Goal: Task Accomplishment & Management: Manage account settings

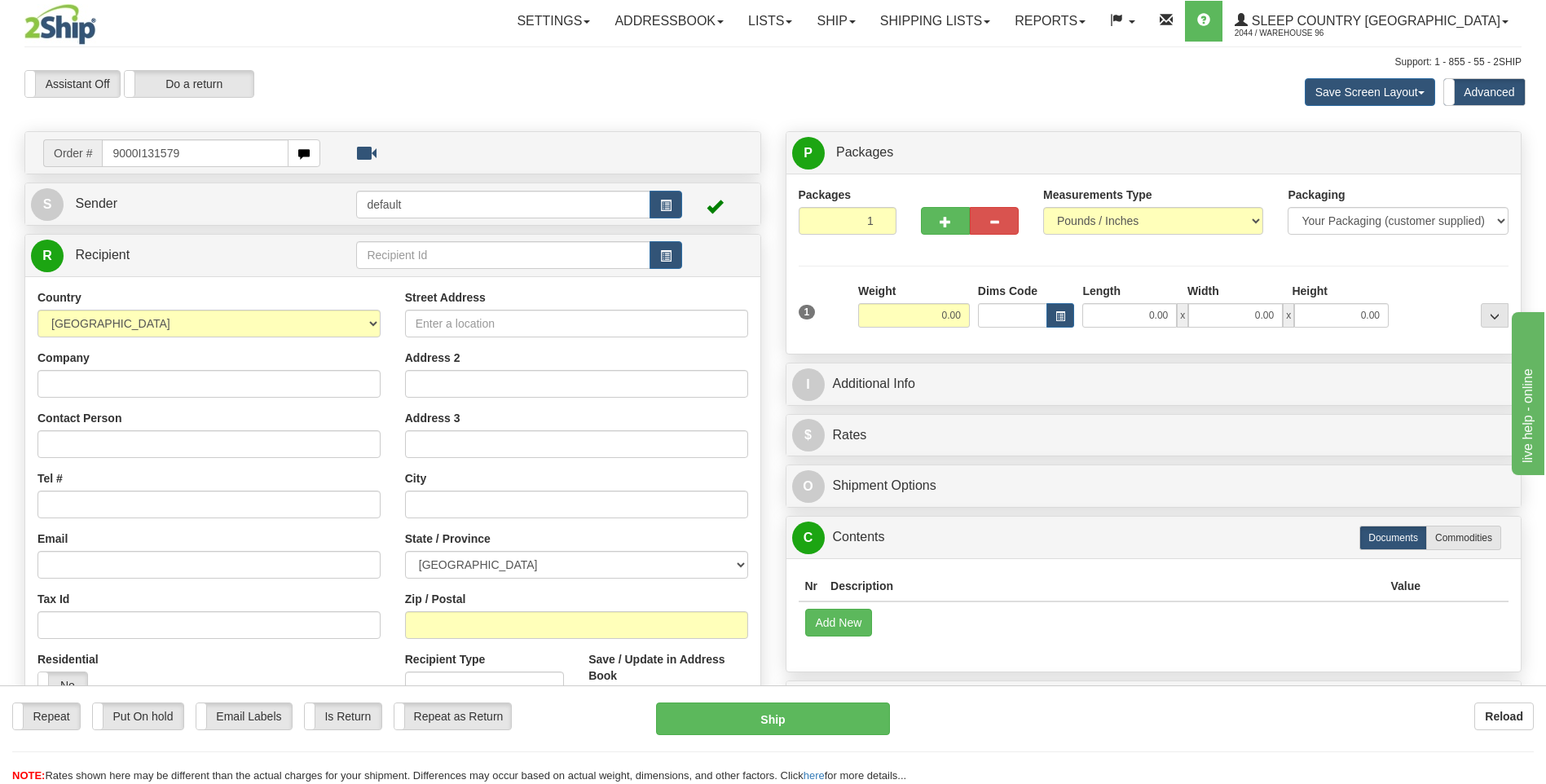
type input "9000I131579"
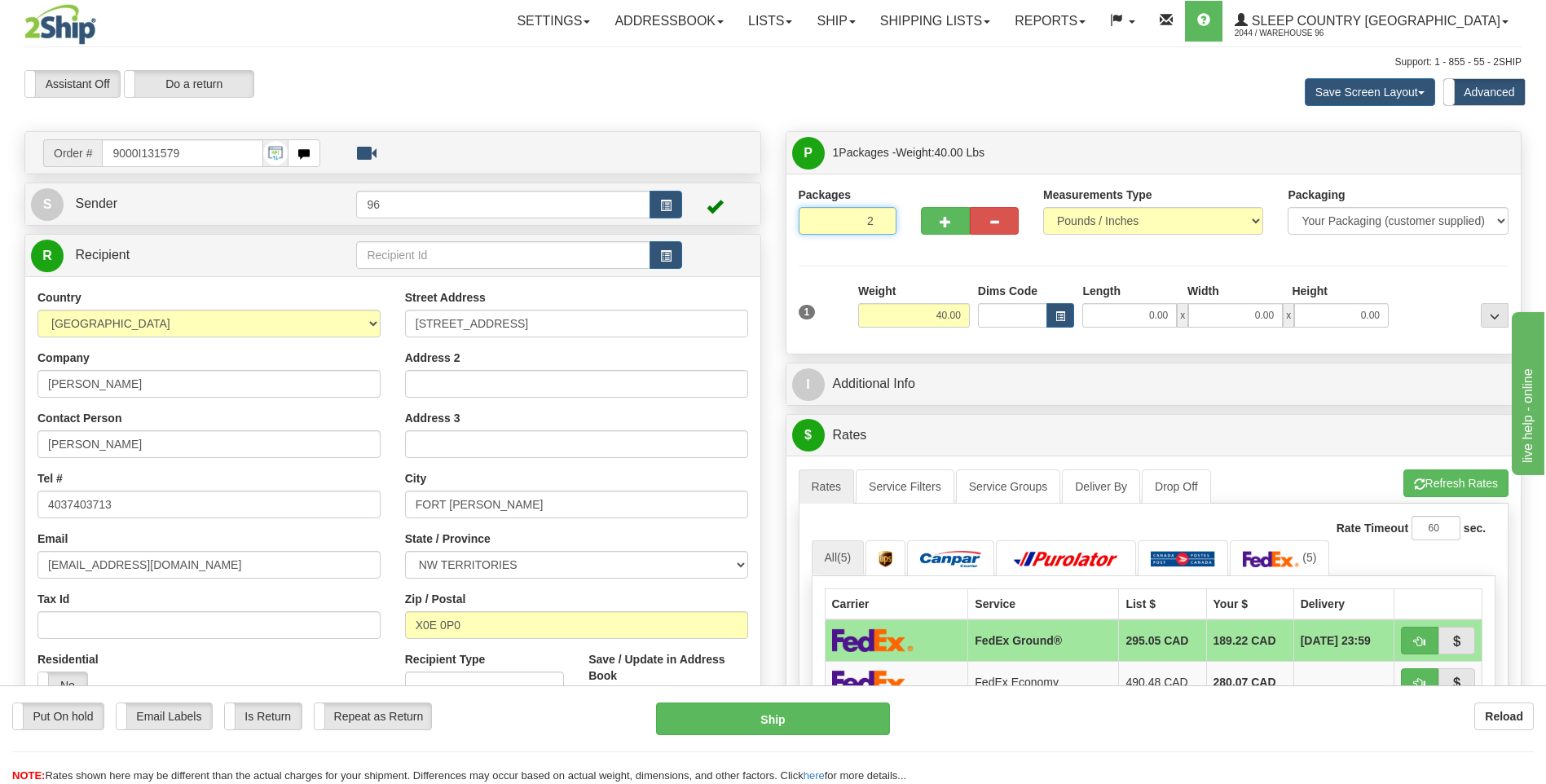
type input "2"
click at [879, 218] on input "2" at bounding box center [847, 220] width 98 height 27
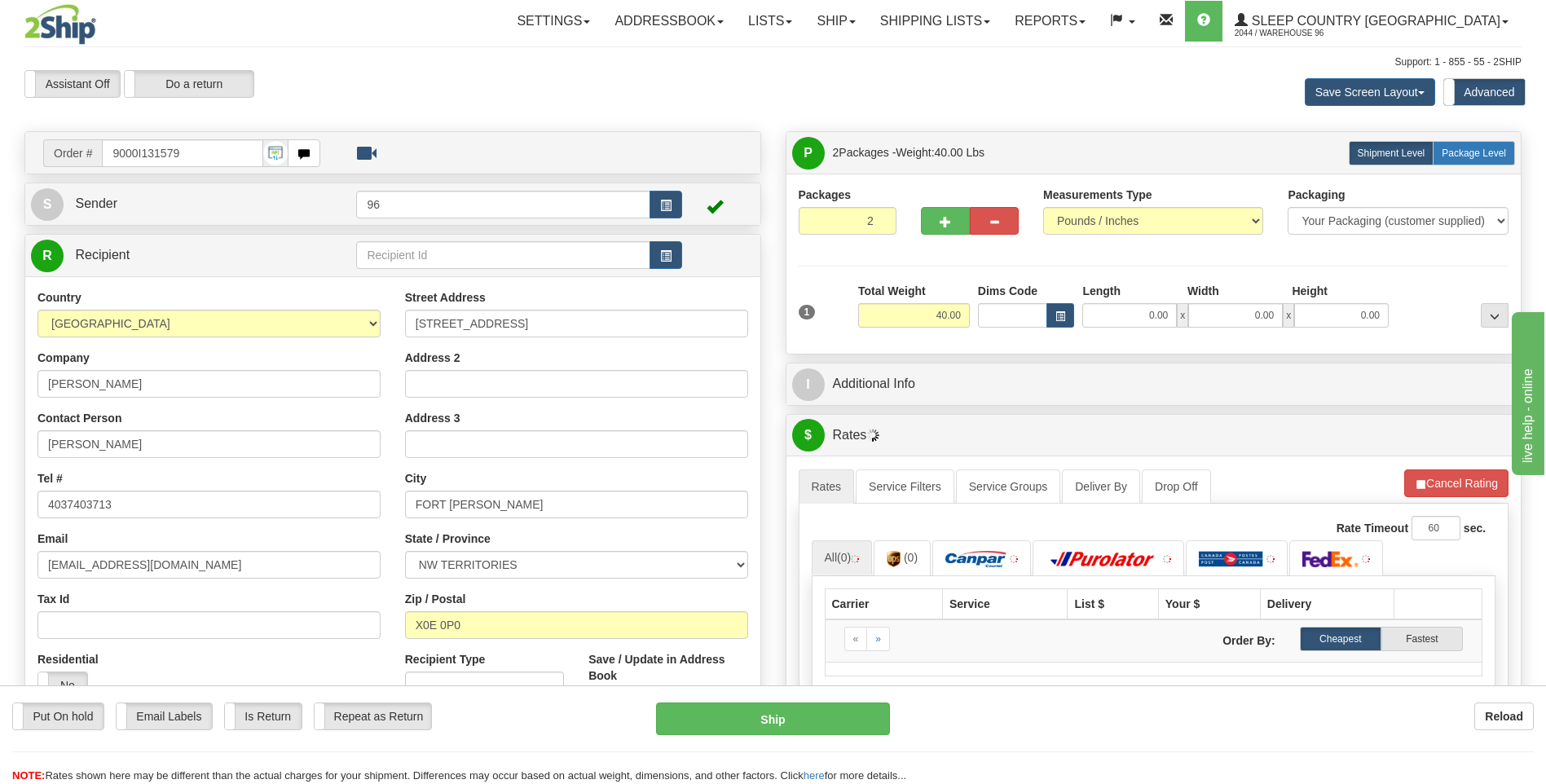
click at [1502, 147] on span "Package Level" at bounding box center [1474, 152] width 64 height 11
radio input "true"
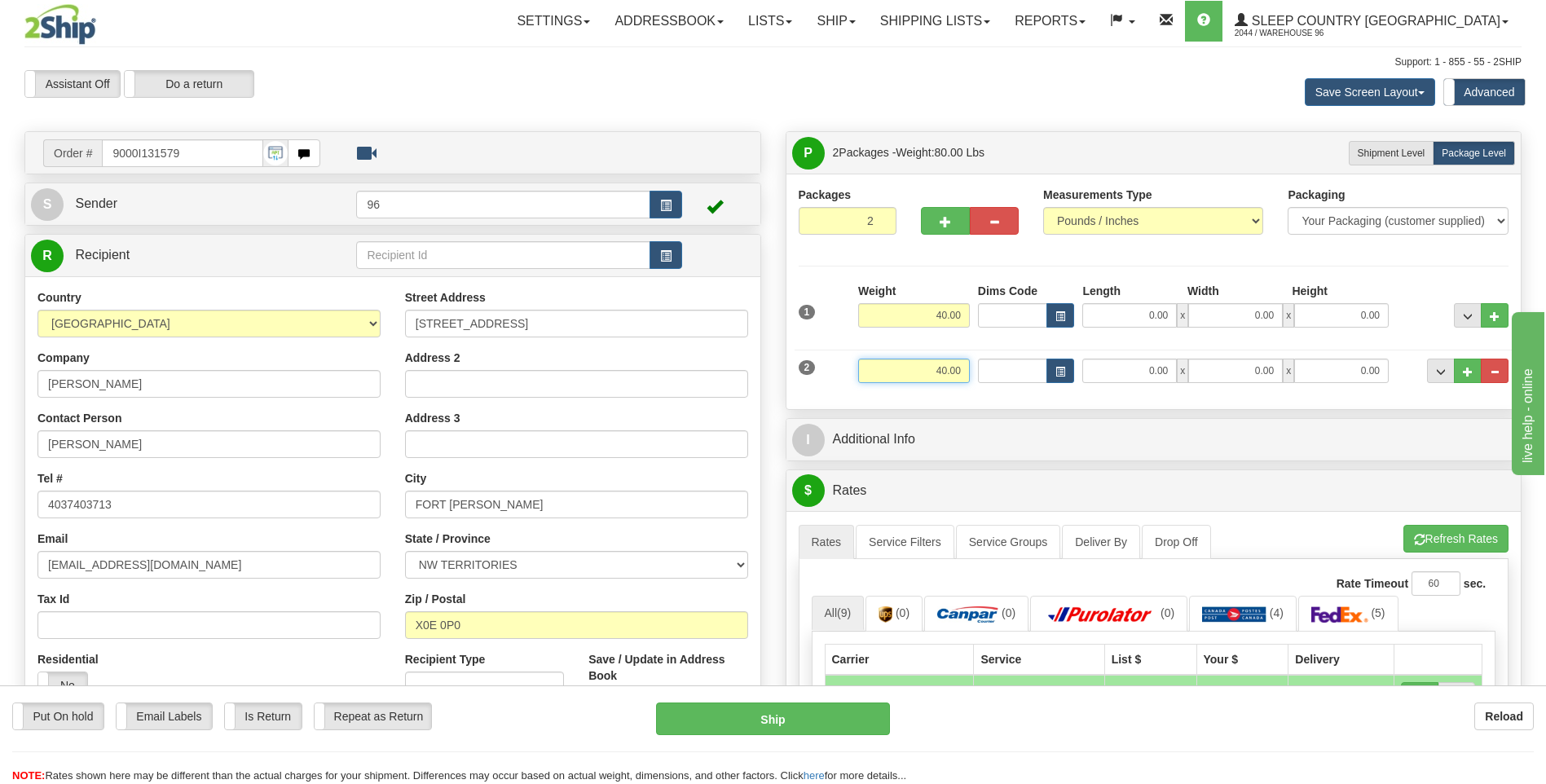
click at [969, 374] on input "40.00" at bounding box center [914, 371] width 112 height 25
type input "4"
type input "5.00"
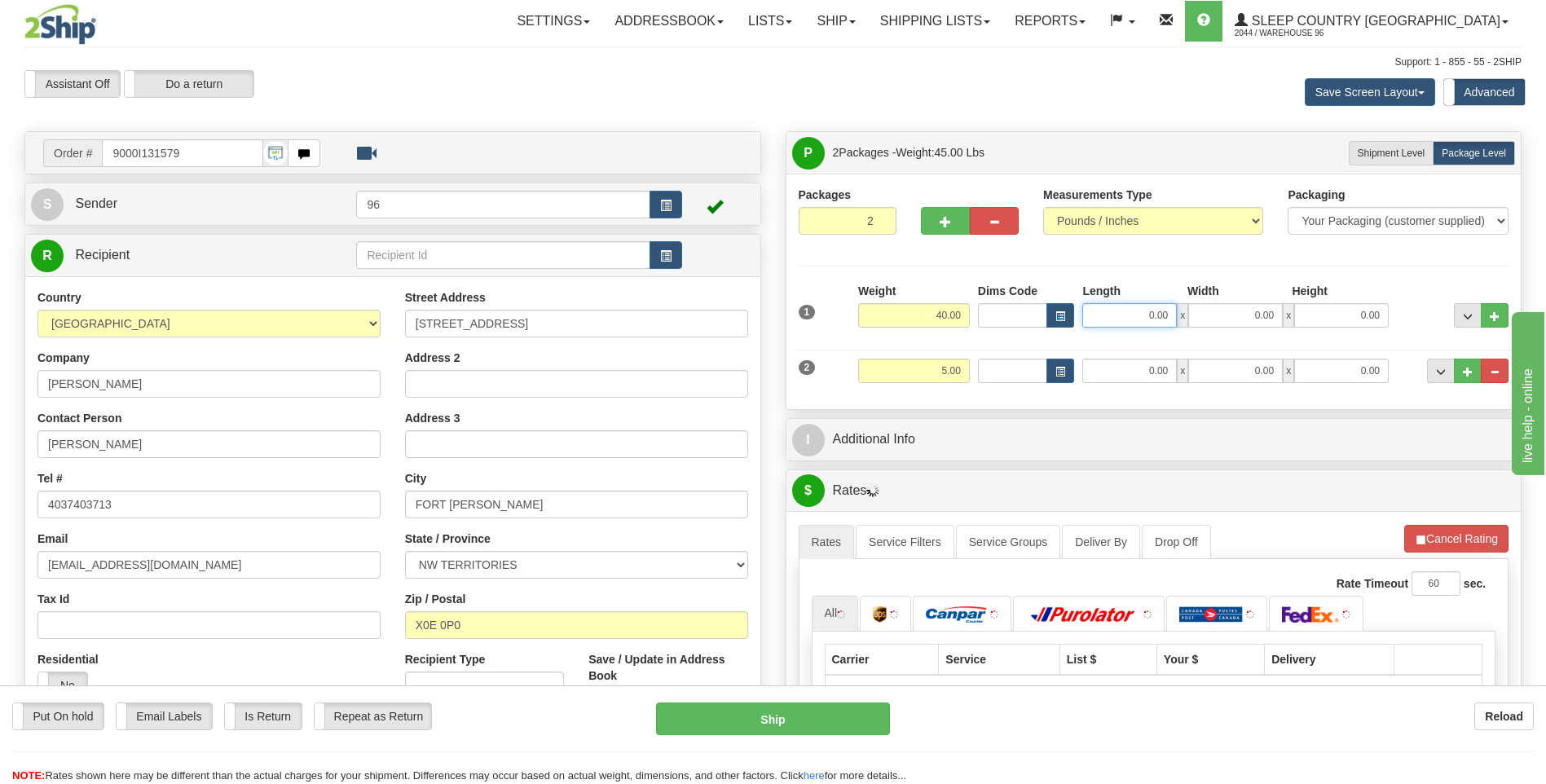
click at [1168, 312] on input "0.00" at bounding box center [1129, 315] width 94 height 25
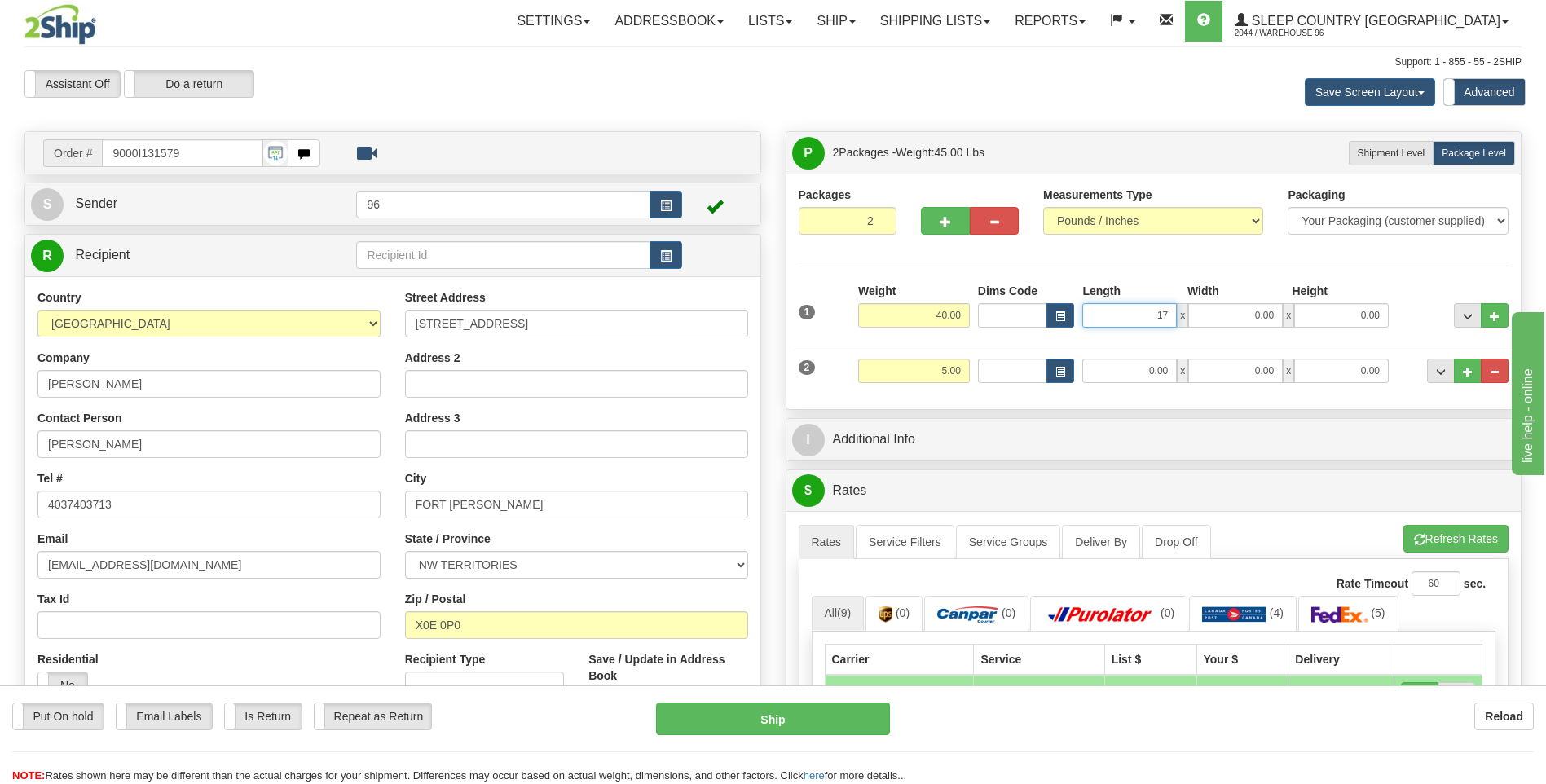
type input "17.00"
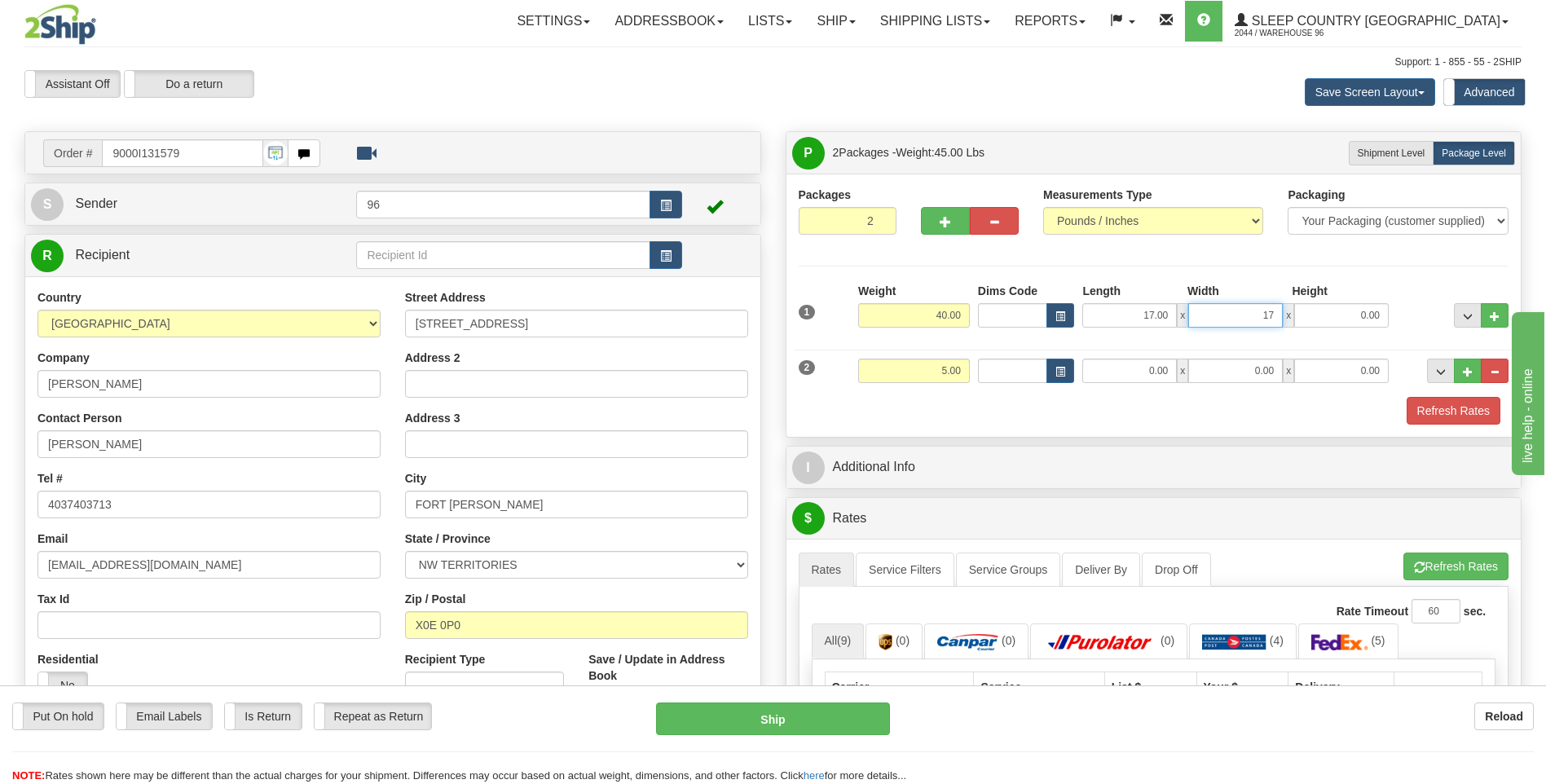
type input "17.00"
type input "42.00"
click at [1175, 371] on input "0.00" at bounding box center [1129, 371] width 94 height 25
type input "14.00"
type input "7.00"
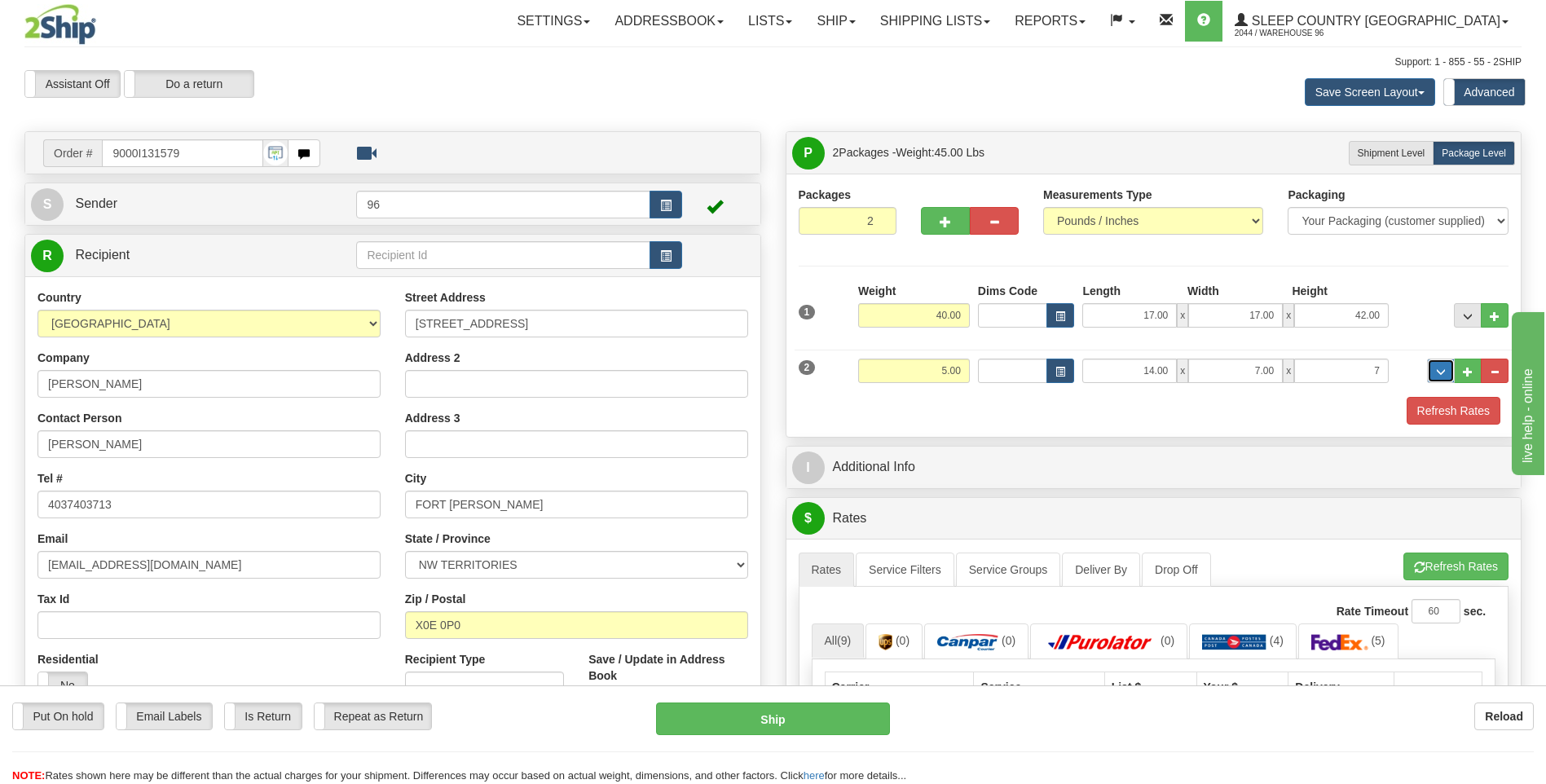
type input "7.00"
click at [1471, 410] on button "Refresh Rates" at bounding box center [1454, 410] width 93 height 27
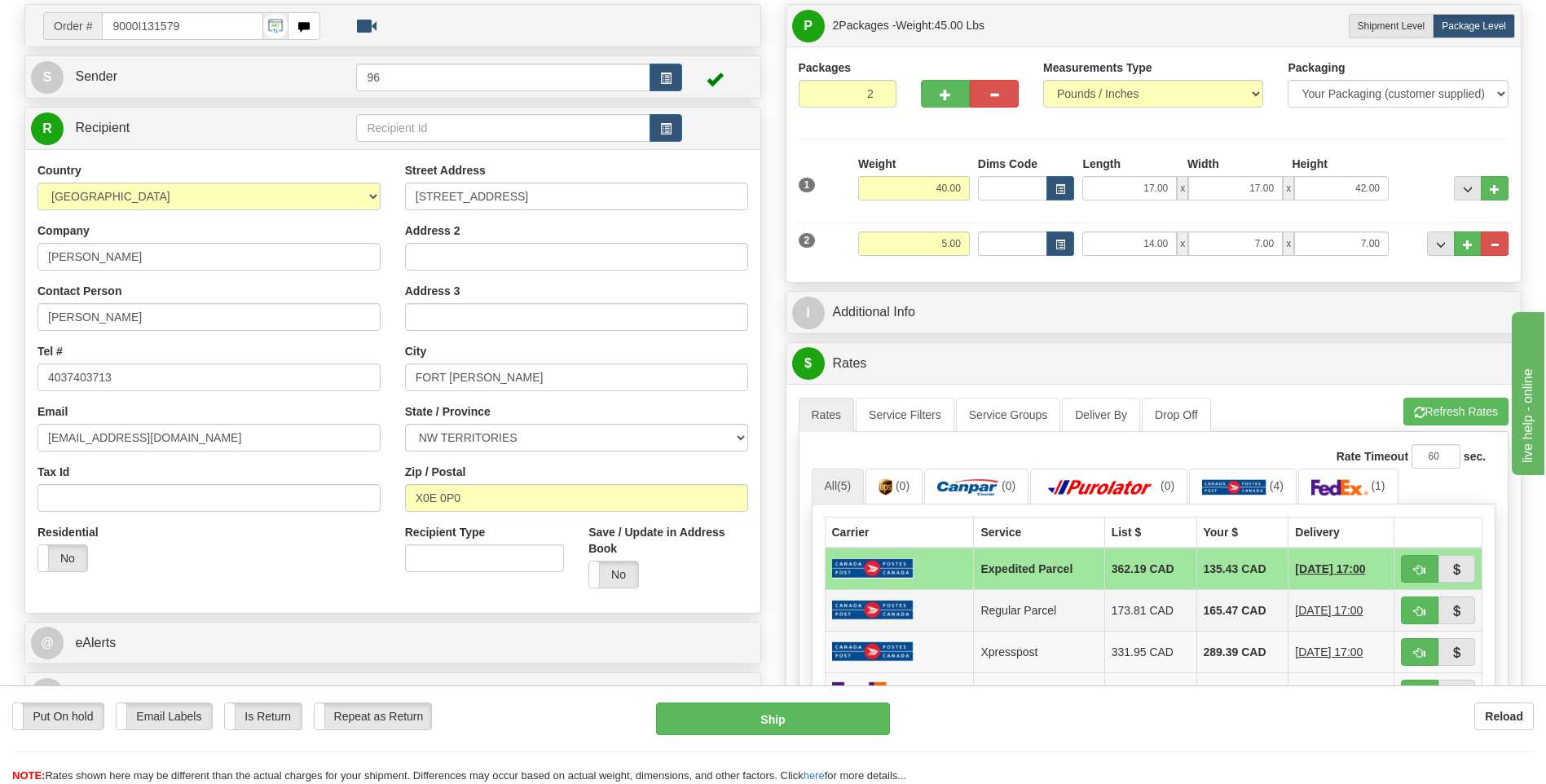
scroll to position [163, 0]
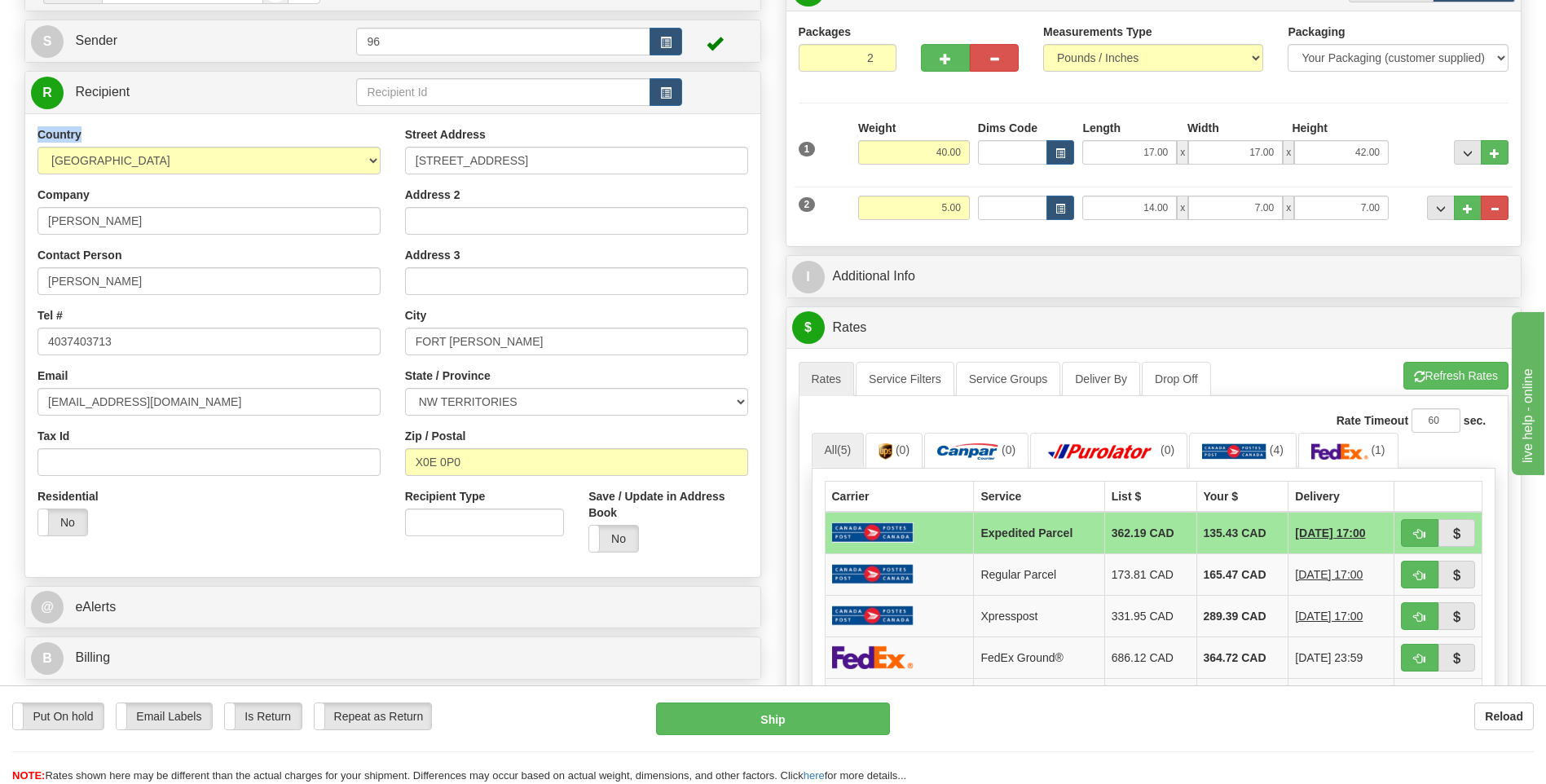
drag, startPoint x: 51, startPoint y: 123, endPoint x: 155, endPoint y: 137, distance: 104.9
click at [155, 137] on div "Country AFGHANISTAN ALAND ISLANDS ALBANIA ALGERIA AMERICAN SAMOA ANDORRA ANGOLA…" at bounding box center [393, 345] width 735 height 463
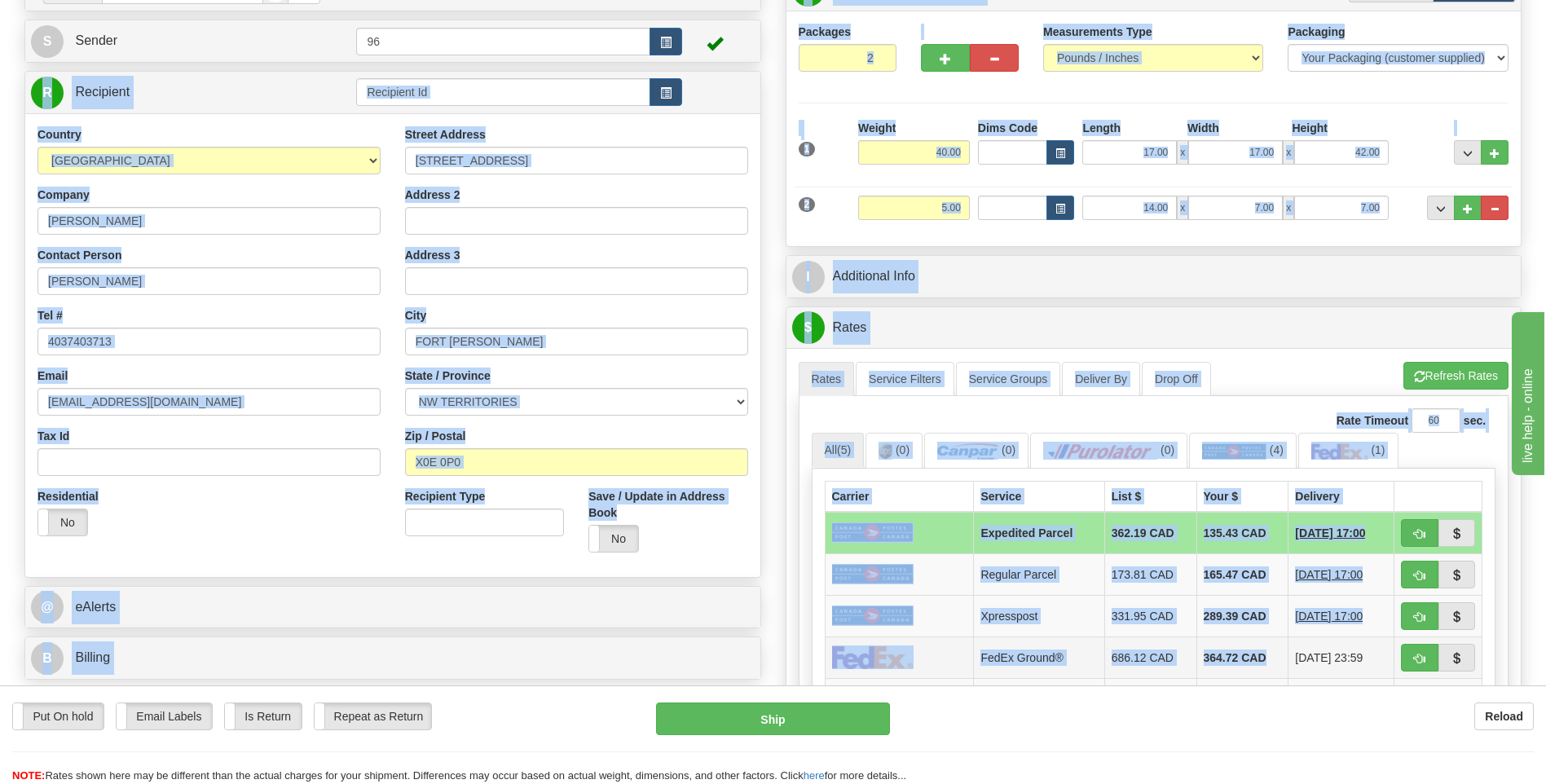
drag, startPoint x: 33, startPoint y: 68, endPoint x: 1356, endPoint y: 648, distance: 1444.6
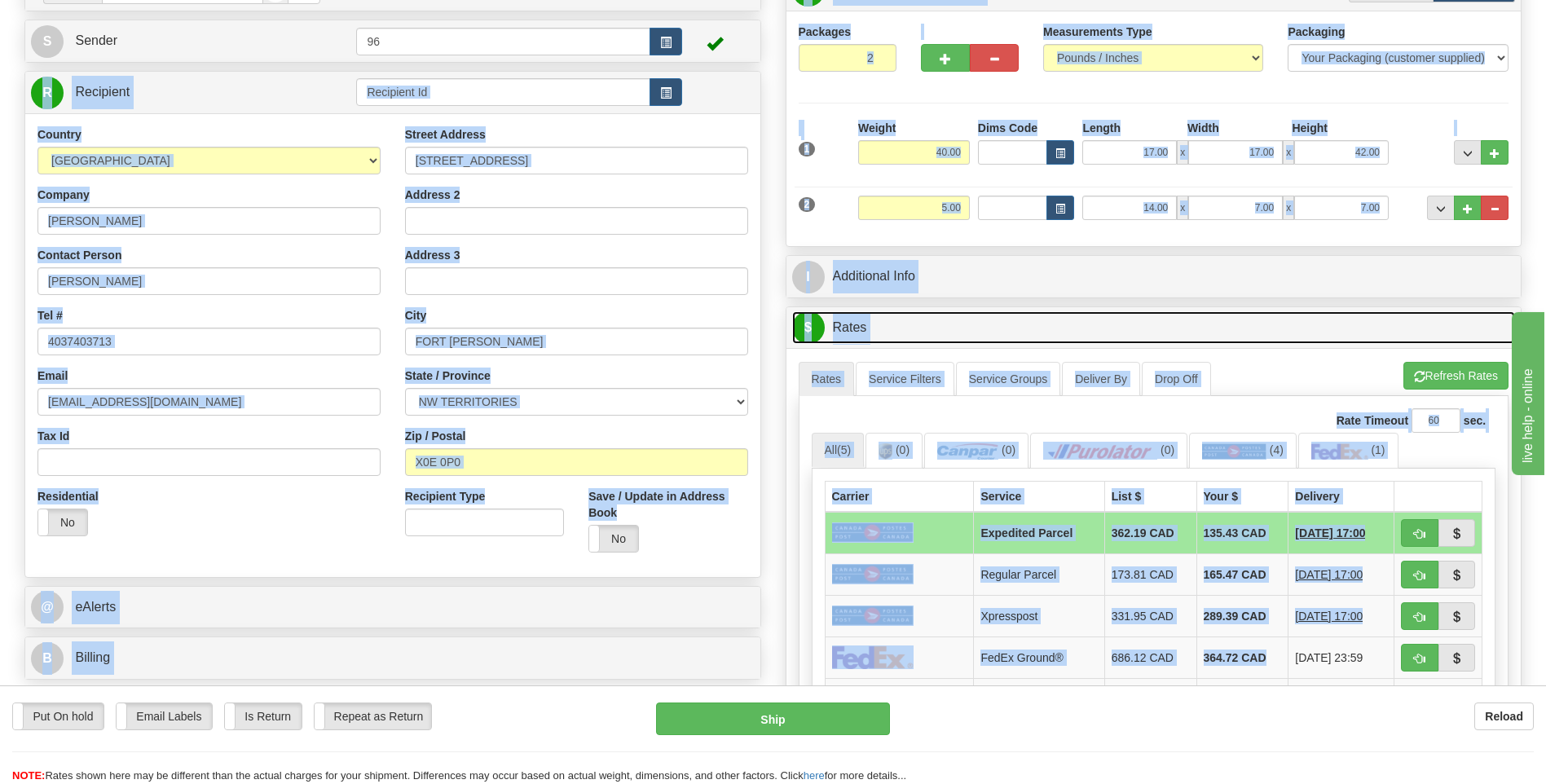
copy div "R Recipient Country AFGHANISTAN ALAND ISLANDS ALBANIA ALGERIA AMERICAN SAMOA AN…"
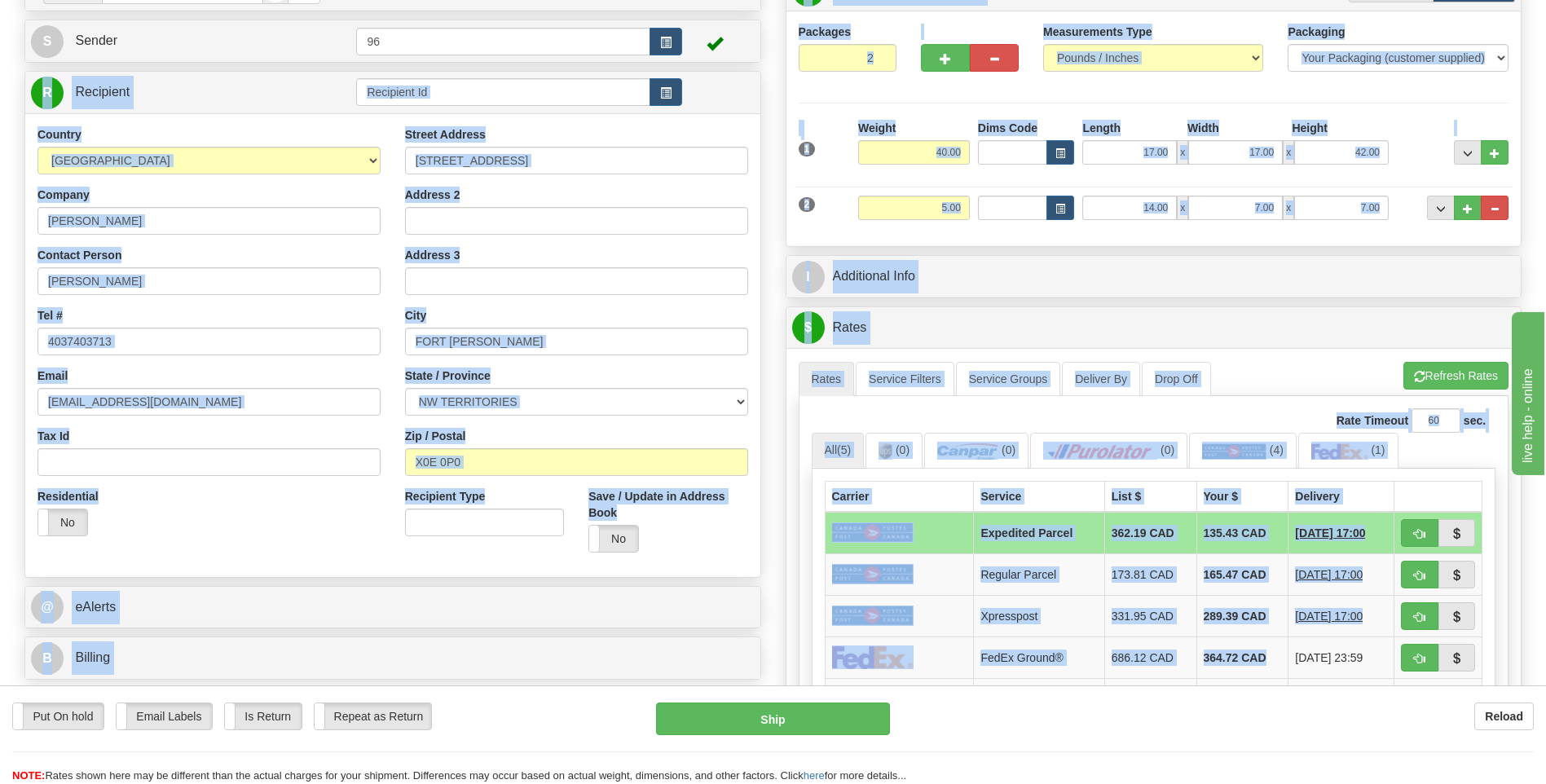
click at [255, 509] on div "Residential Yes No" at bounding box center [209, 518] width 367 height 60
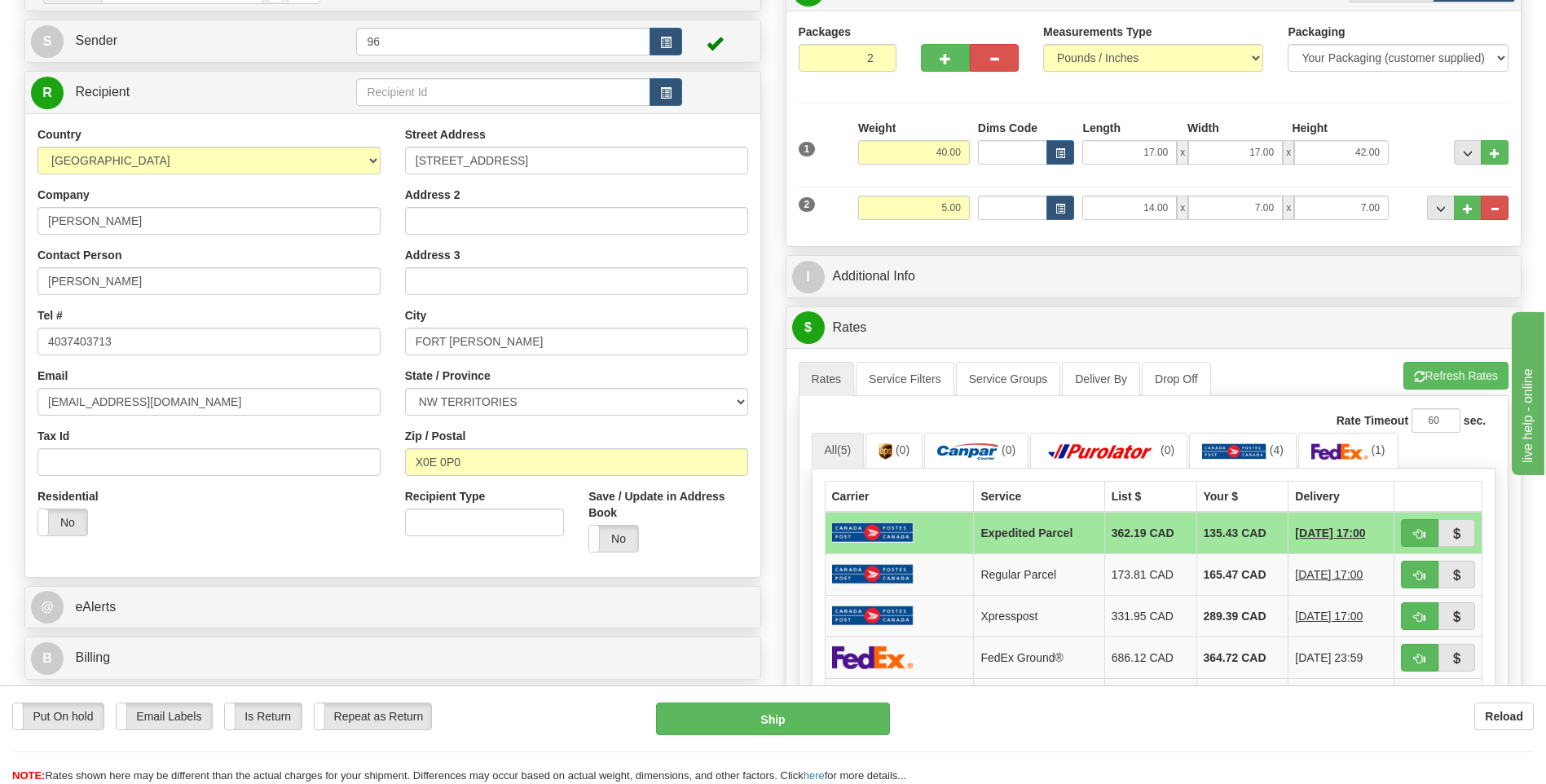
click at [203, 550] on div "Country AFGHANISTAN ALAND ISLANDS ALBANIA ALGERIA AMERICAN SAMOA ANDORRA ANGOLA…" at bounding box center [393, 345] width 735 height 439
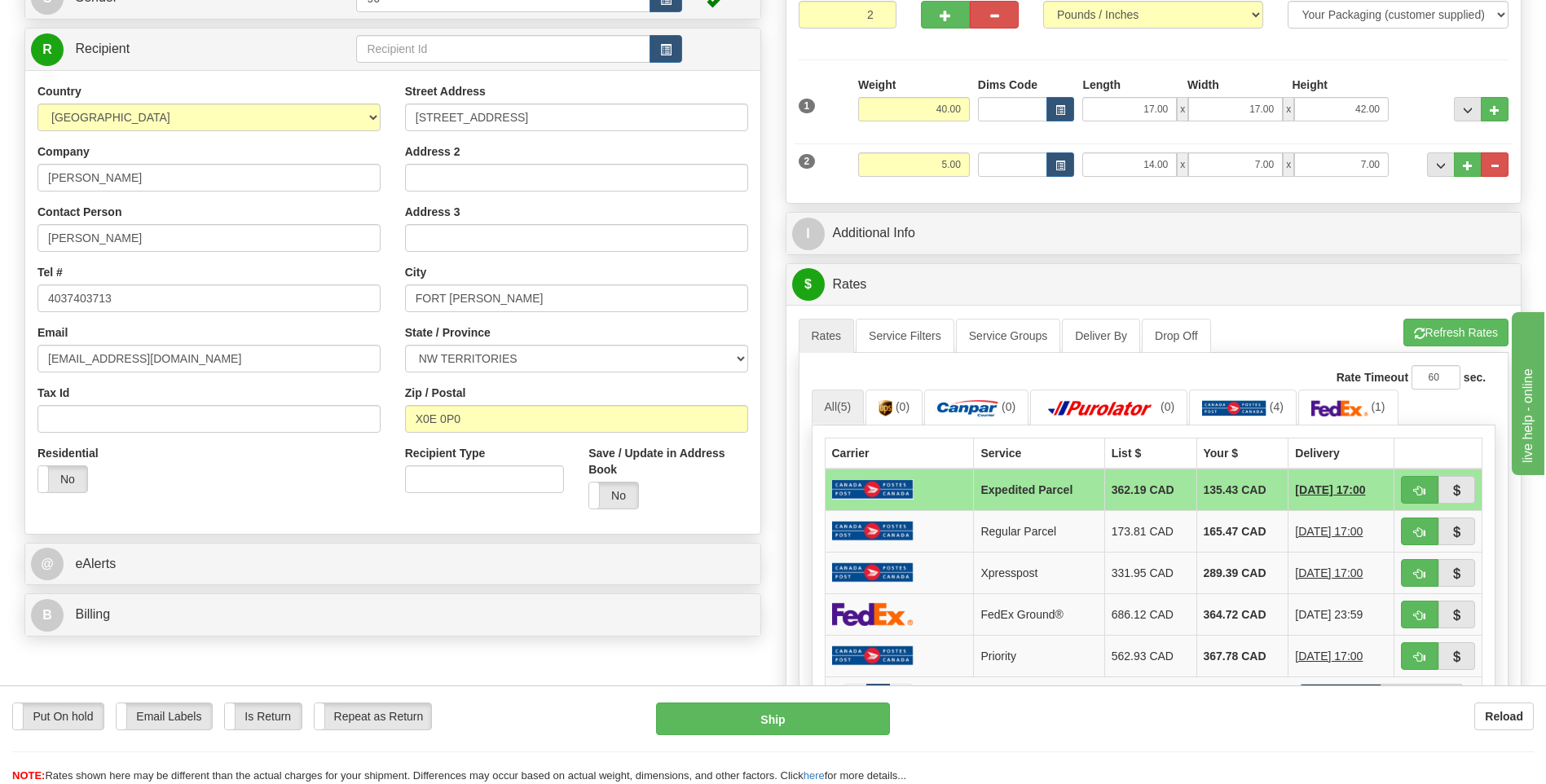
scroll to position [245, 0]
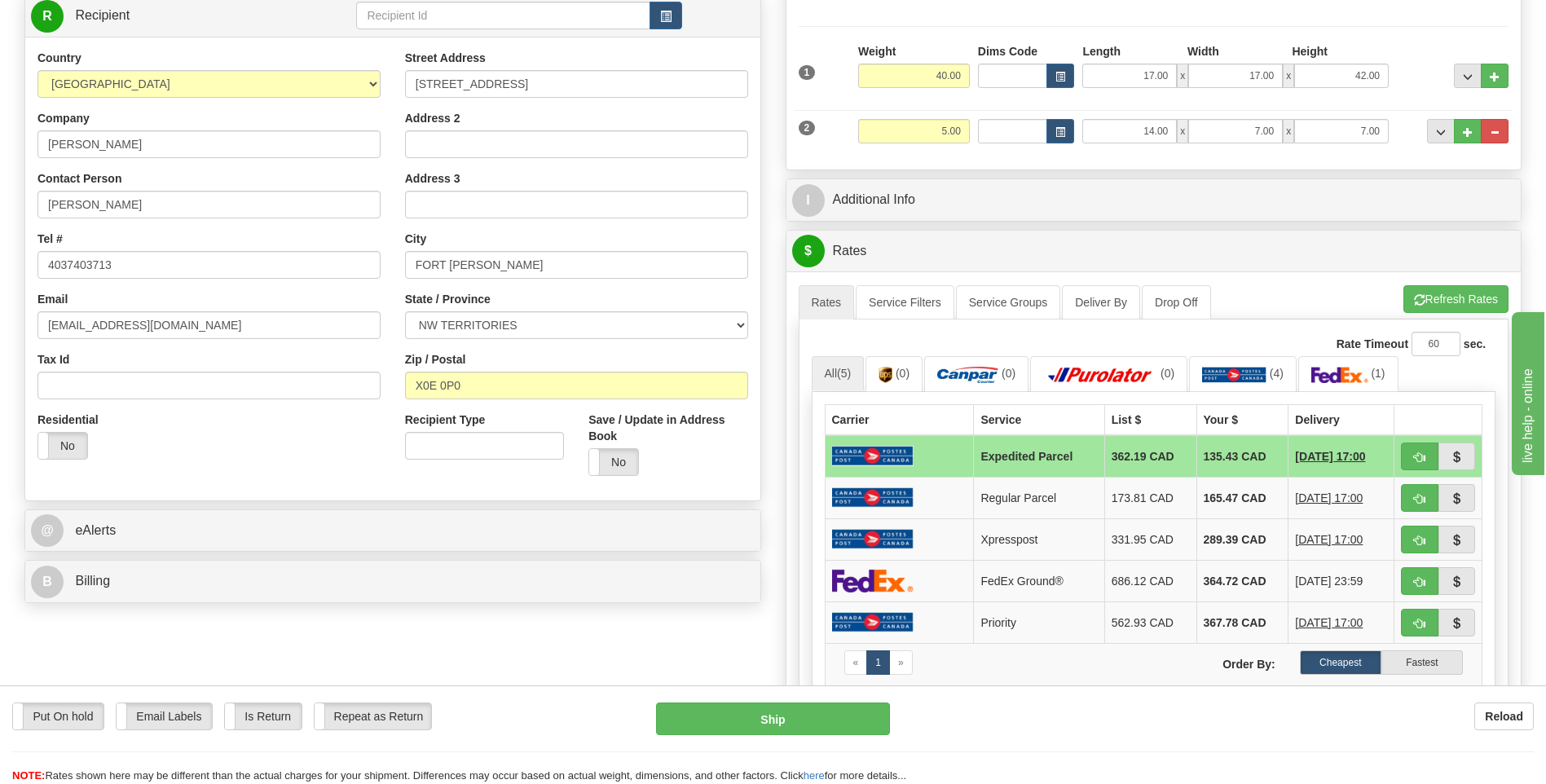
drag, startPoint x: 22, startPoint y: 7, endPoint x: 36, endPoint y: 15, distance: 16.1
click at [36, 15] on div "Order # 9000I131579 S" at bounding box center [393, 251] width 761 height 720
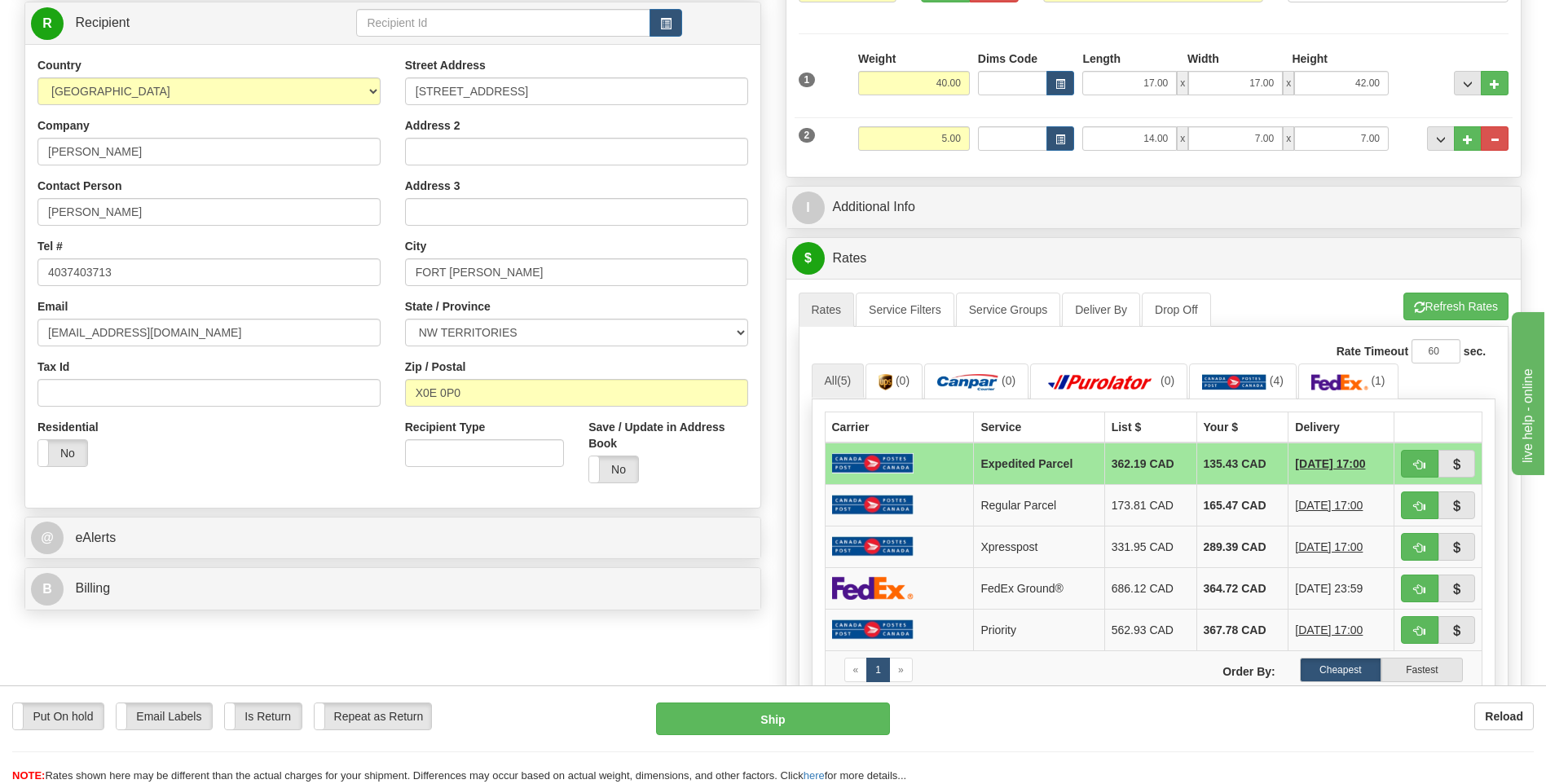
scroll to position [314, 0]
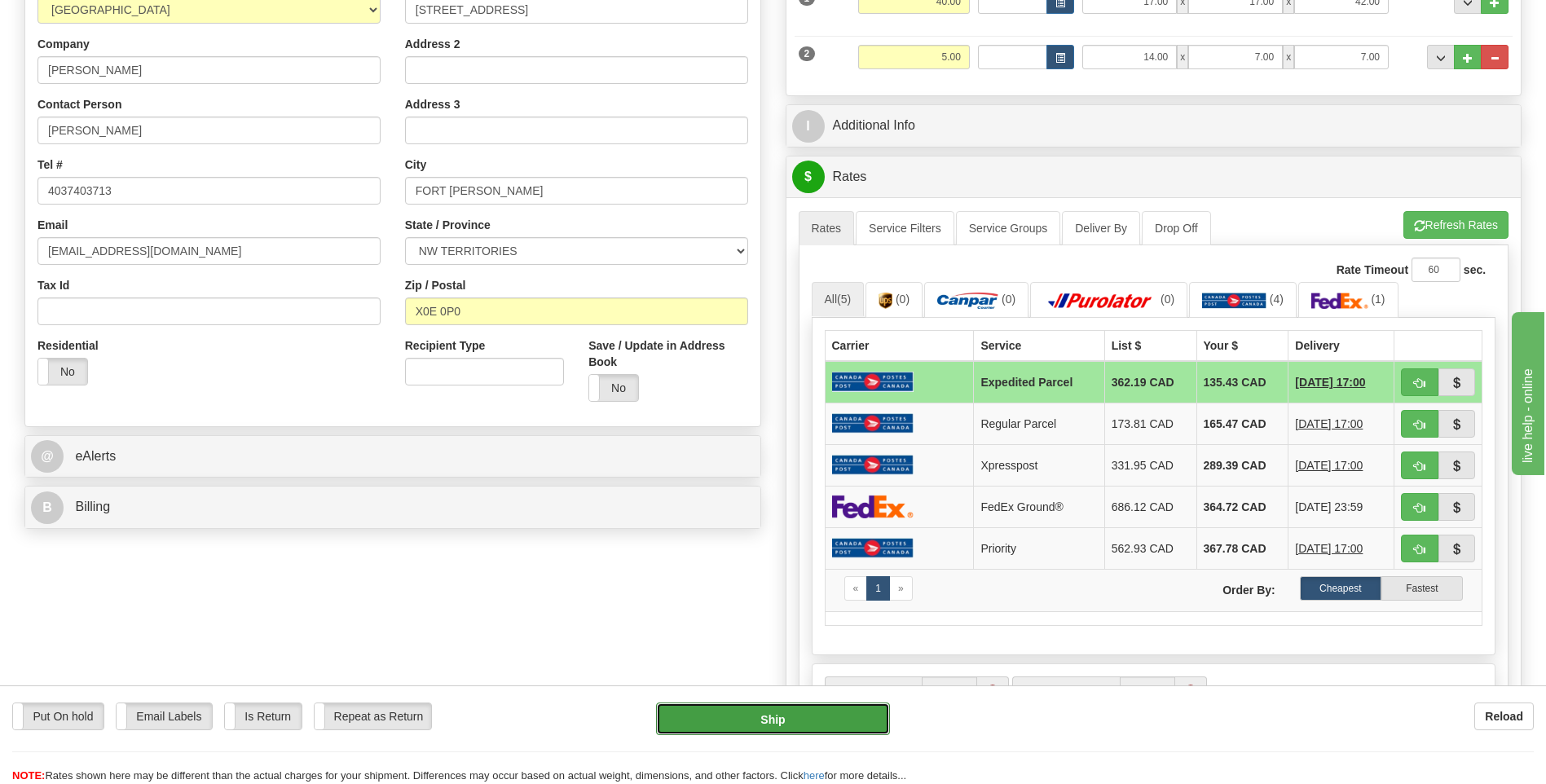
click at [767, 714] on button "Ship" at bounding box center [773, 718] width 233 height 33
type input "DOM.EP"
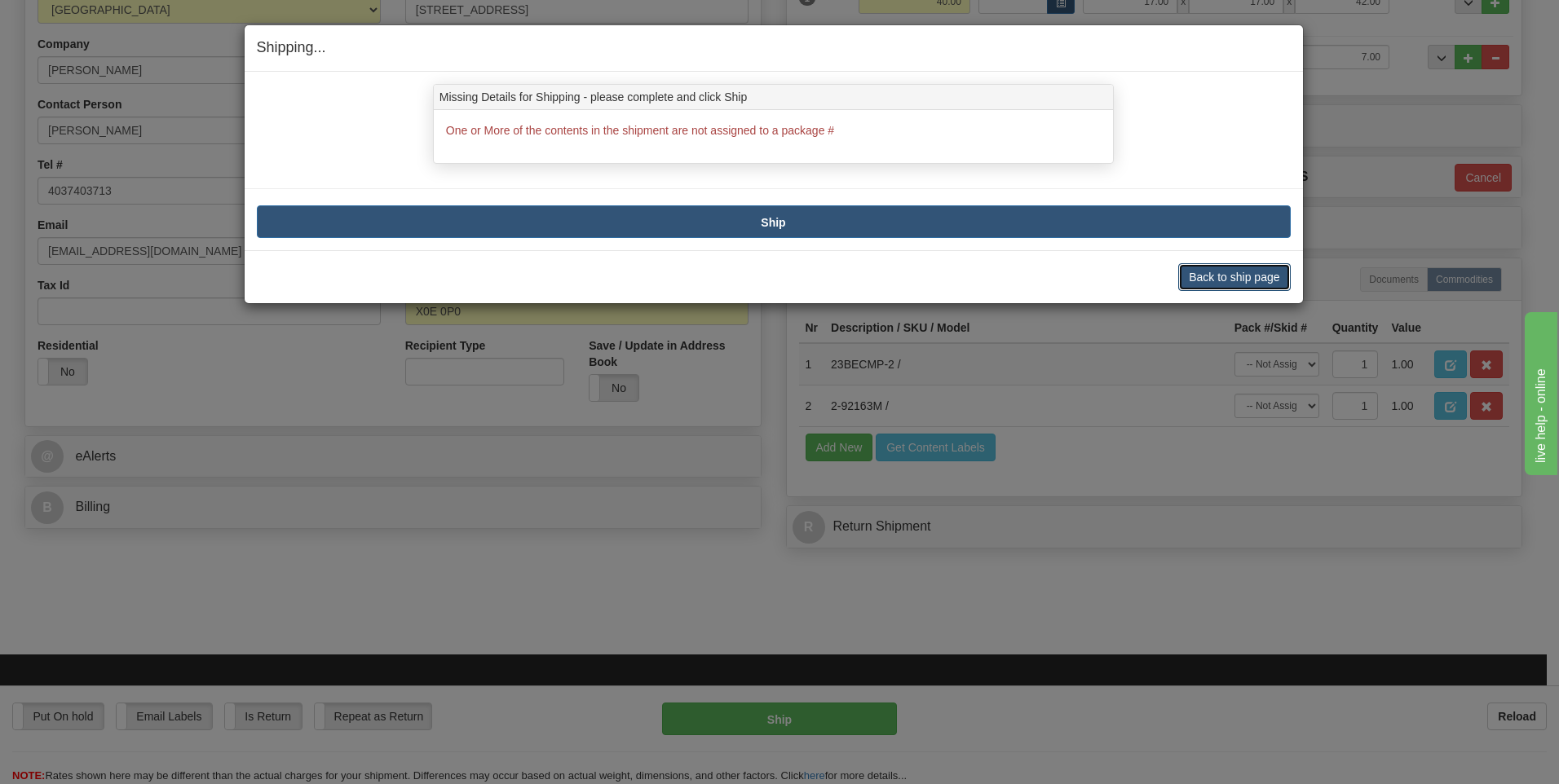
click at [1238, 277] on button "Back to ship page" at bounding box center [1234, 277] width 112 height 27
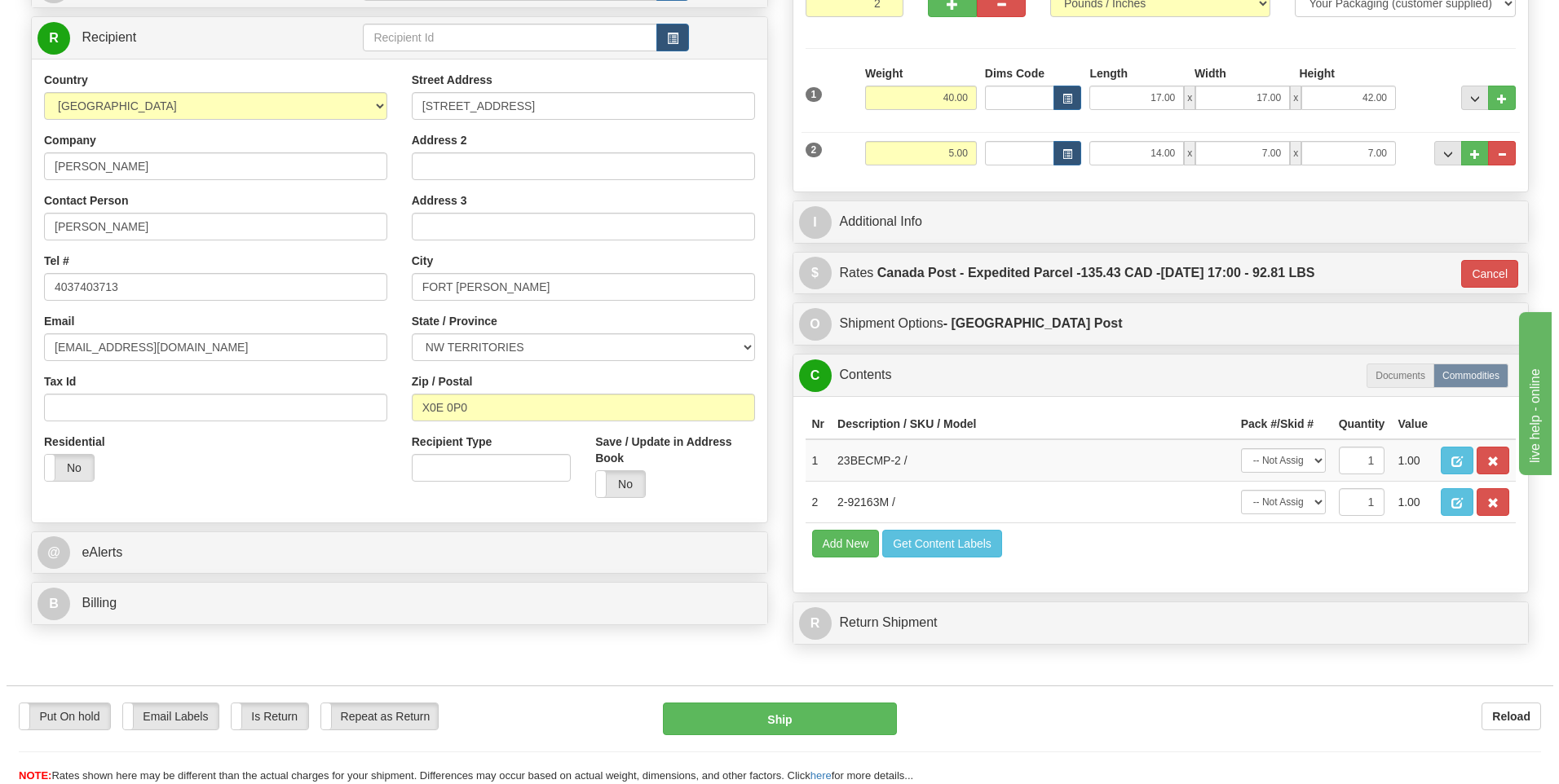
scroll to position [70, 0]
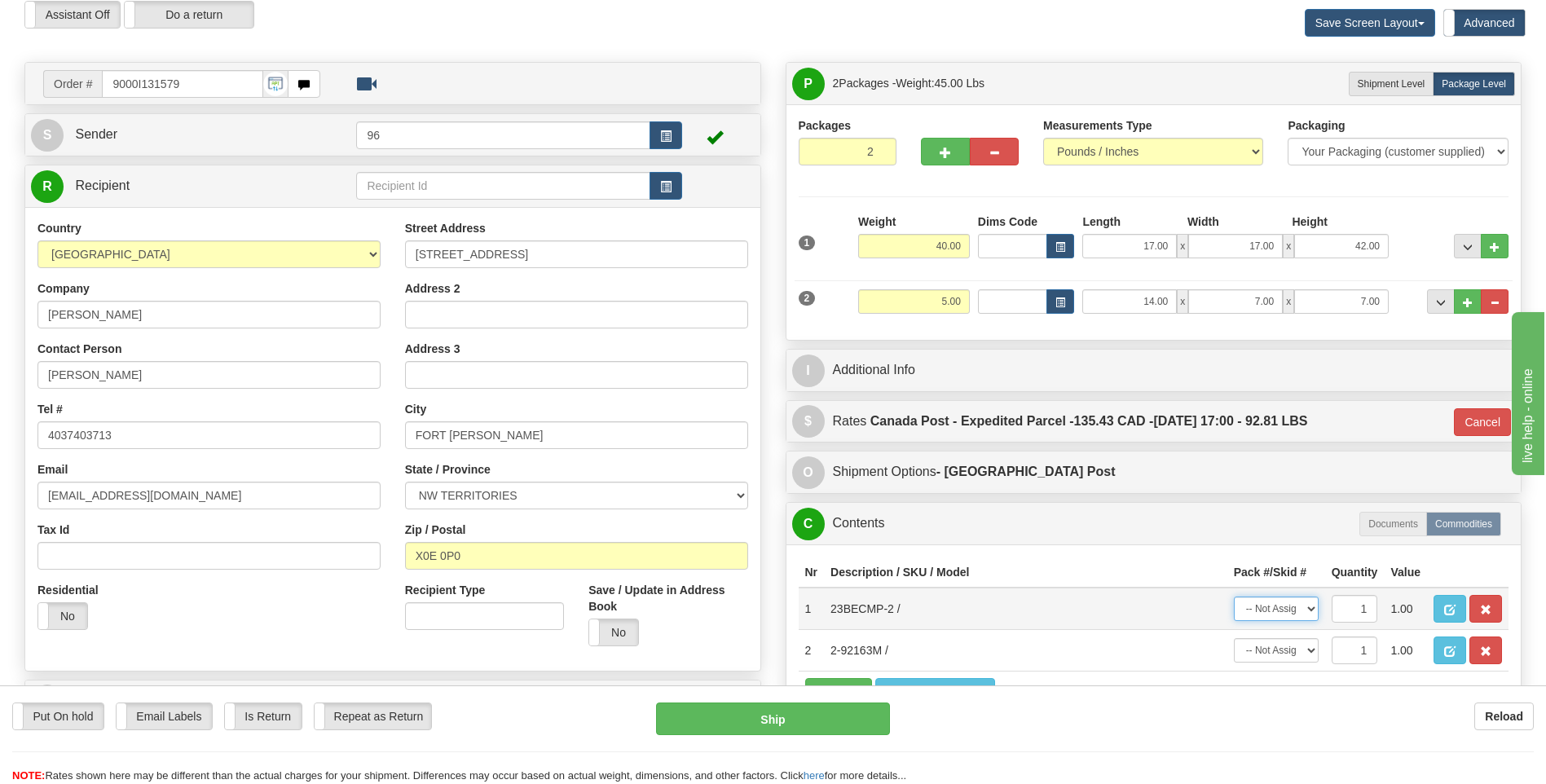
click at [1300, 606] on select "-- Not Assigned -- Package 1 Package 2" at bounding box center [1276, 609] width 85 height 25
select select "1"
click at [1234, 596] on select "-- Not Assigned -- Package 1 Package 2" at bounding box center [1276, 609] width 85 height 25
click at [1292, 647] on select "-- Not Assigned -- Package 1 Package 2" at bounding box center [1276, 650] width 85 height 25
select select "0"
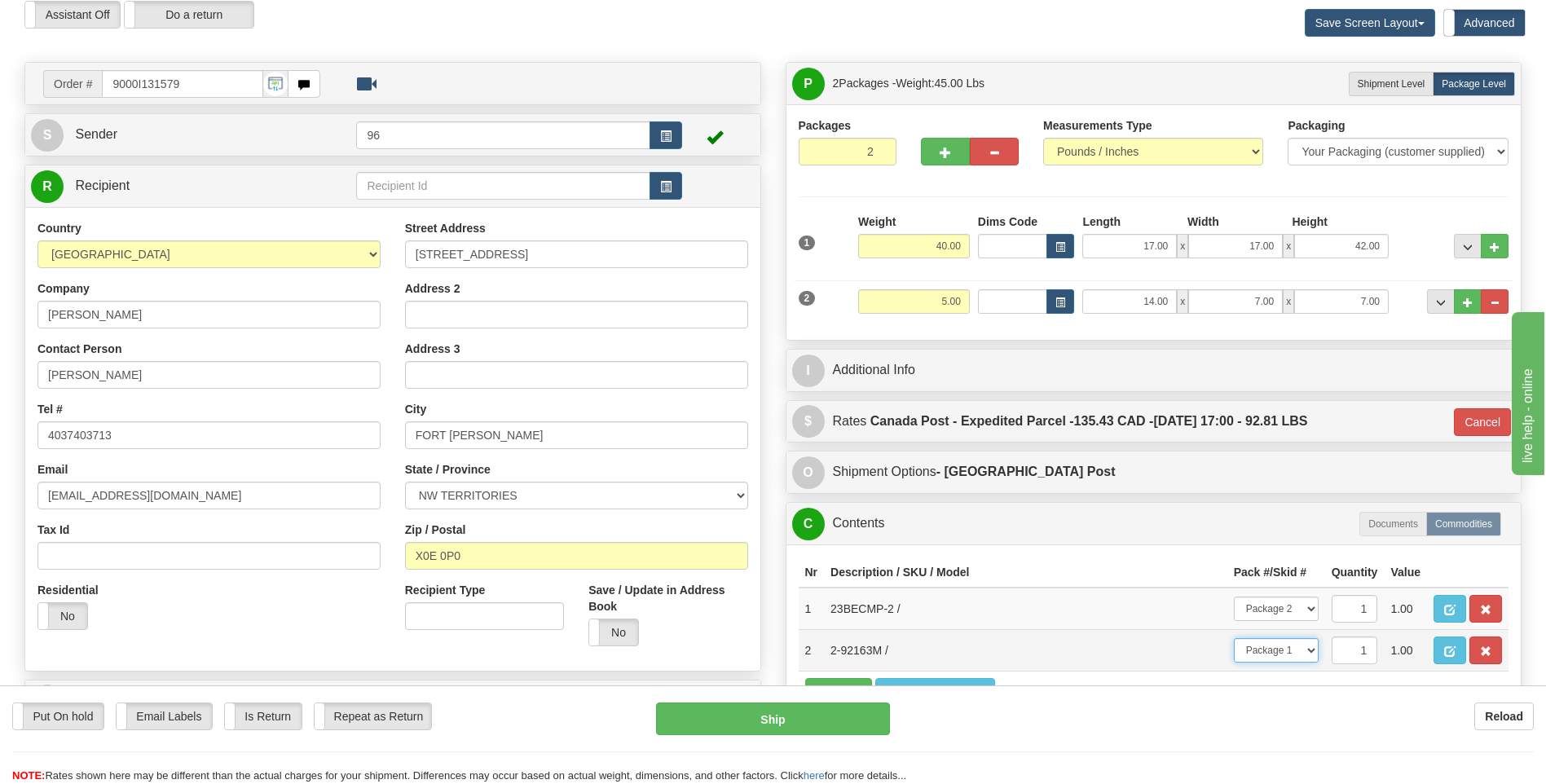
click at [1234, 638] on select "-- Not Assigned -- Package 1 Package 2" at bounding box center [1276, 650] width 85 height 25
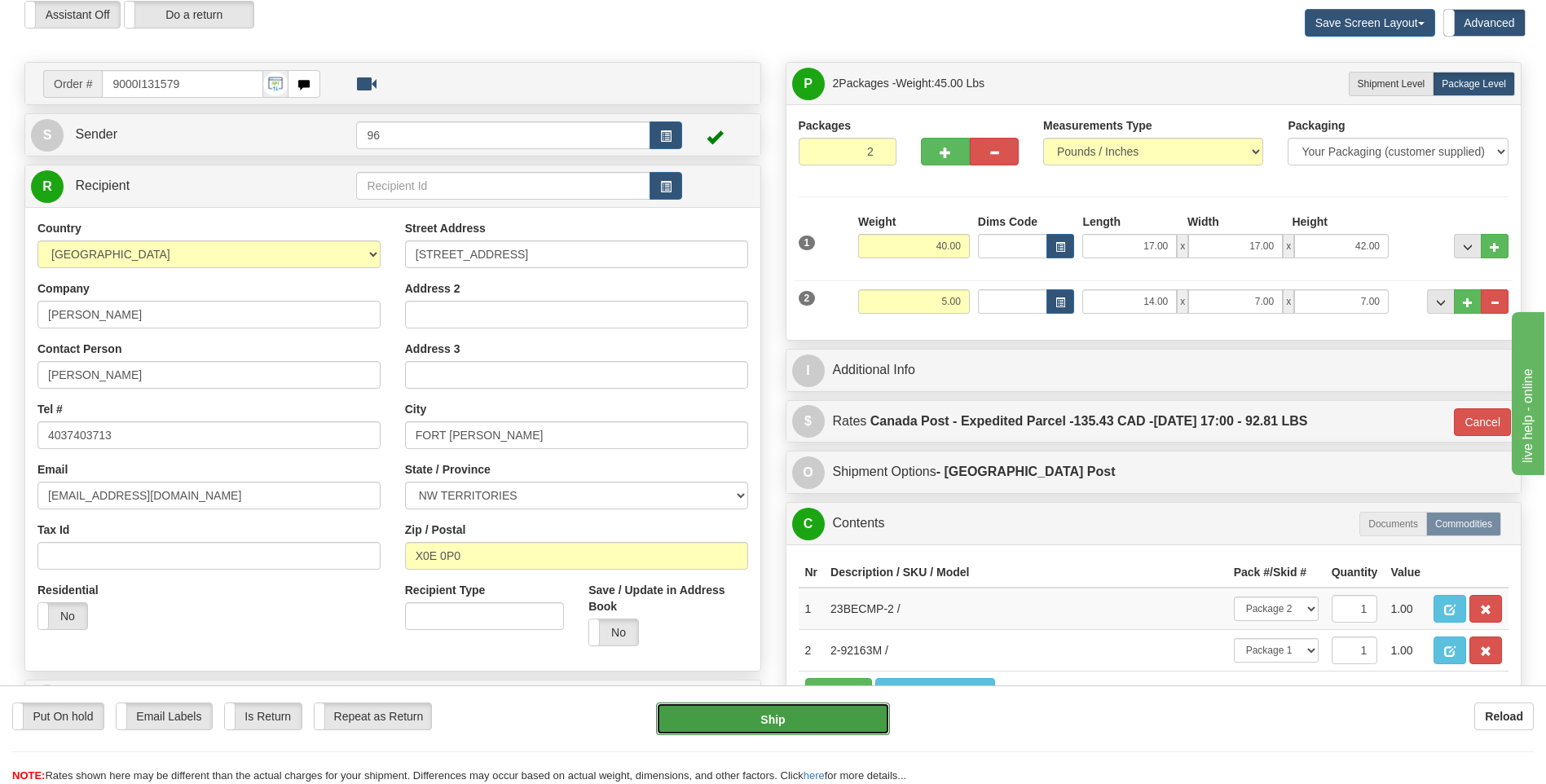
click at [773, 718] on button "Ship" at bounding box center [773, 718] width 233 height 33
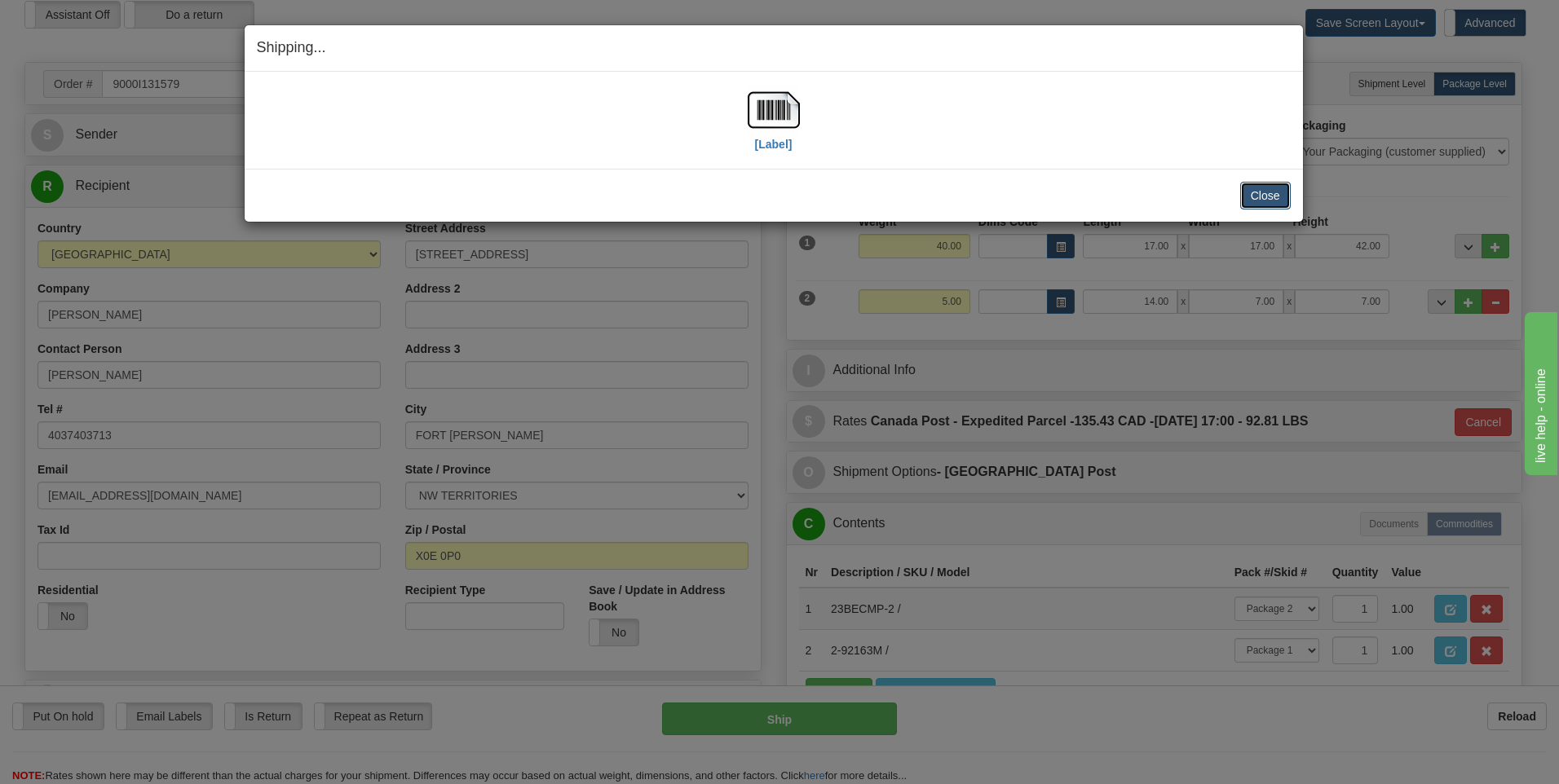
click at [1266, 203] on button "Close" at bounding box center [1265, 195] width 50 height 27
drag, startPoint x: 1275, startPoint y: 213, endPoint x: 1257, endPoint y: 196, distance: 24.8
click at [1264, 203] on div "Close Cancel Cancel Shipment and Quit Pickup Quit Pickup ONLY" at bounding box center [774, 196] width 1058 height 53
click at [1266, 195] on button "Close" at bounding box center [1265, 195] width 50 height 27
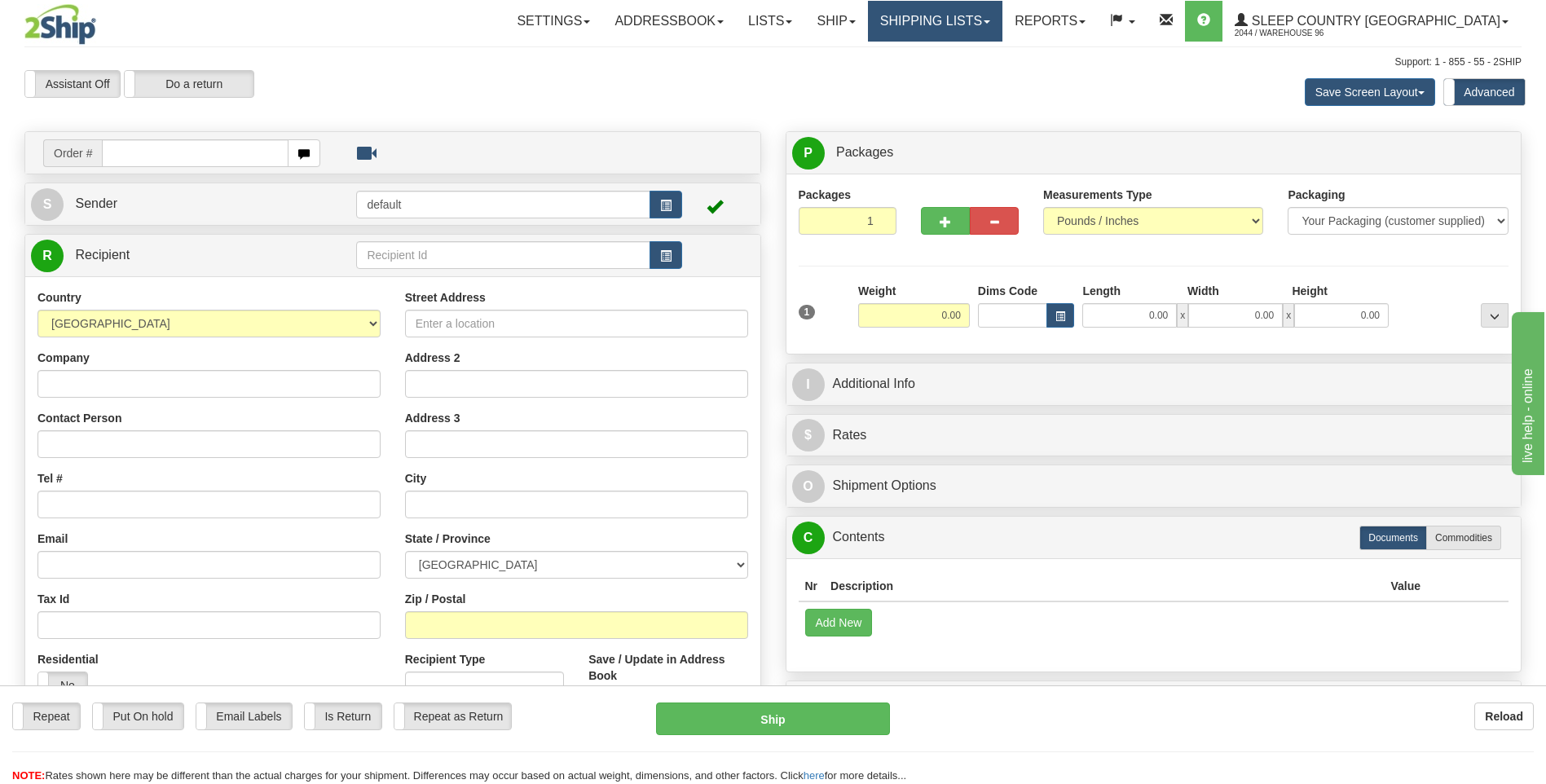
click at [1002, 19] on link "Shipping lists" at bounding box center [935, 21] width 135 height 41
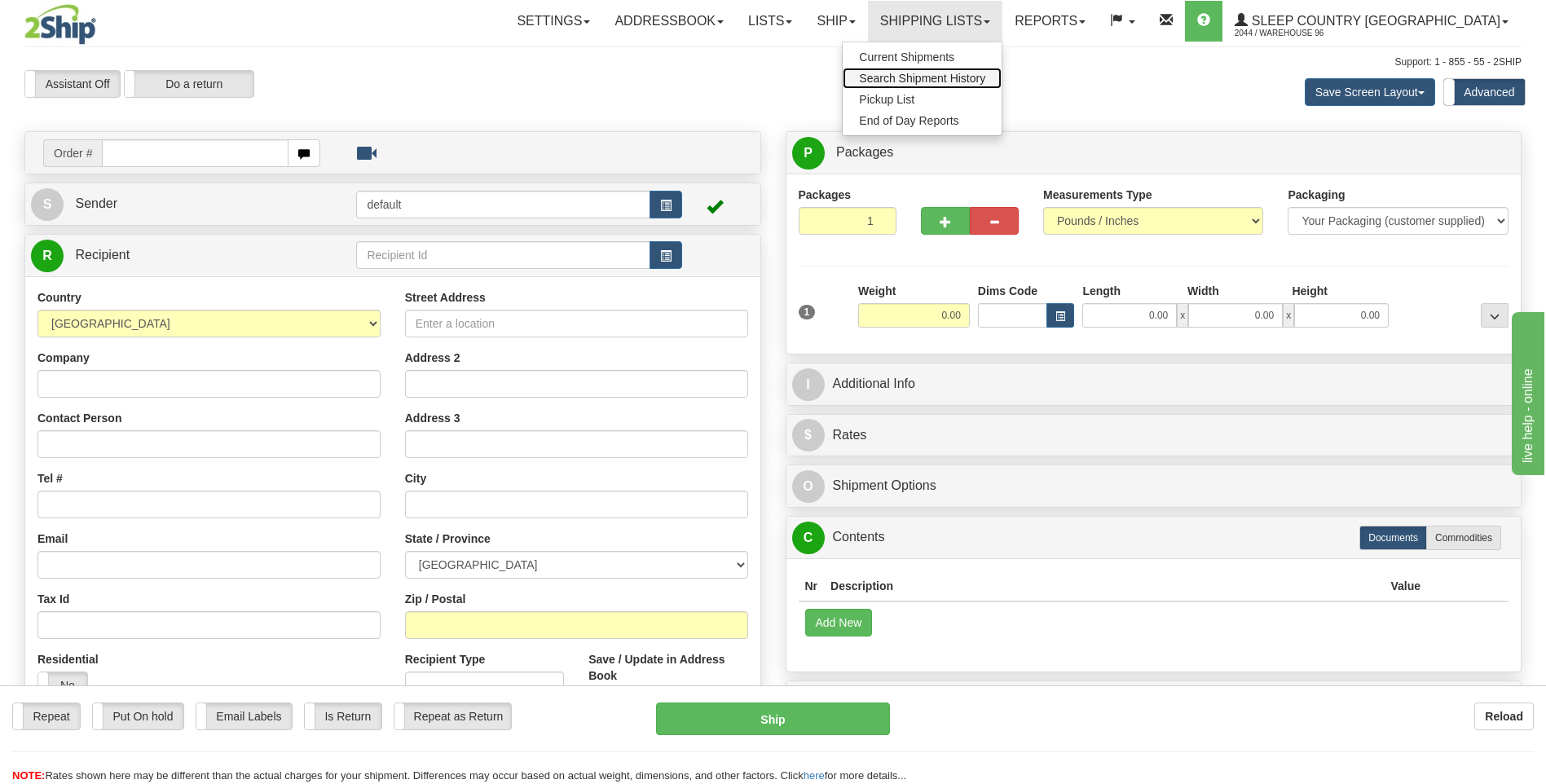
click at [986, 75] on span "Search Shipment History" at bounding box center [921, 78] width 126 height 13
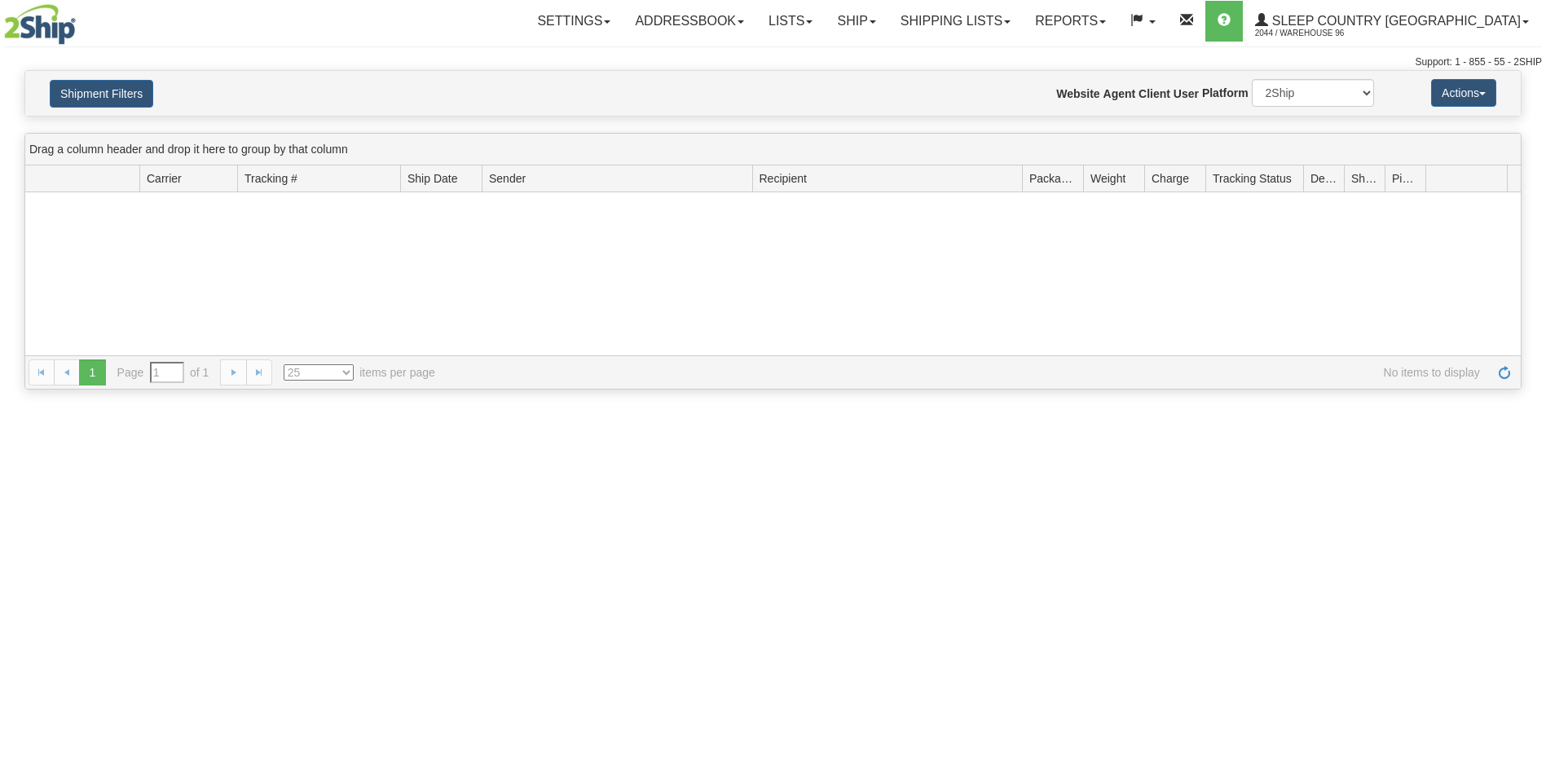
type input "From [DATE] To [DATE]"
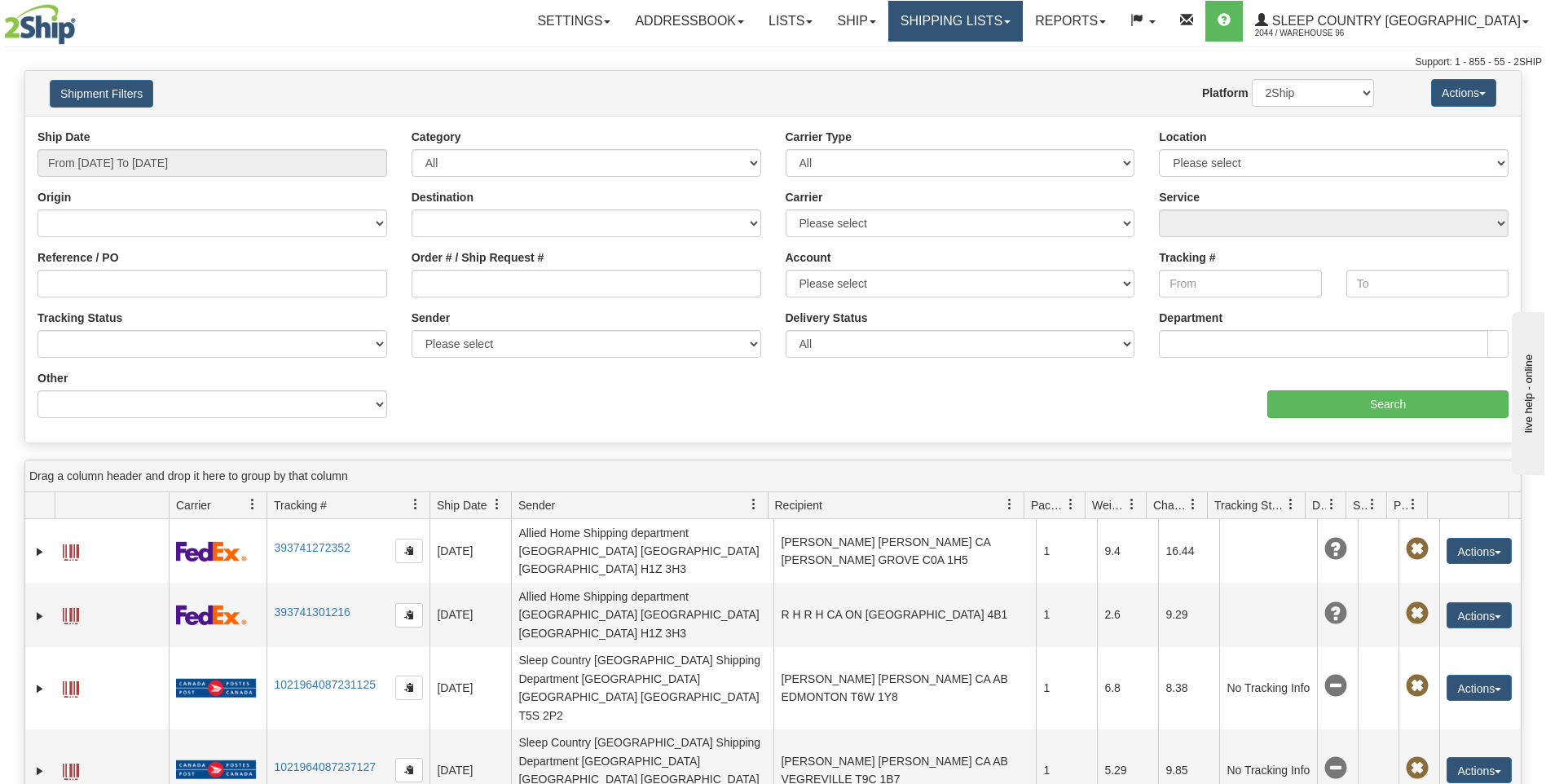
click at [1021, 19] on link "Shipping lists" at bounding box center [955, 21] width 135 height 41
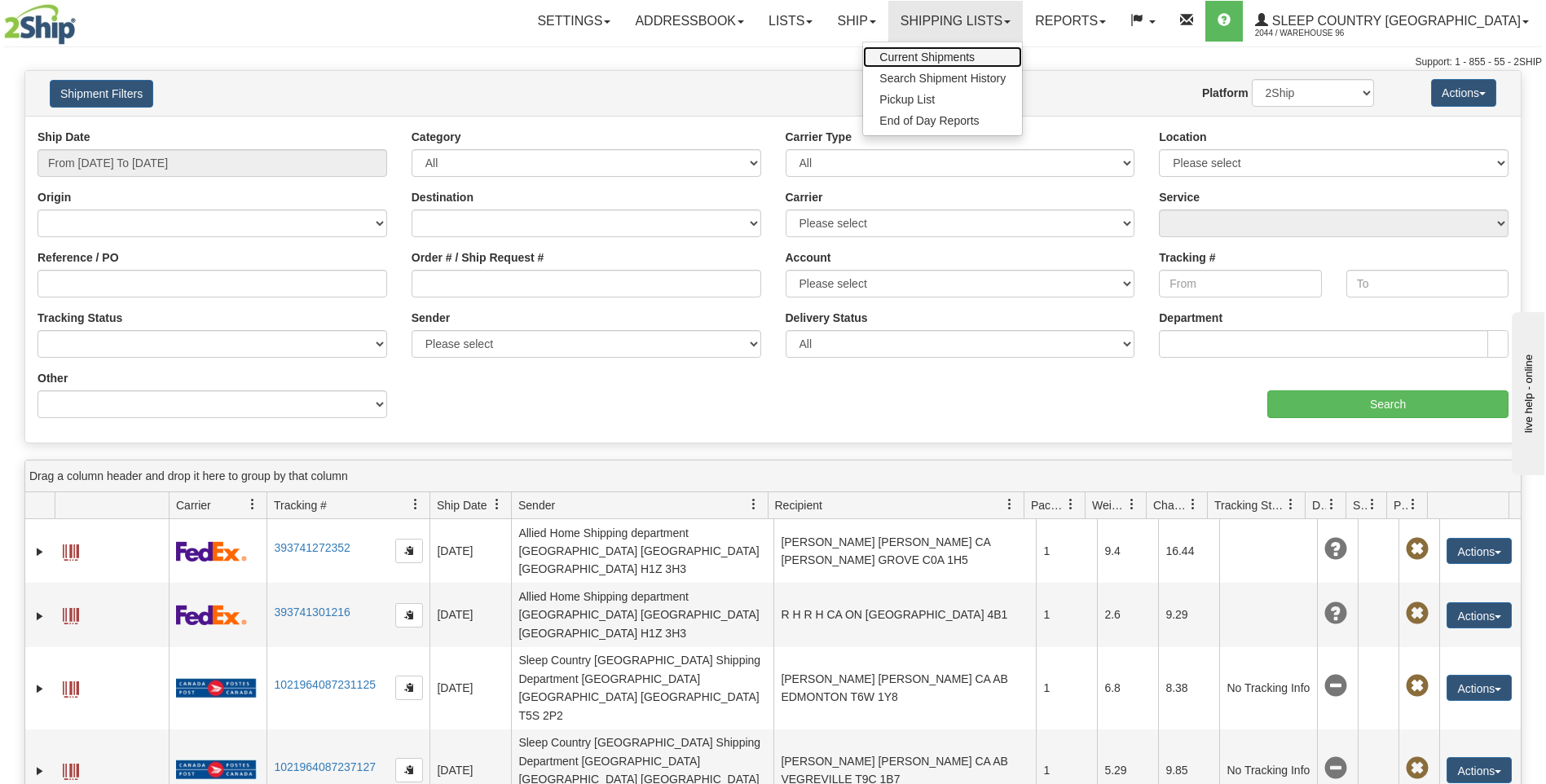
click at [974, 55] on span "Current Shipments" at bounding box center [927, 56] width 95 height 13
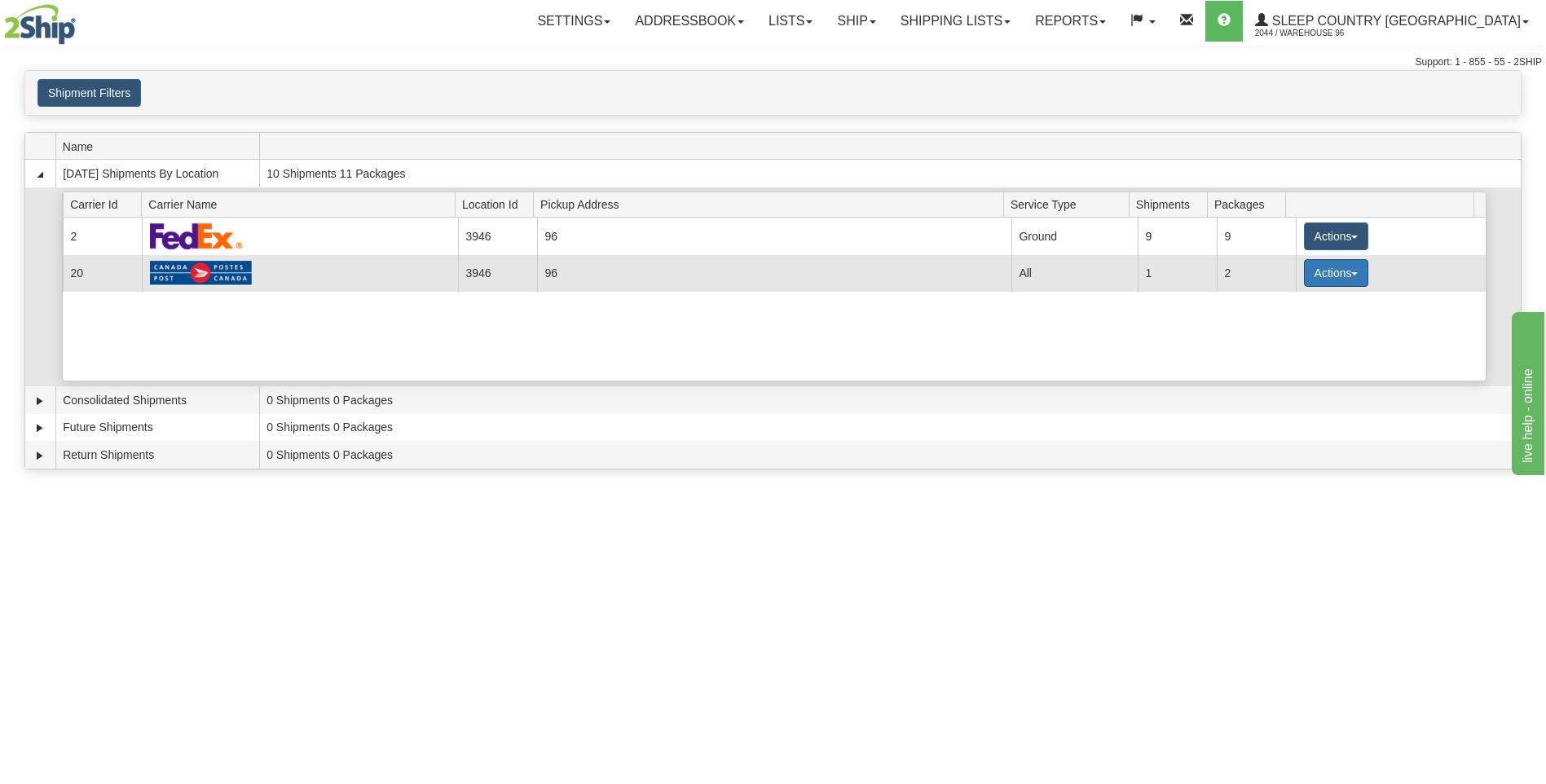
click at [1343, 273] on button "Actions" at bounding box center [1336, 272] width 65 height 27
click at [1319, 308] on link "Details" at bounding box center [1302, 304] width 130 height 21
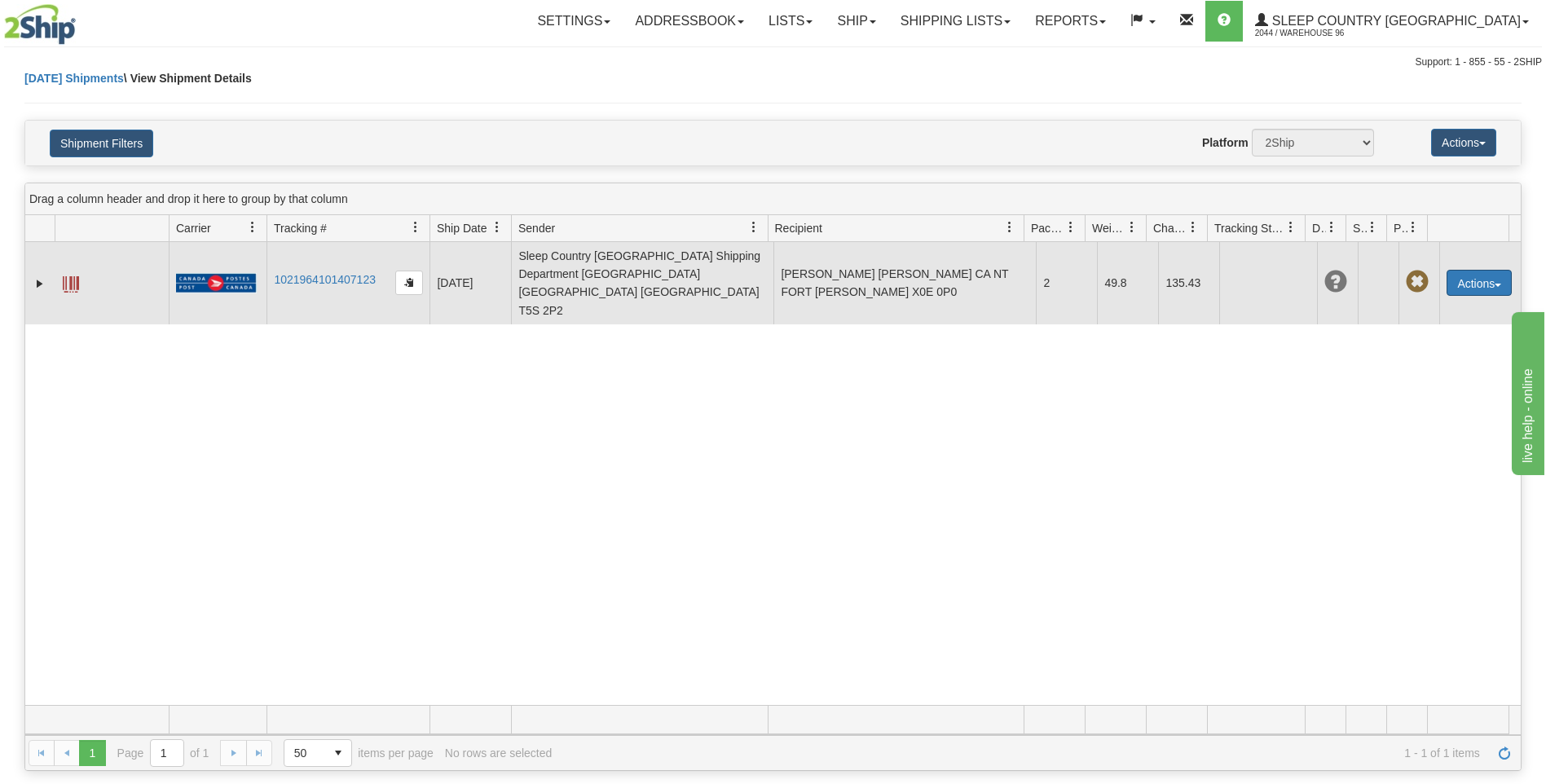
click at [1485, 270] on button "Actions" at bounding box center [1479, 283] width 65 height 26
click at [1433, 344] on link "Return" at bounding box center [1446, 355] width 130 height 21
click at [1477, 270] on button "Actions" at bounding box center [1479, 283] width 65 height 26
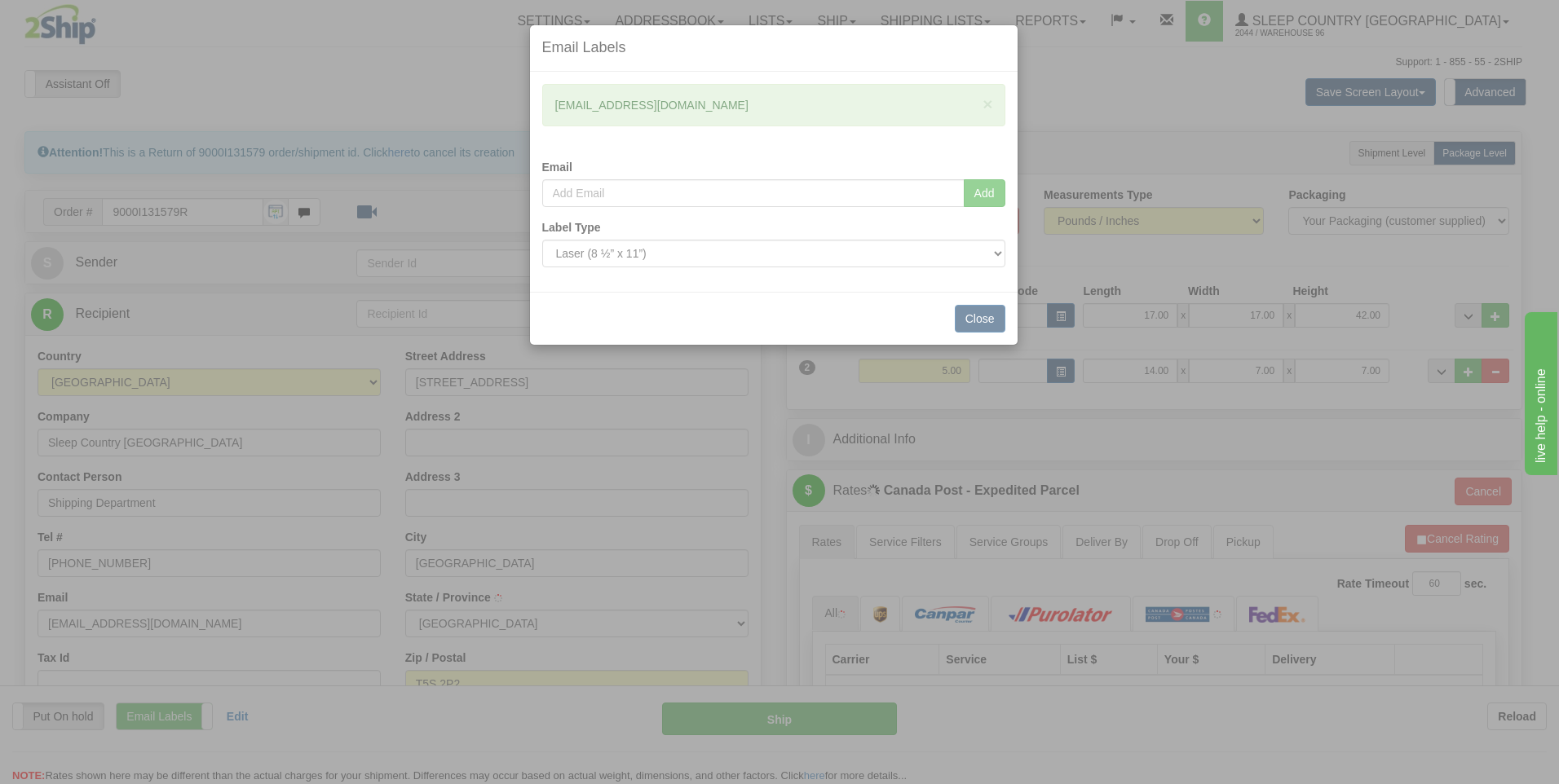
type input "EDMONTON"
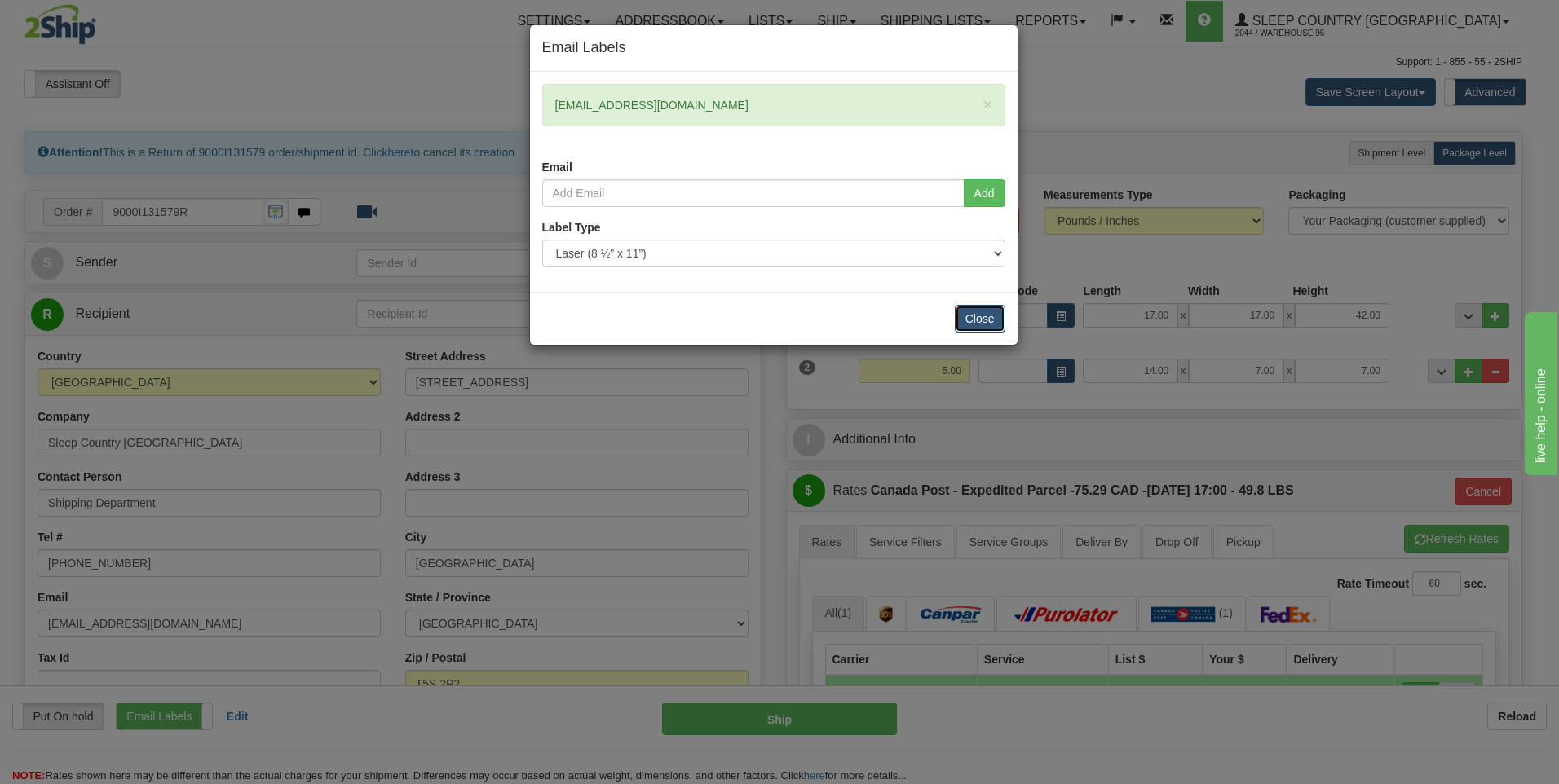
click at [996, 322] on button "Close" at bounding box center [979, 318] width 50 height 27
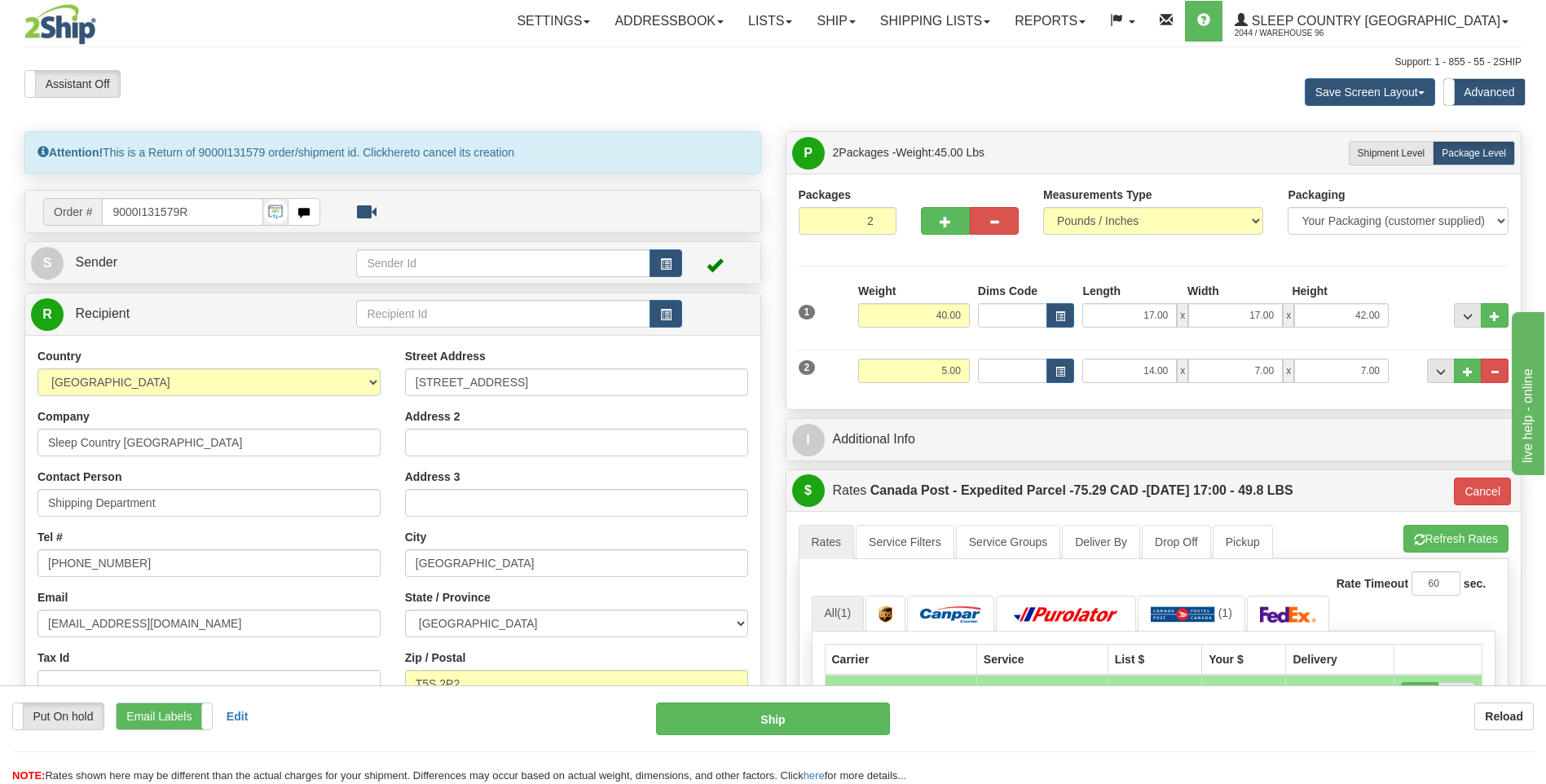
click at [452, 153] on div "Attention! This is a Return of 9000I131579 order/shipment id. Click here to can…" at bounding box center [393, 152] width 736 height 42
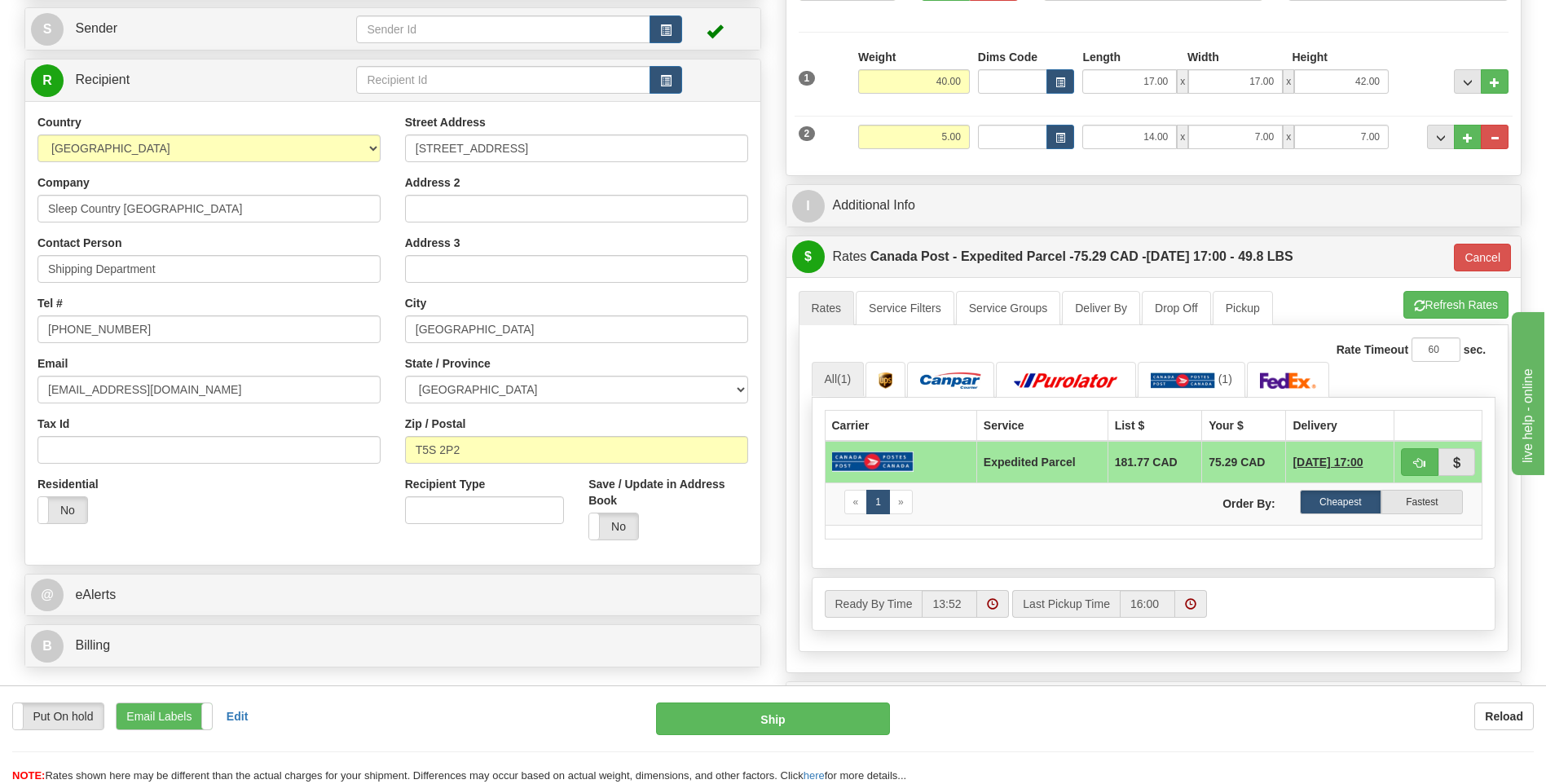
scroll to position [245, 0]
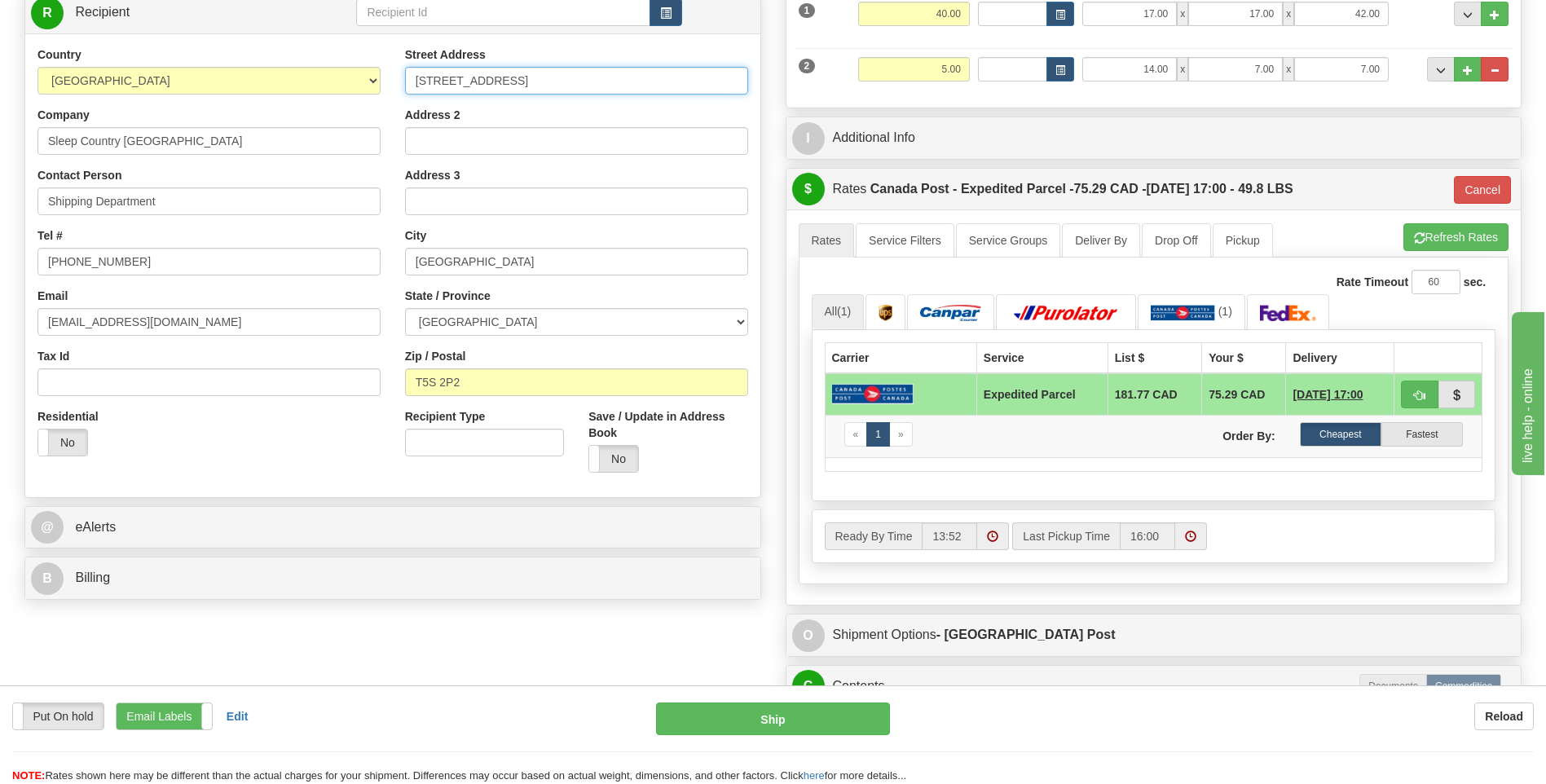
drag, startPoint x: 430, startPoint y: 137, endPoint x: 441, endPoint y: 147, distance: 14.9
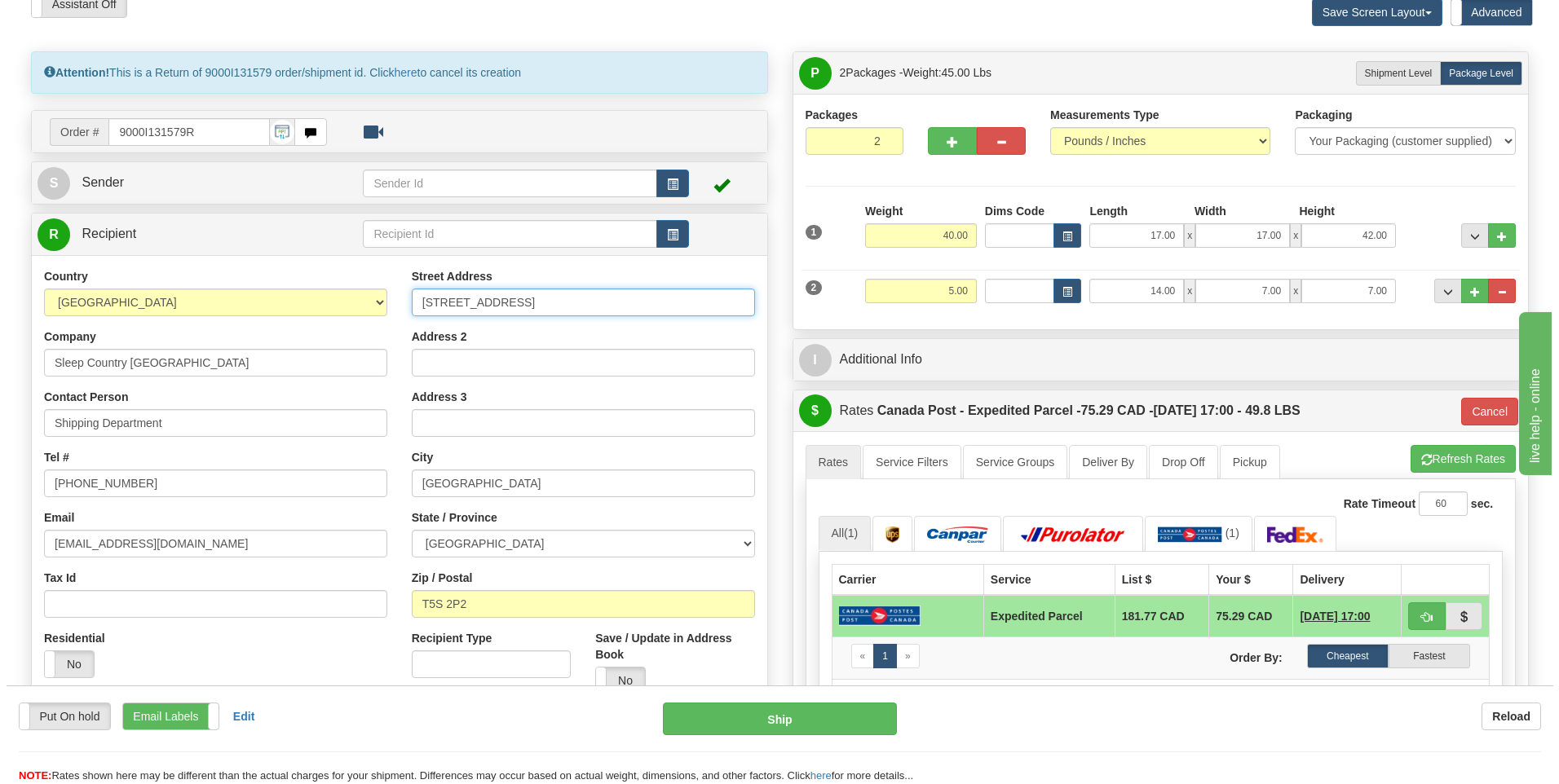
scroll to position [0, 0]
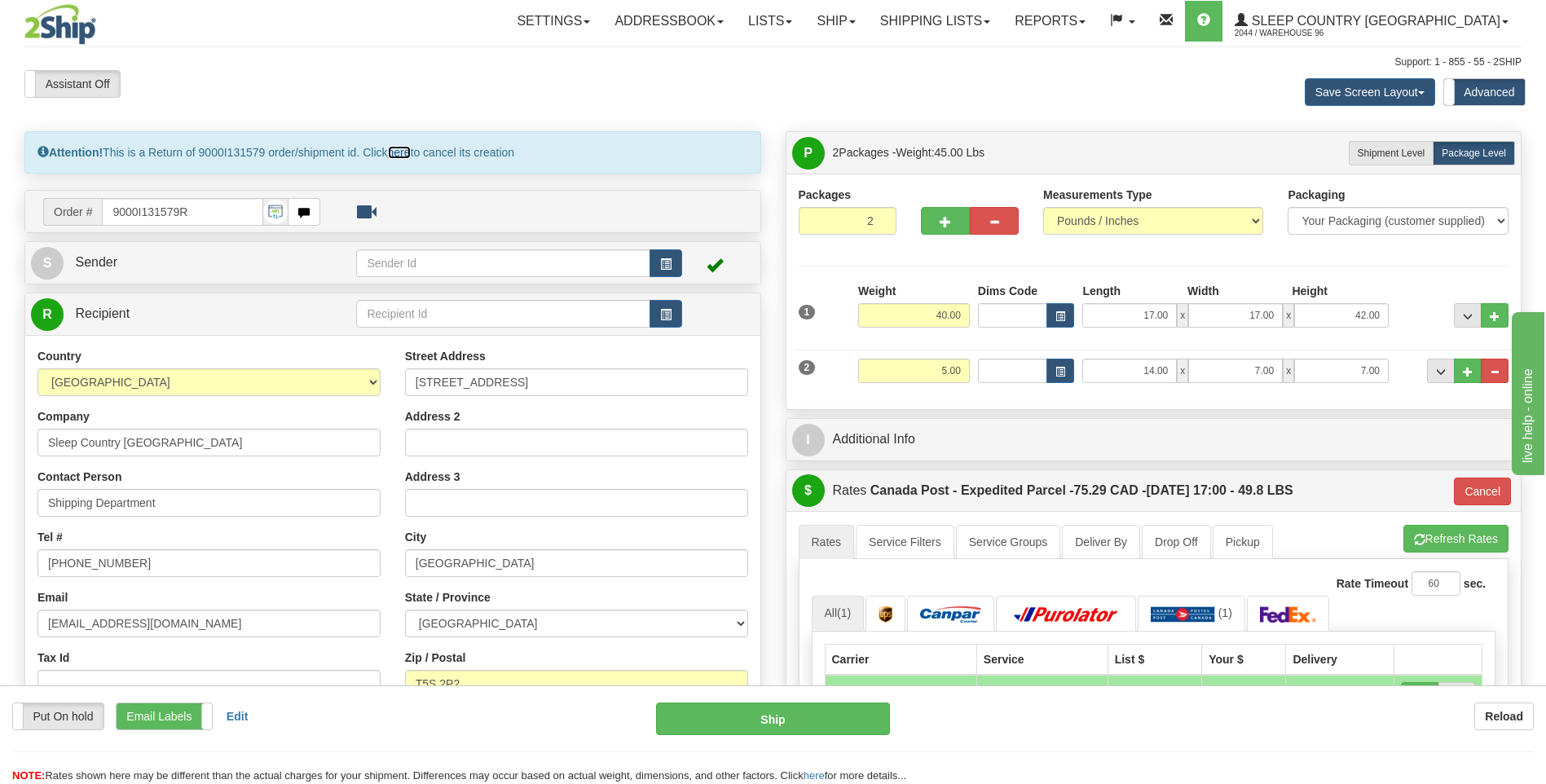
click at [406, 152] on link "here" at bounding box center [399, 152] width 23 height 13
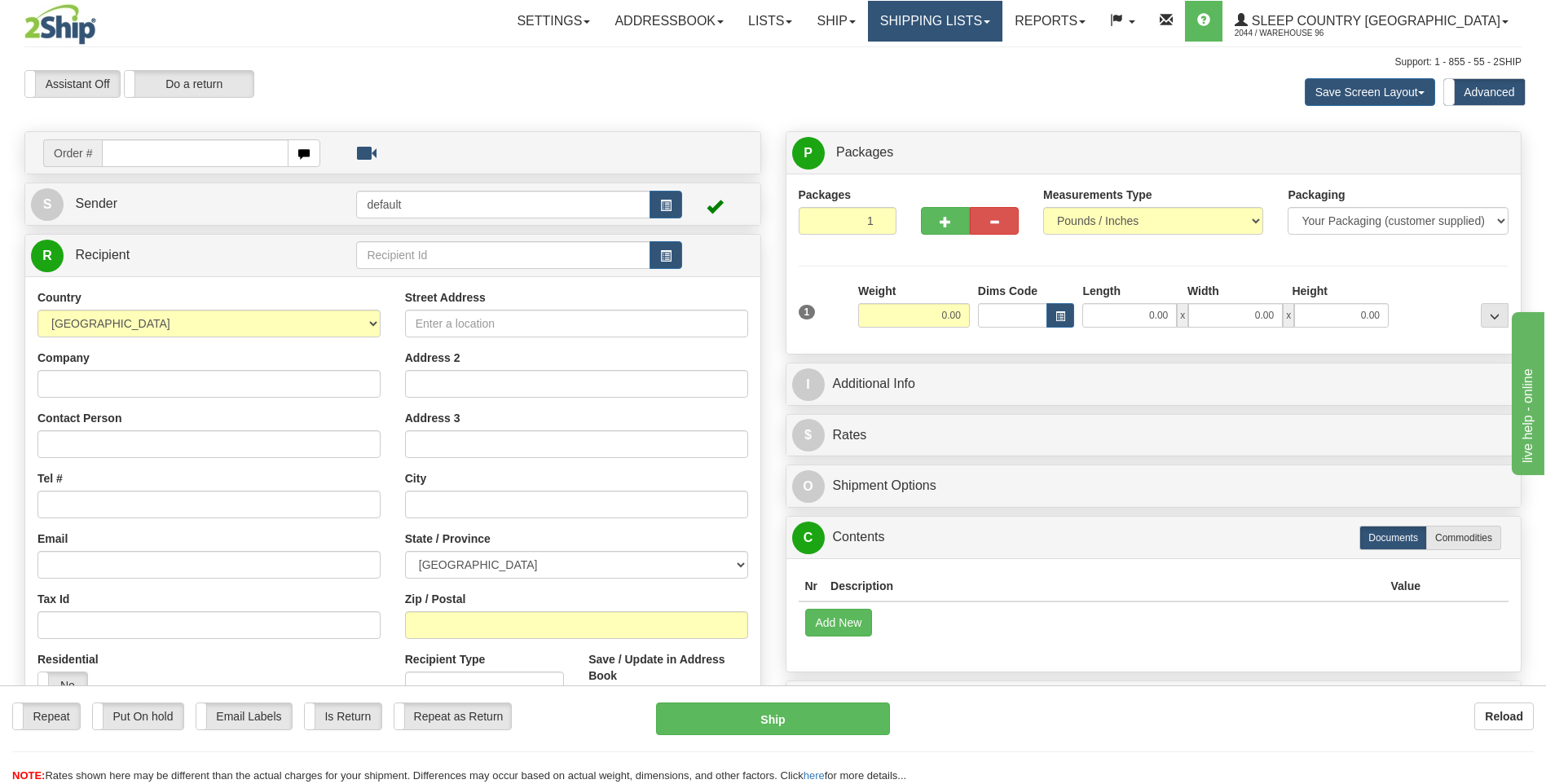
click at [979, 18] on link "Shipping lists" at bounding box center [935, 21] width 135 height 41
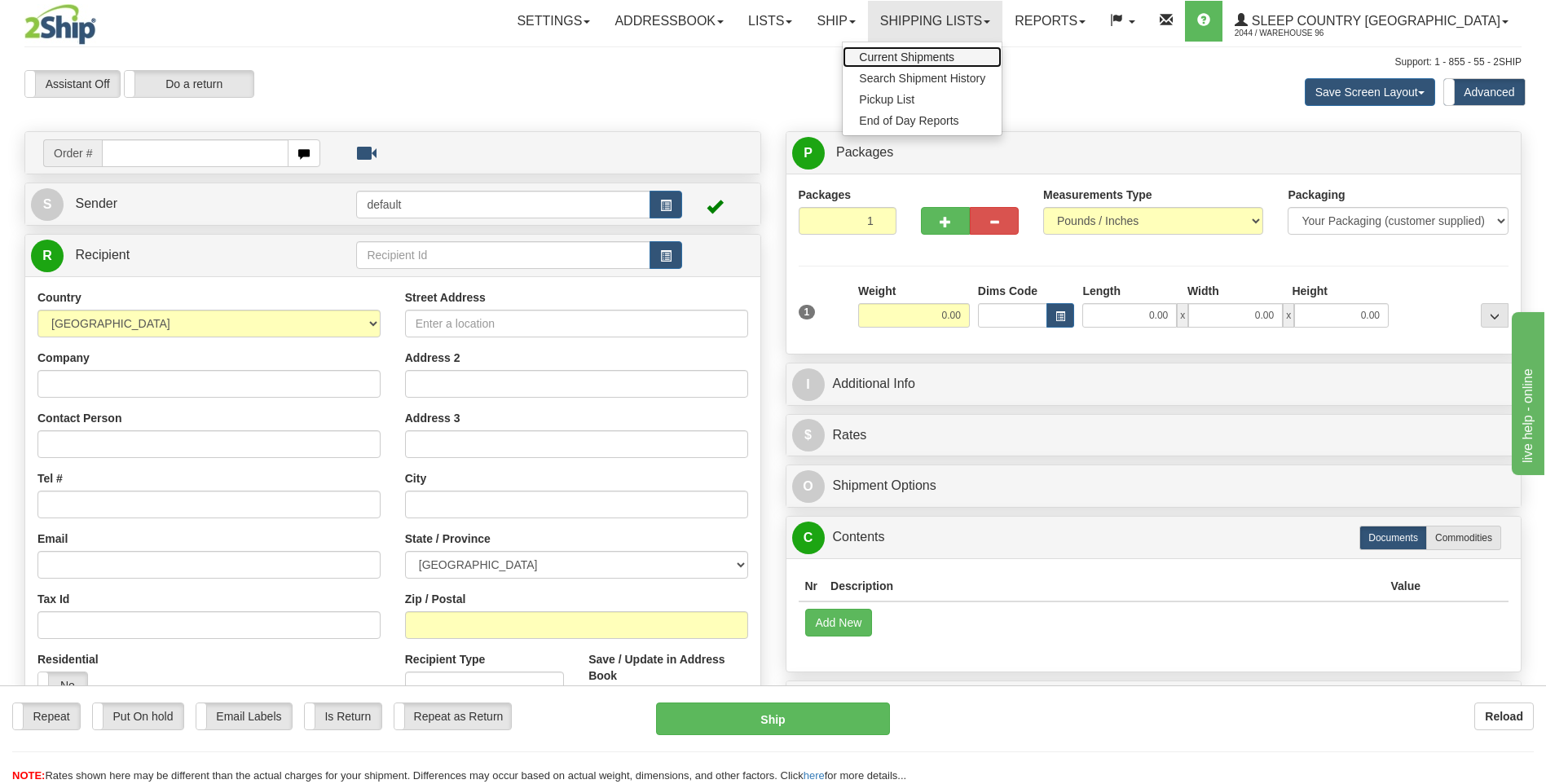
click at [954, 54] on span "Current Shipments" at bounding box center [906, 56] width 95 height 13
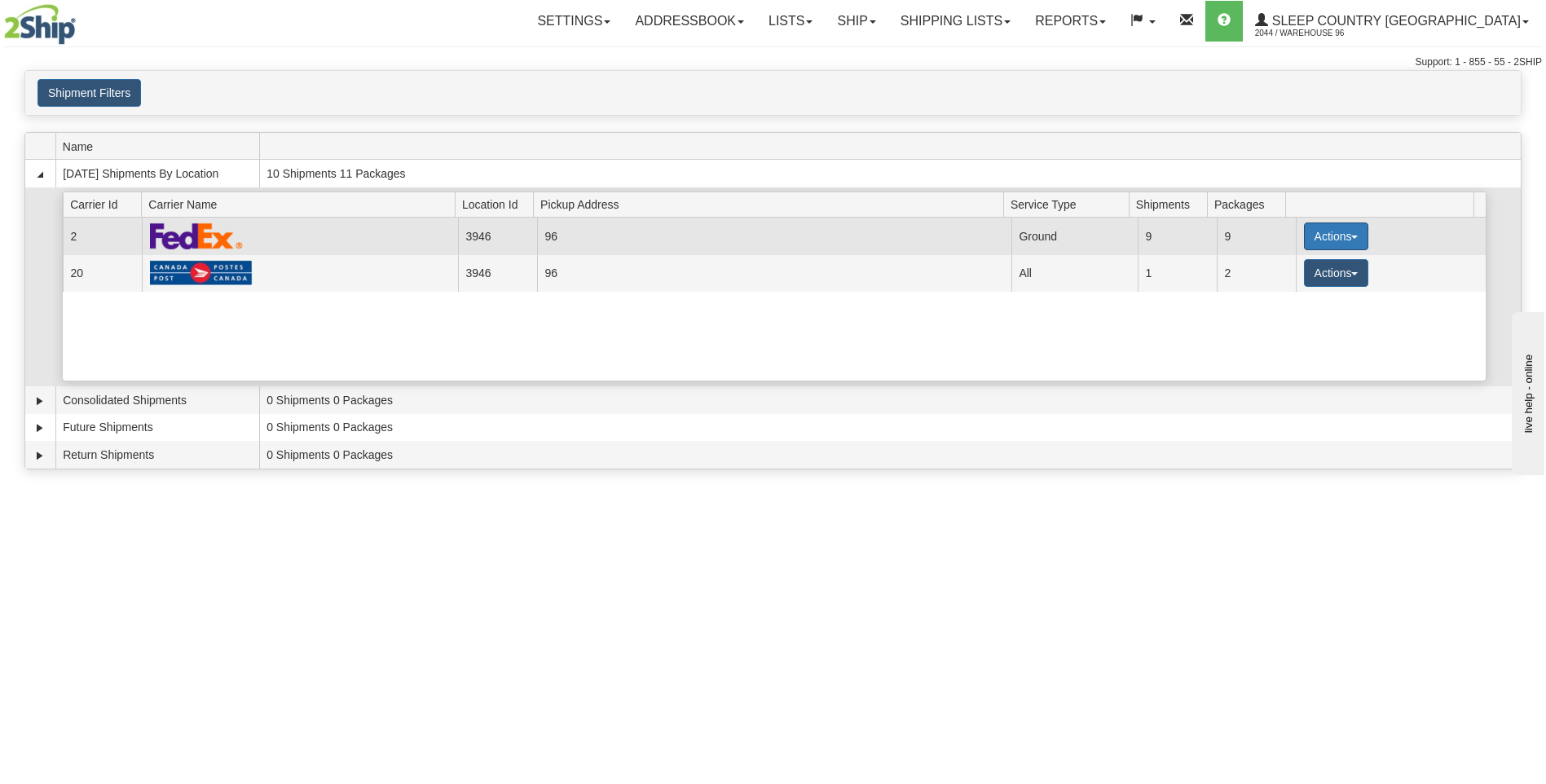
click at [1329, 231] on button "Actions" at bounding box center [1336, 236] width 65 height 27
click at [1283, 288] on span "Close" at bounding box center [1272, 287] width 38 height 11
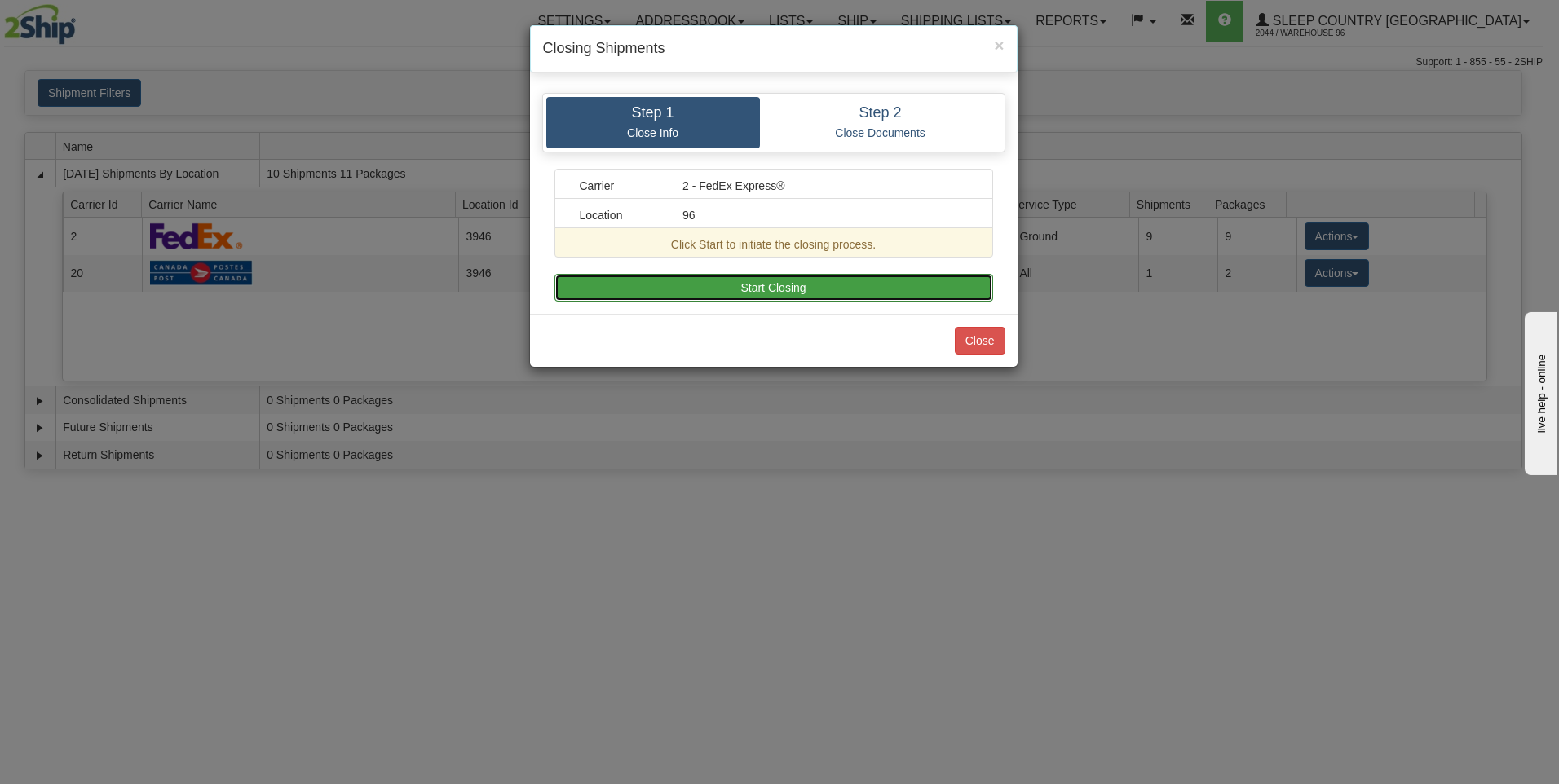
click at [809, 289] on button "Start Closing" at bounding box center [774, 287] width 439 height 27
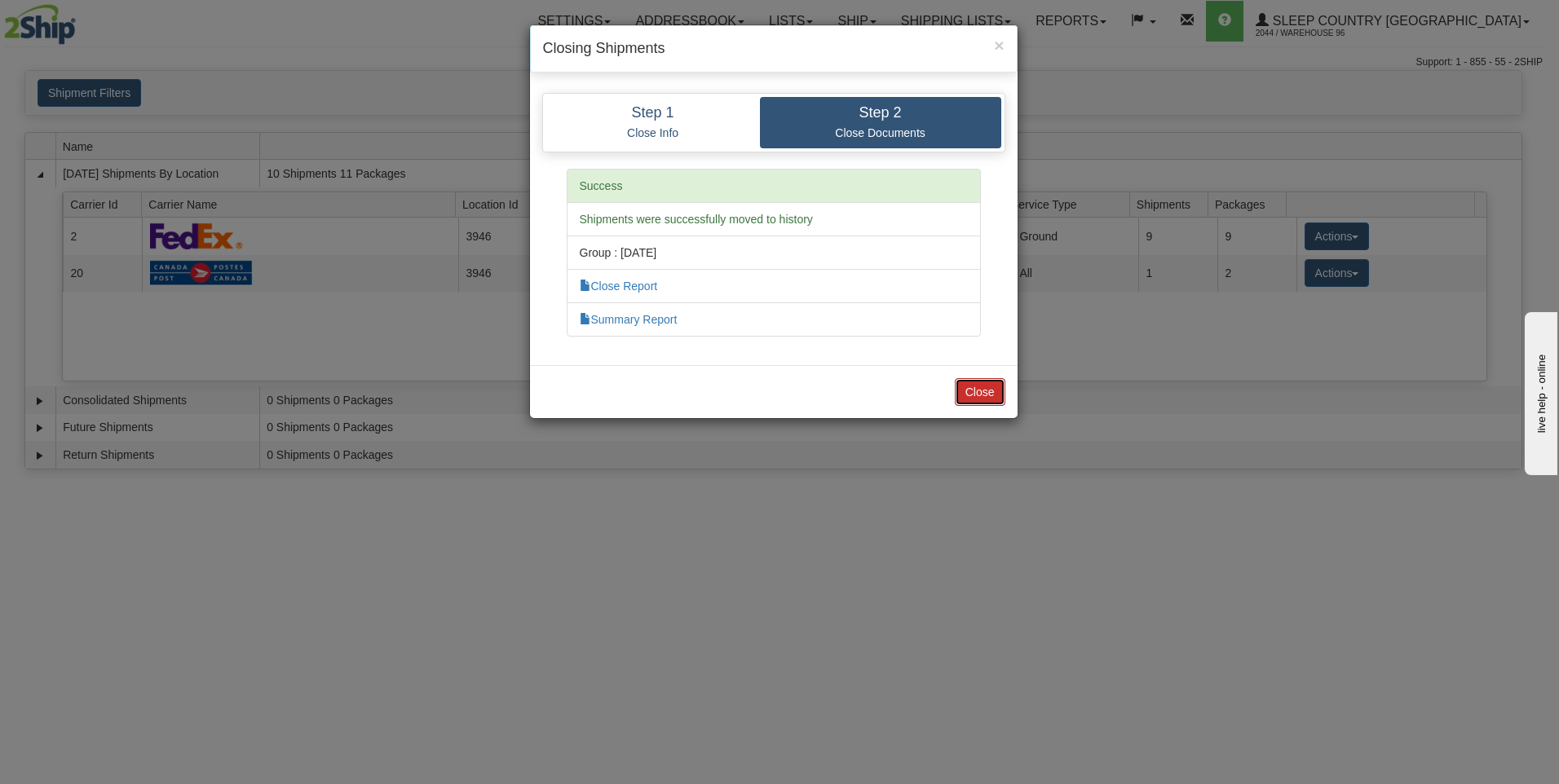
click at [983, 393] on button "Close" at bounding box center [979, 391] width 50 height 27
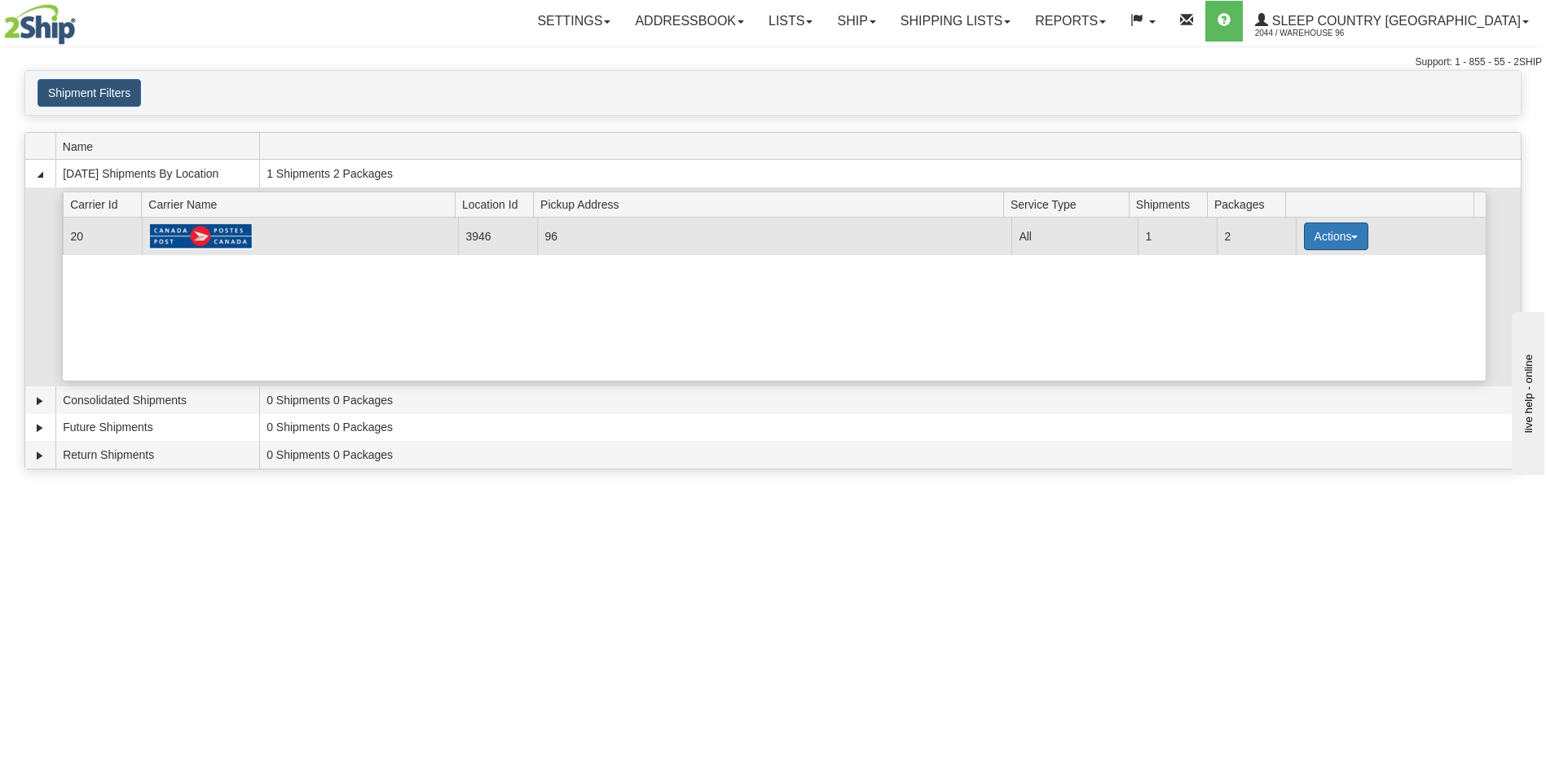
click at [1342, 234] on button "Actions" at bounding box center [1336, 236] width 65 height 27
click at [1298, 266] on span "Details" at bounding box center [1276, 266] width 44 height 11
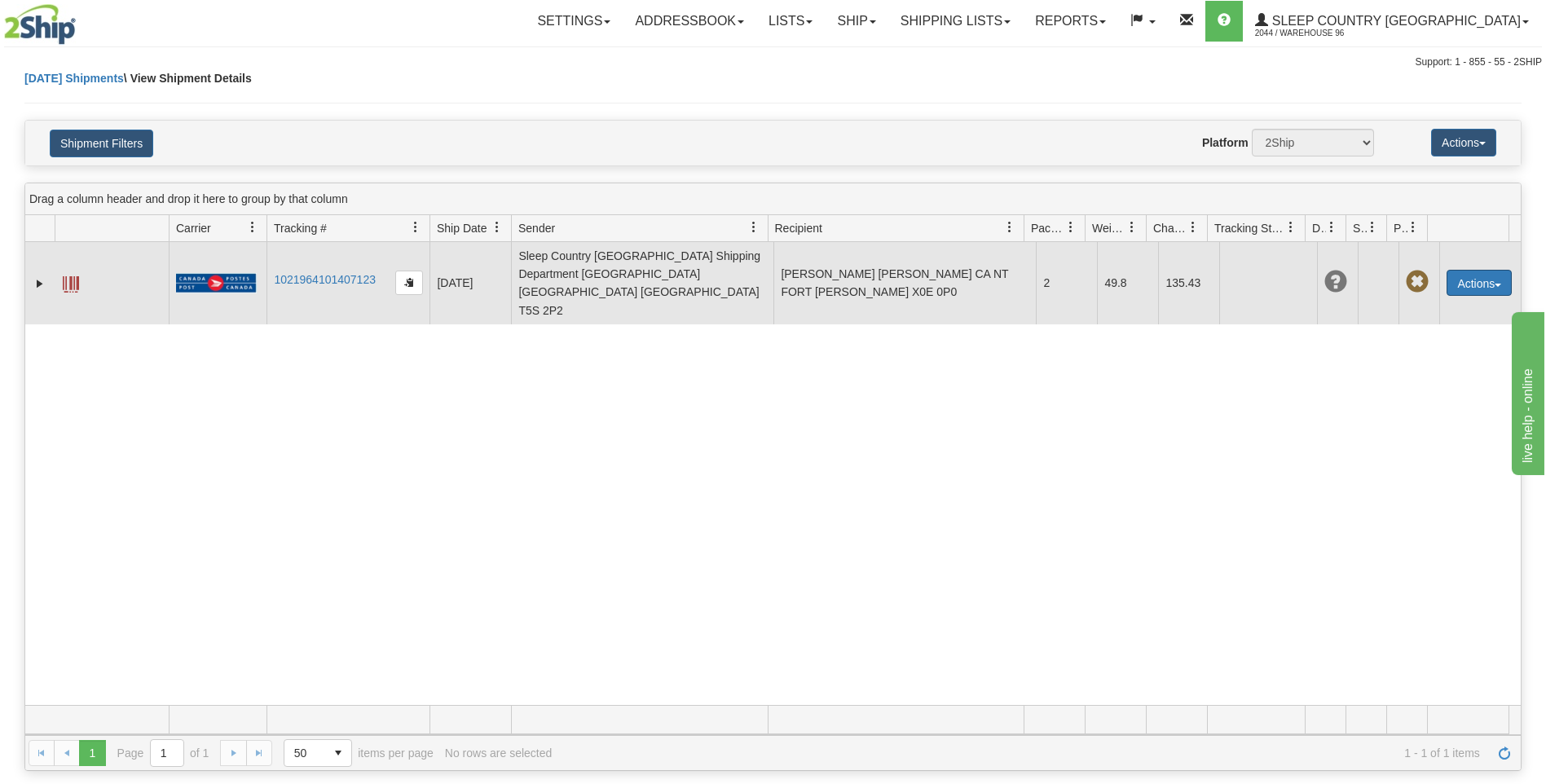
click at [1468, 270] on button "Actions" at bounding box center [1479, 283] width 65 height 26
click at [1410, 302] on link "Edit" at bounding box center [1446, 313] width 130 height 21
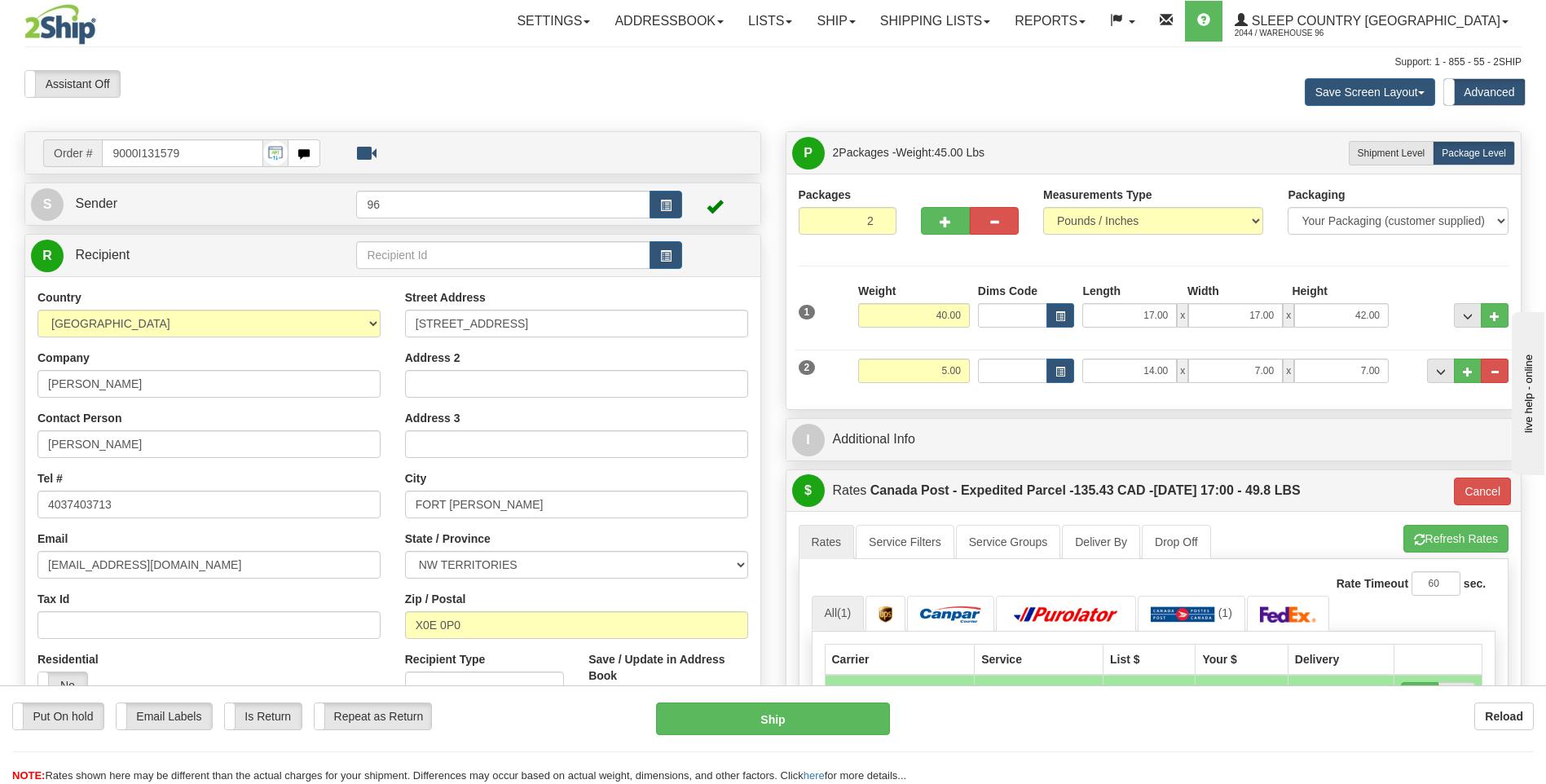
click at [203, 154] on input "9000I131579" at bounding box center [182, 152] width 160 height 27
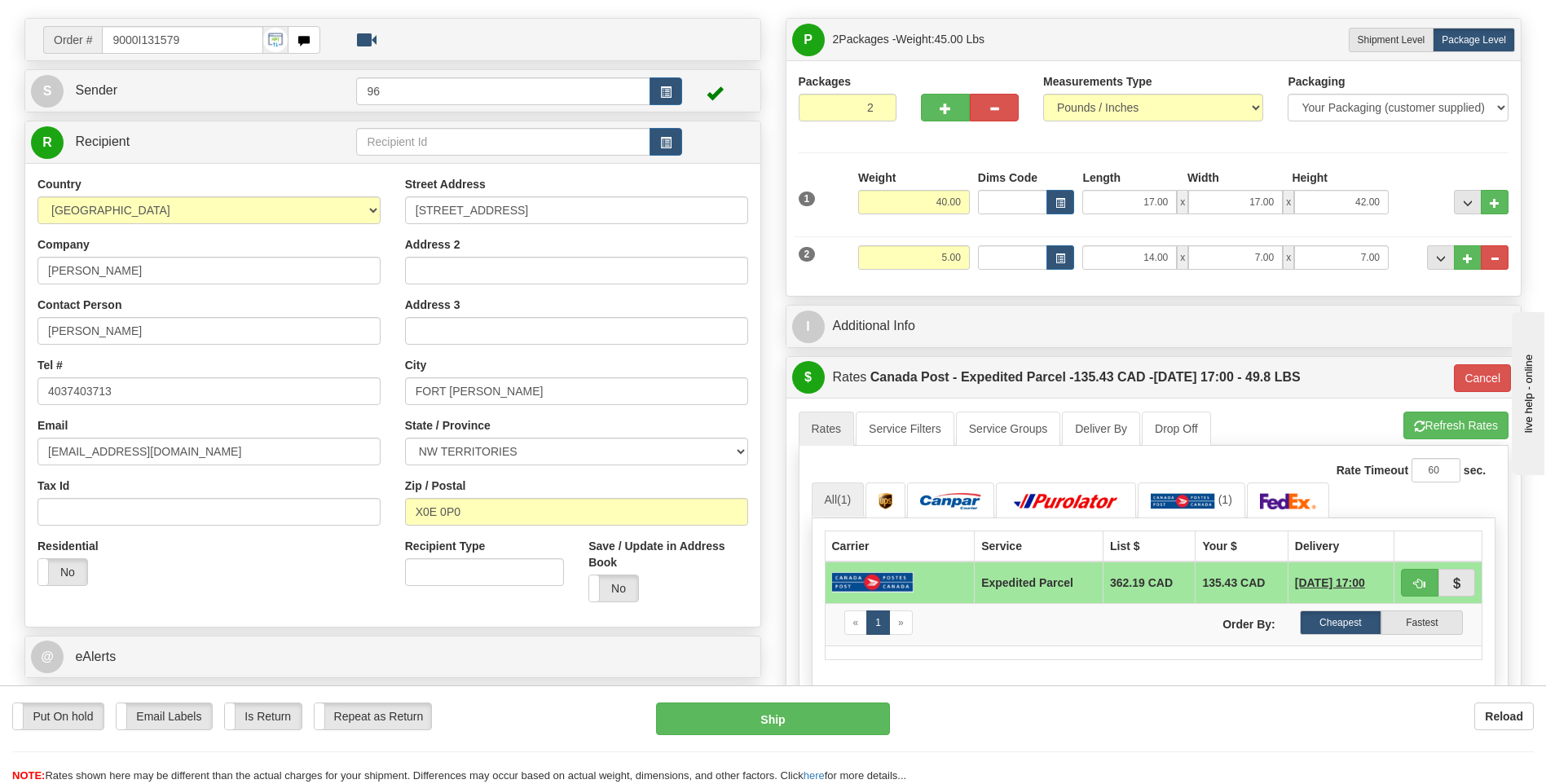
scroll to position [245, 0]
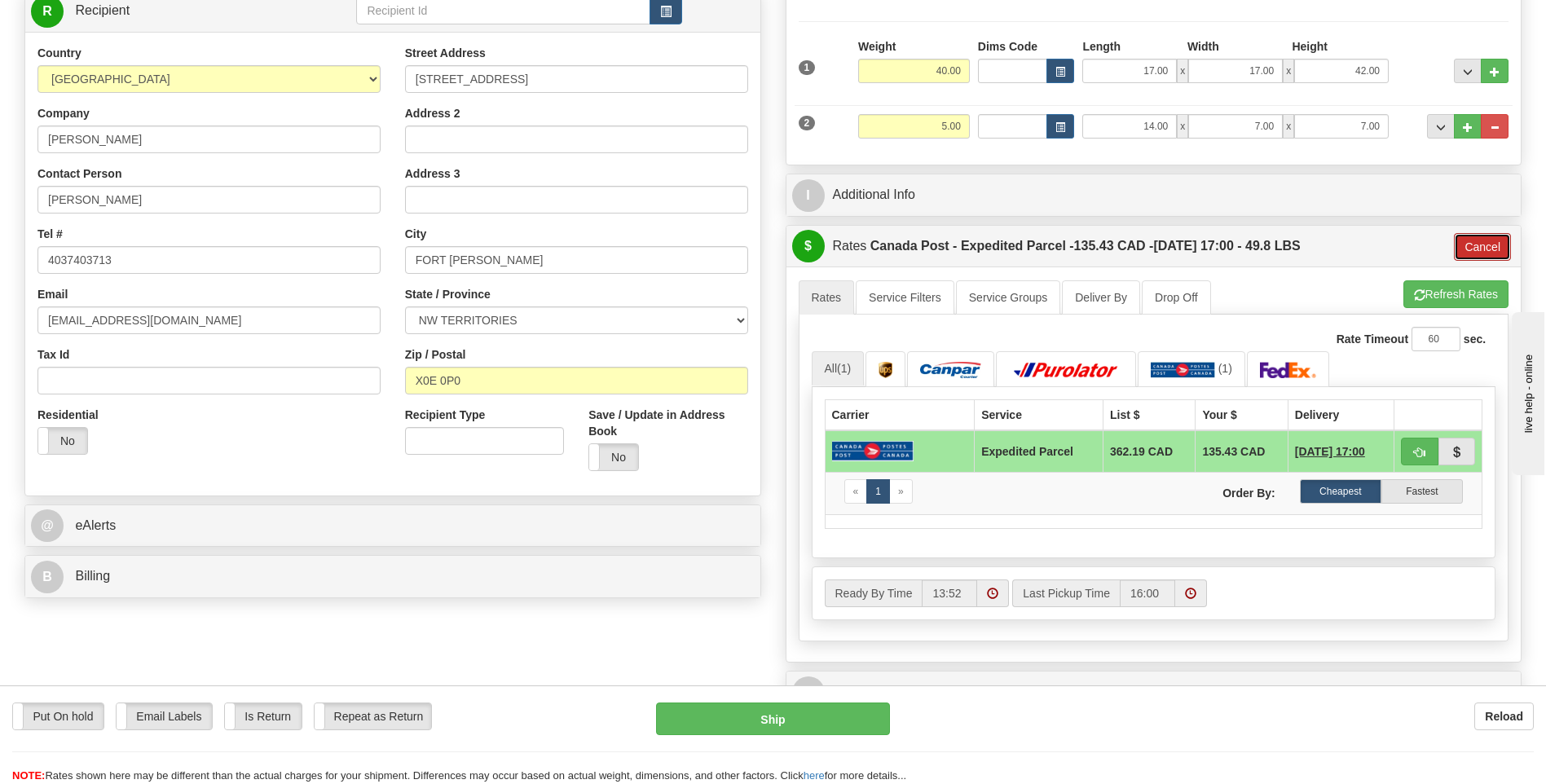
click at [1485, 248] on button "Cancel" at bounding box center [1482, 247] width 57 height 27
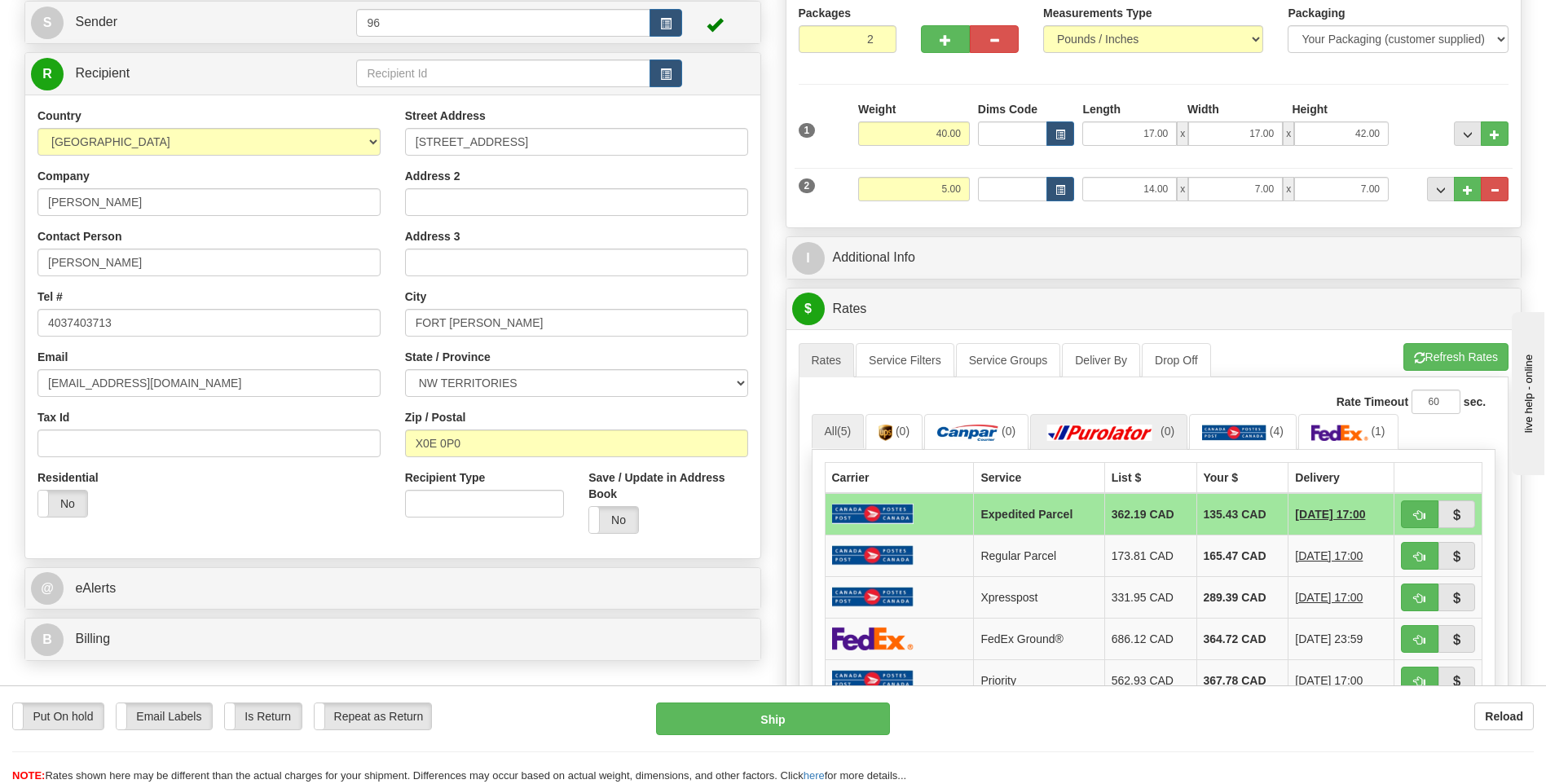
scroll to position [408, 0]
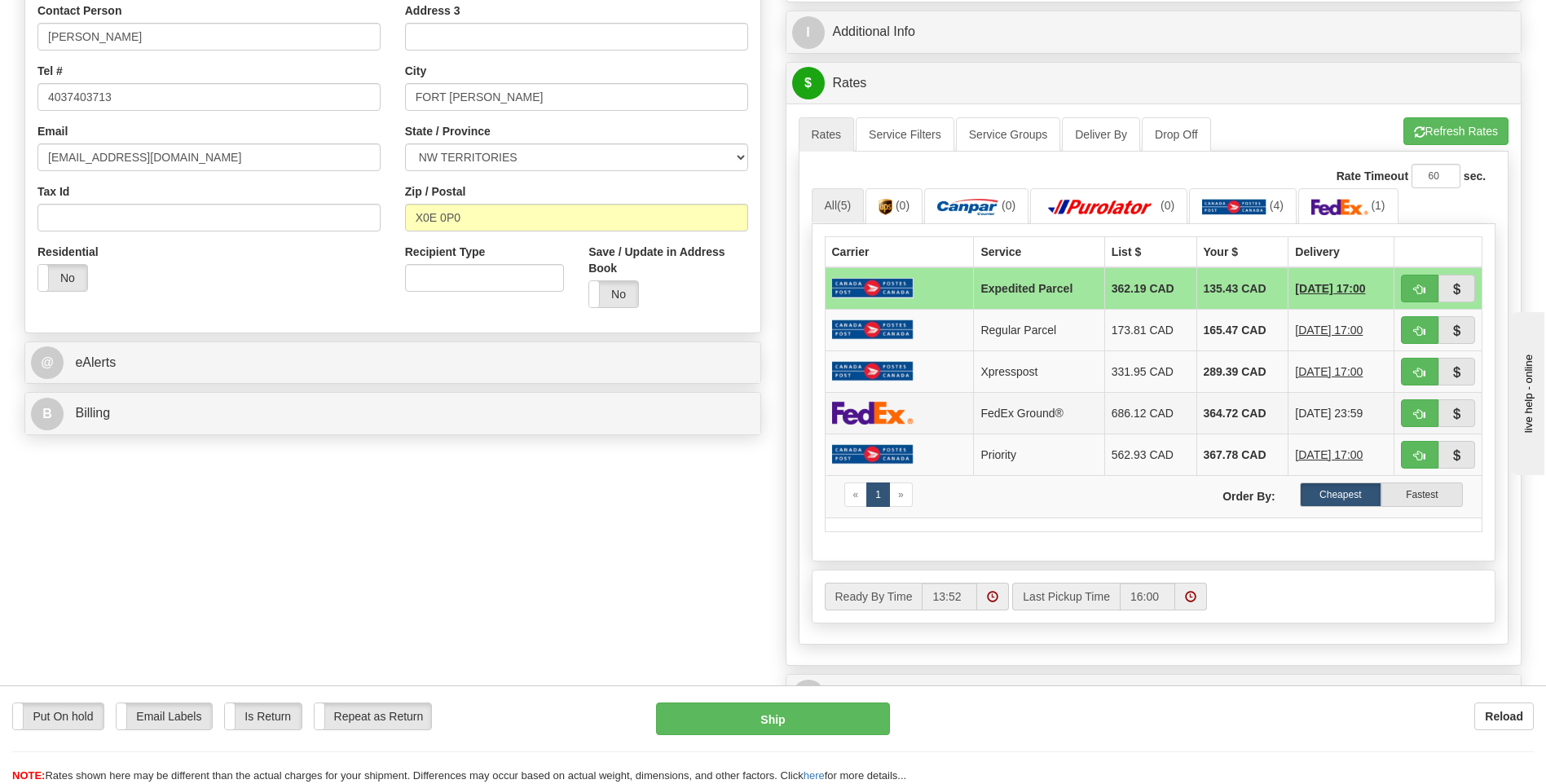
click at [1225, 410] on td "364.72 CAD" at bounding box center [1242, 412] width 92 height 41
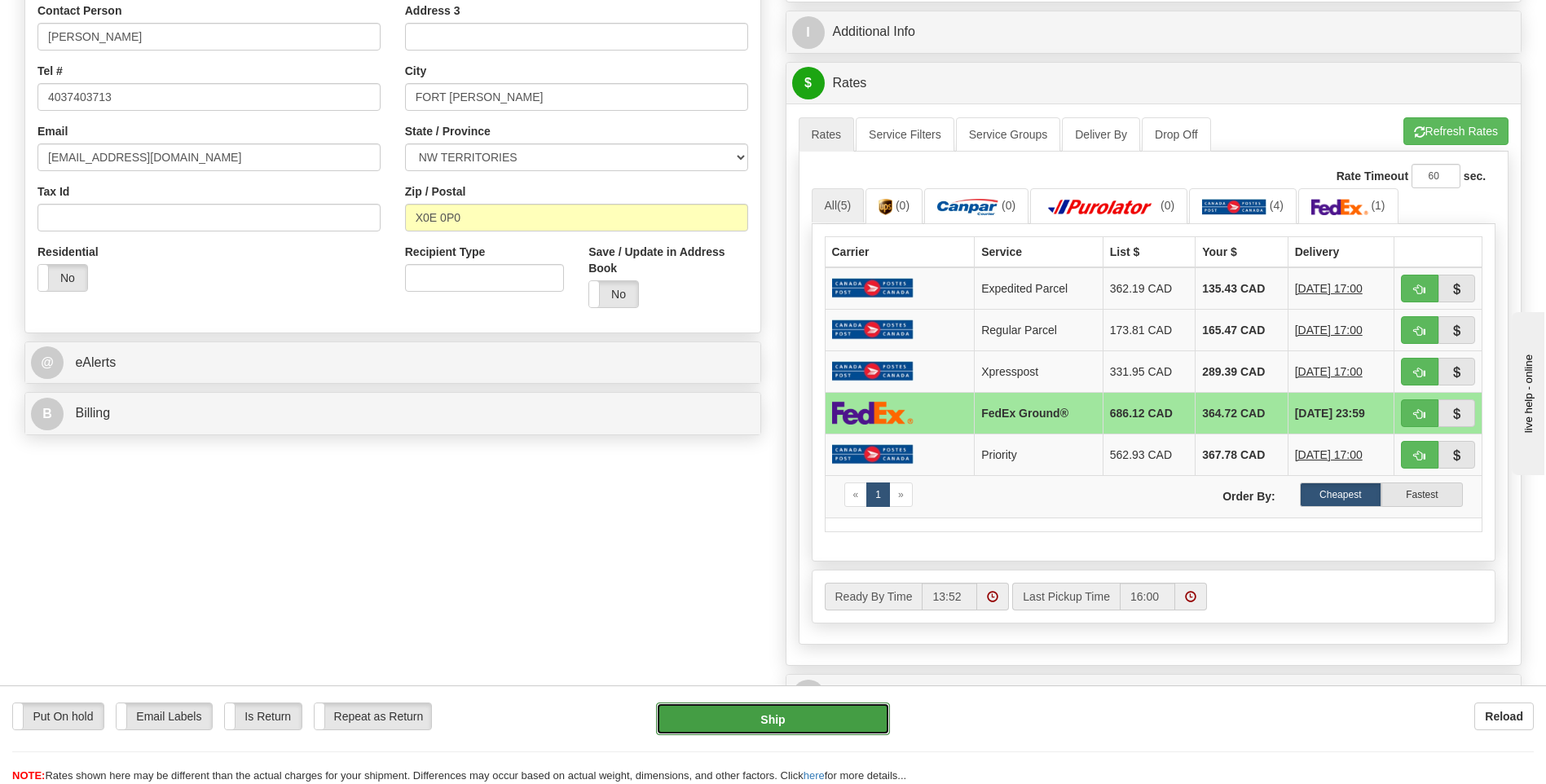
click at [779, 719] on button "Ship" at bounding box center [773, 718] width 233 height 33
type input "92"
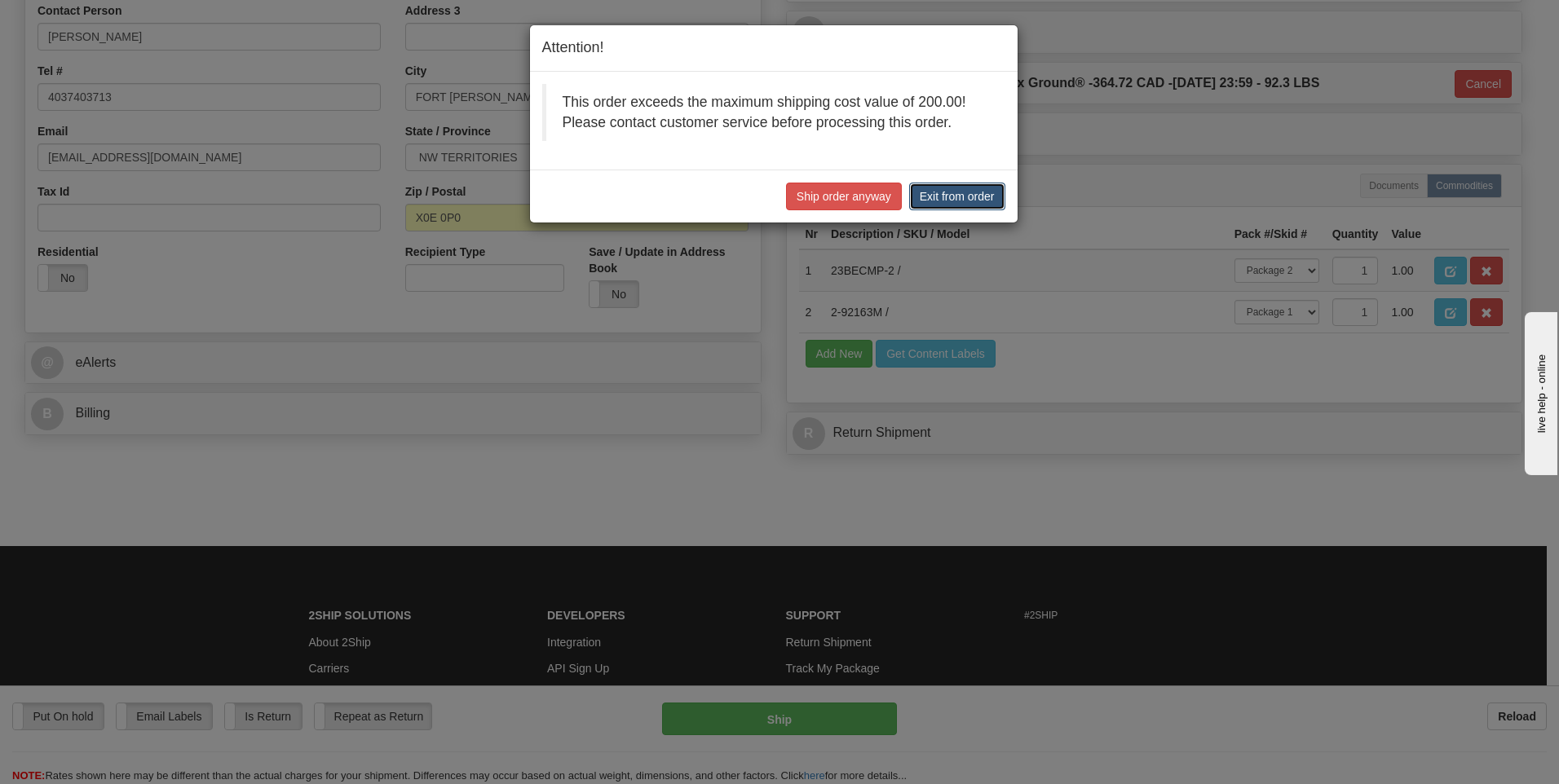
click at [939, 195] on button "Exit from order" at bounding box center [957, 196] width 96 height 27
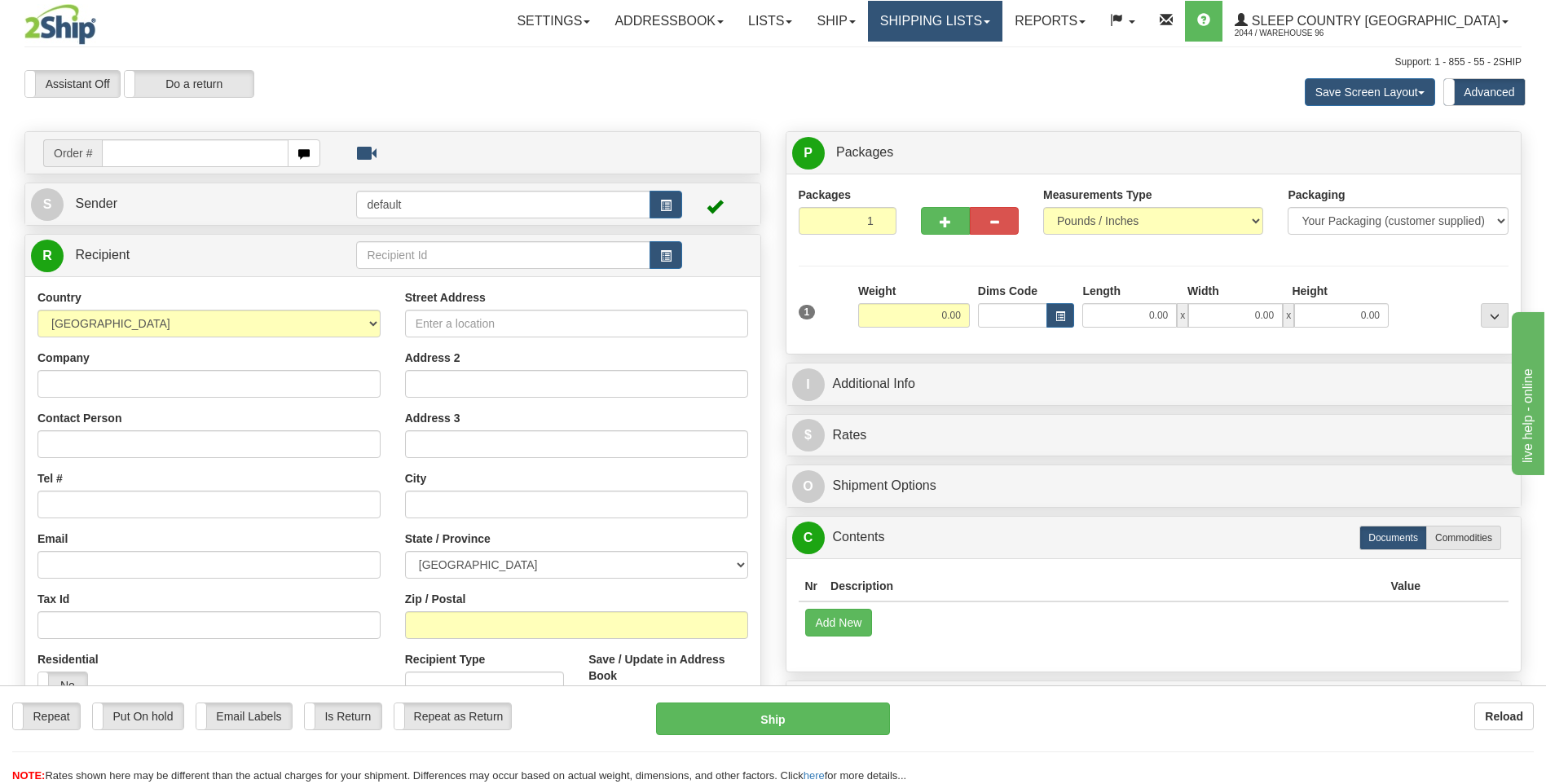
click at [995, 26] on link "Shipping lists" at bounding box center [935, 21] width 135 height 41
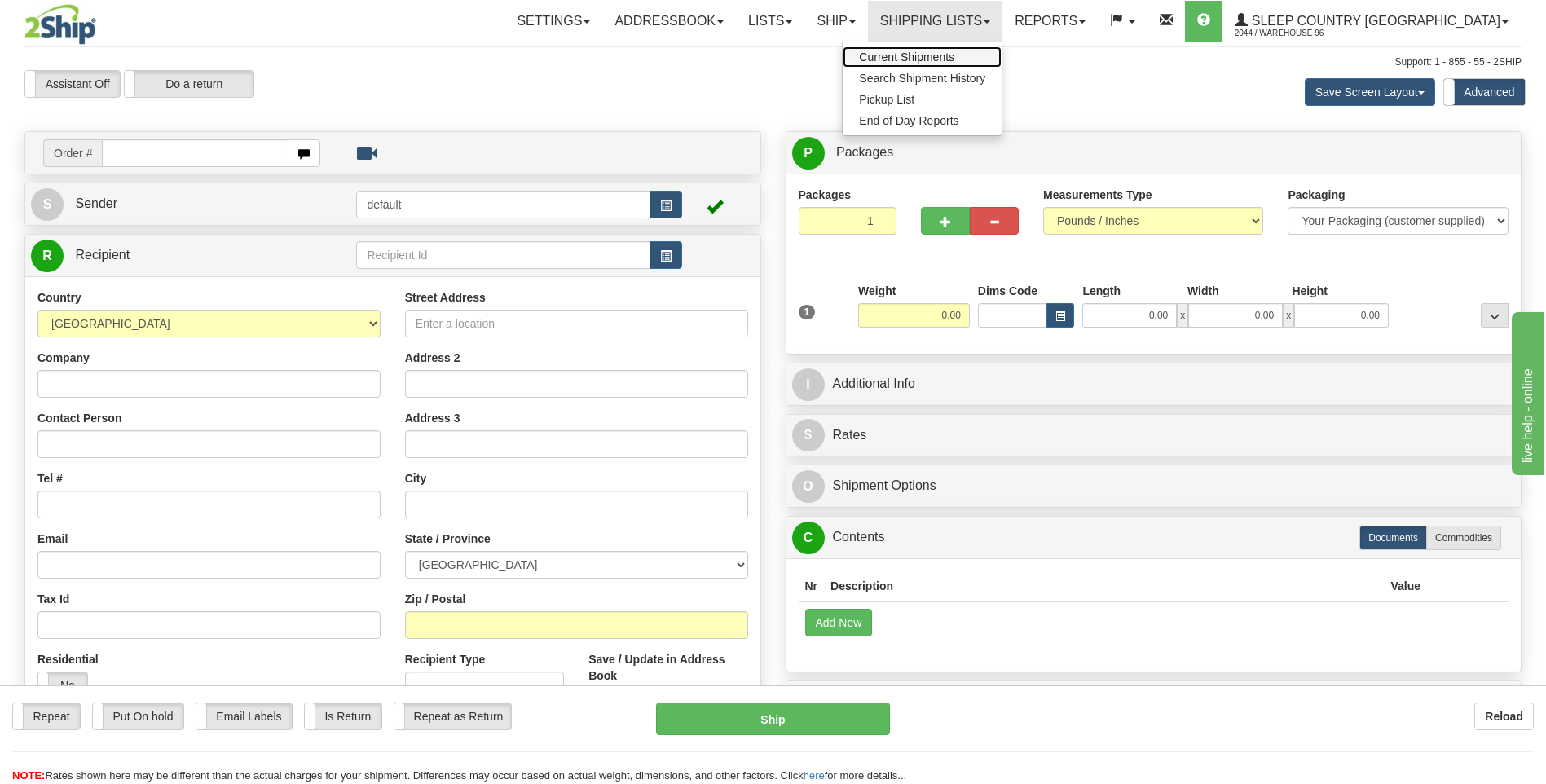
click at [954, 53] on span "Current Shipments" at bounding box center [906, 56] width 95 height 13
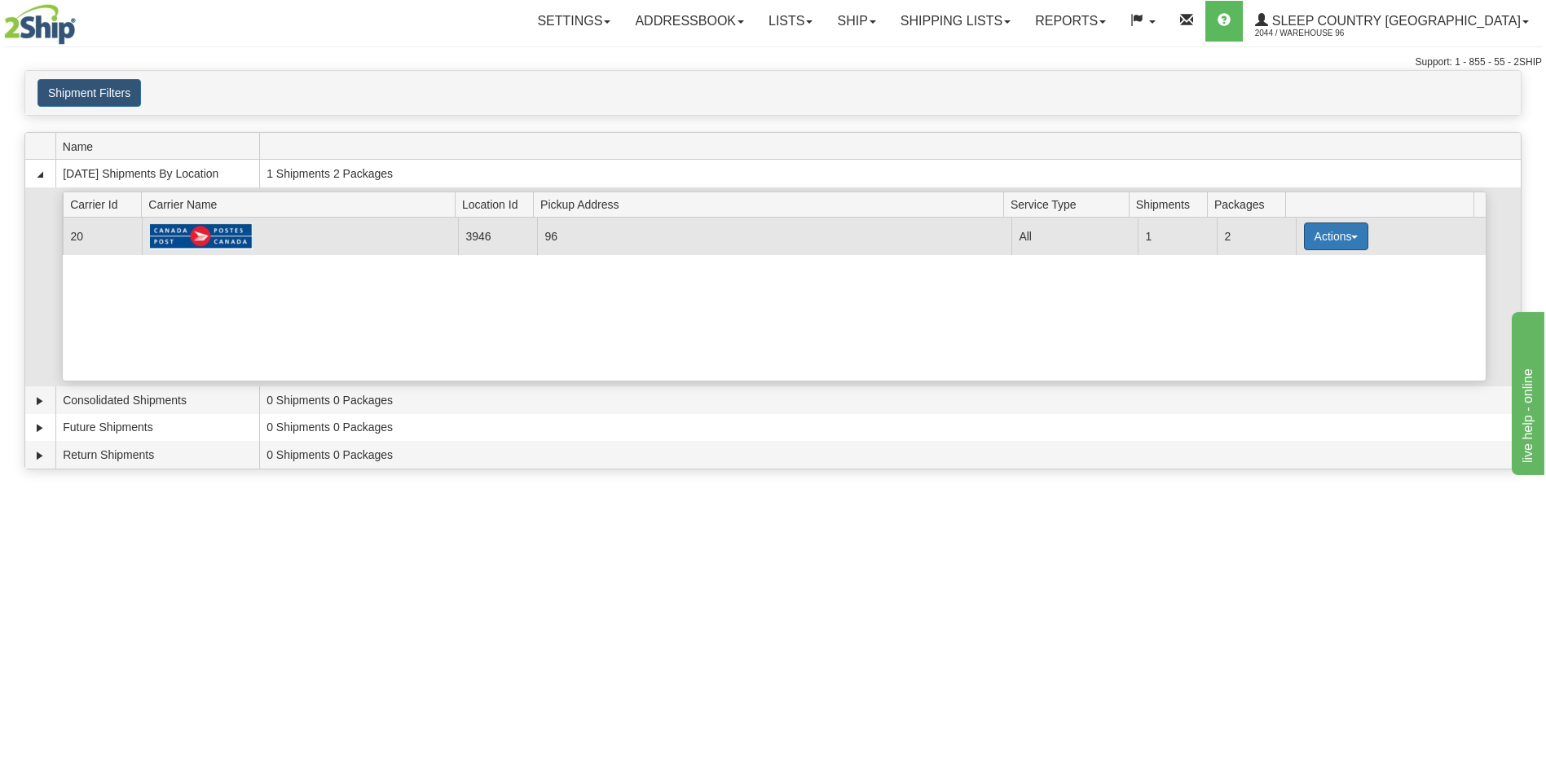
click at [1331, 232] on button "Actions" at bounding box center [1336, 236] width 65 height 27
click at [1310, 270] on link "Details" at bounding box center [1302, 267] width 130 height 21
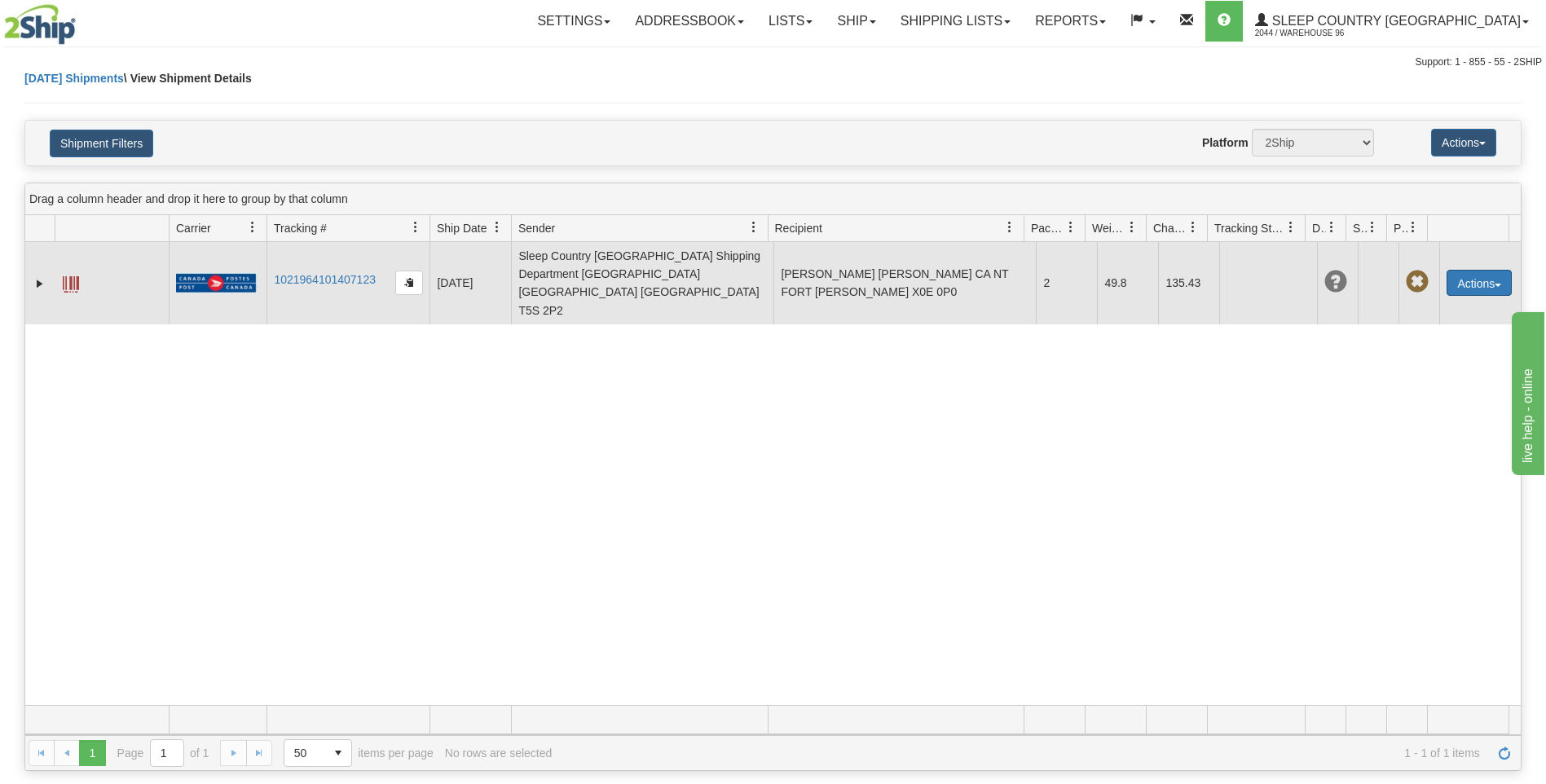
click at [1495, 284] on span "button" at bounding box center [1498, 285] width 6 height 4
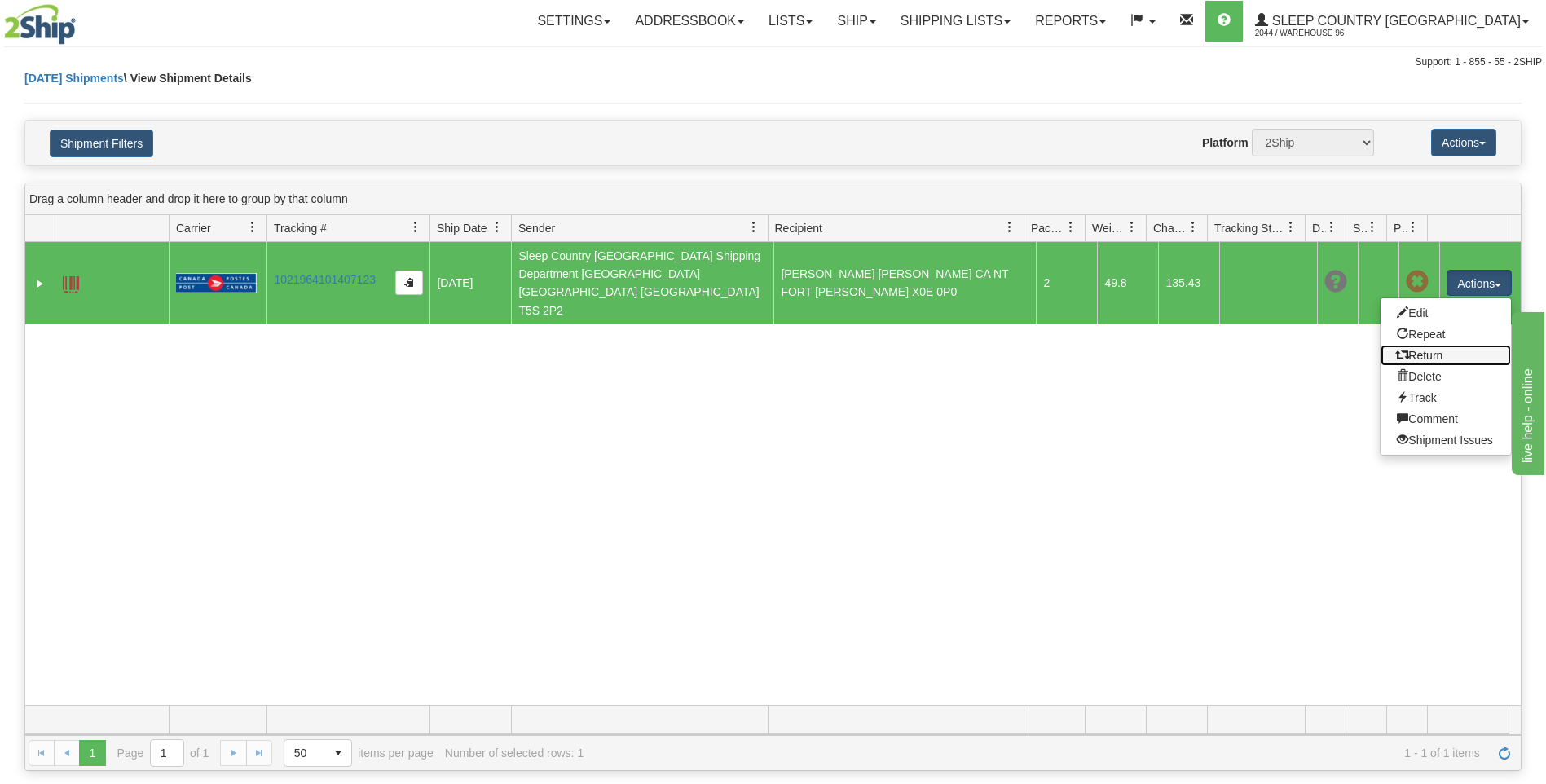
click at [1428, 344] on link "Return" at bounding box center [1446, 355] width 130 height 21
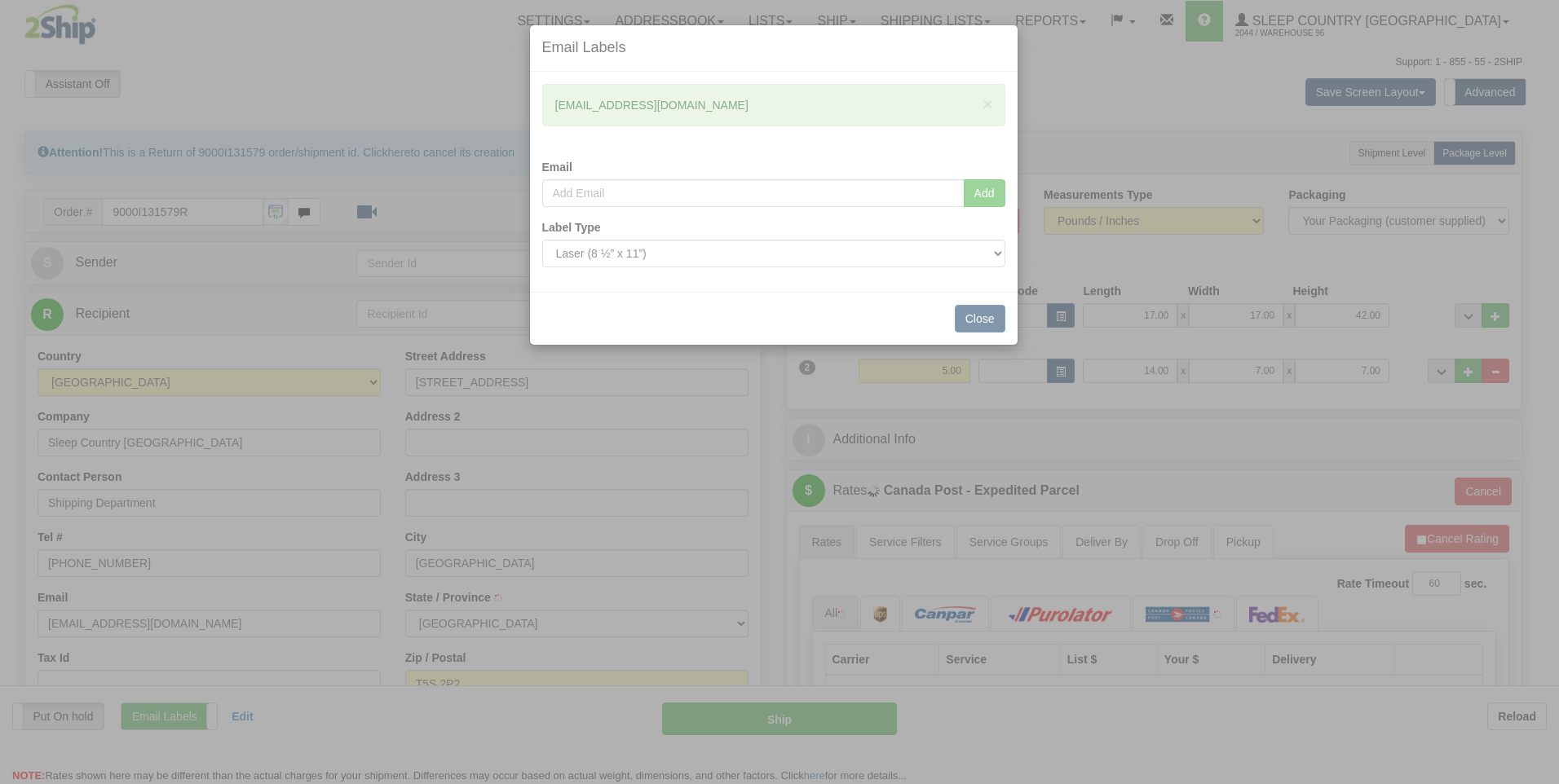
type input "[GEOGRAPHIC_DATA]"
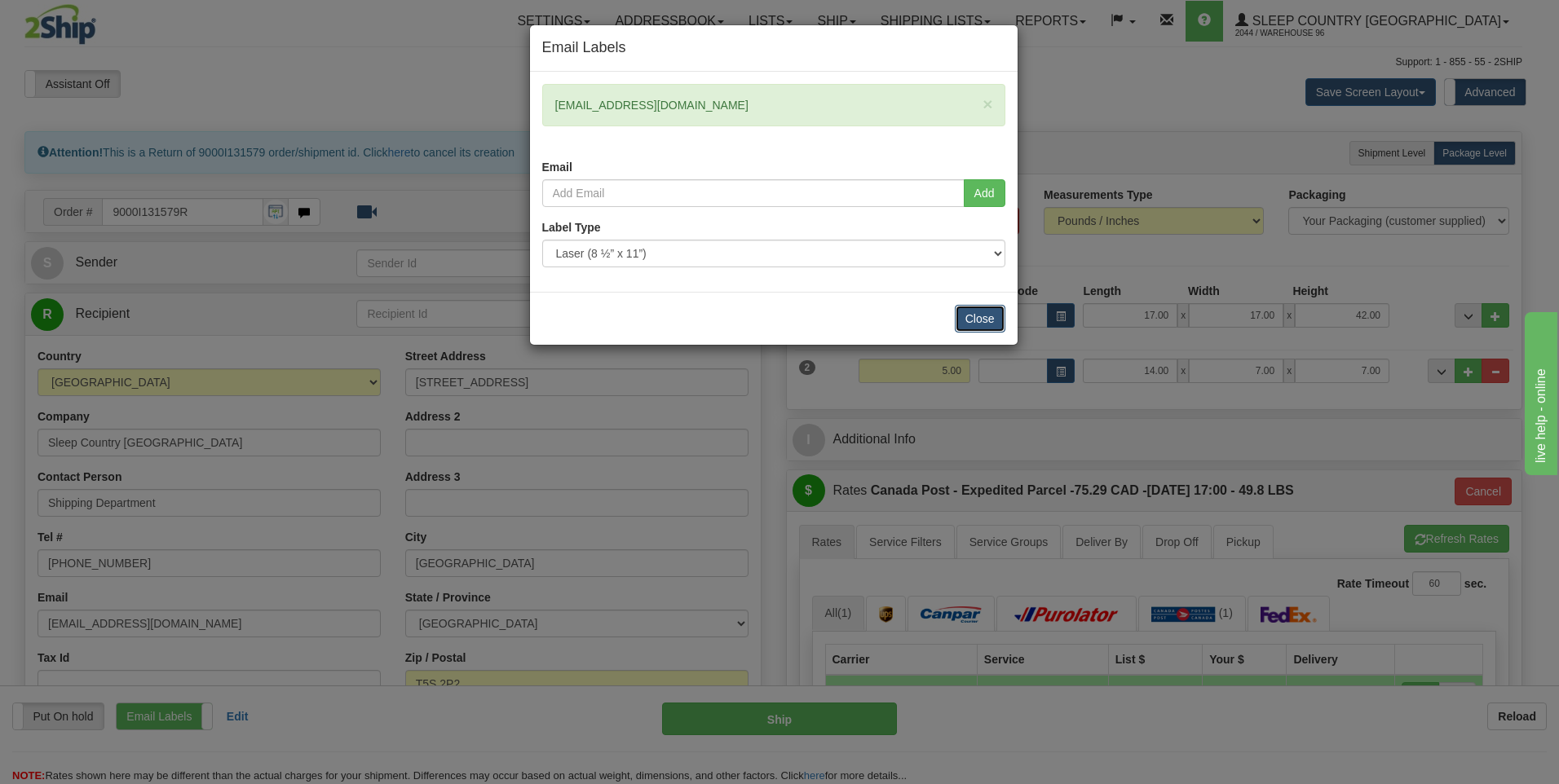
click at [991, 317] on button "Close" at bounding box center [979, 318] width 50 height 27
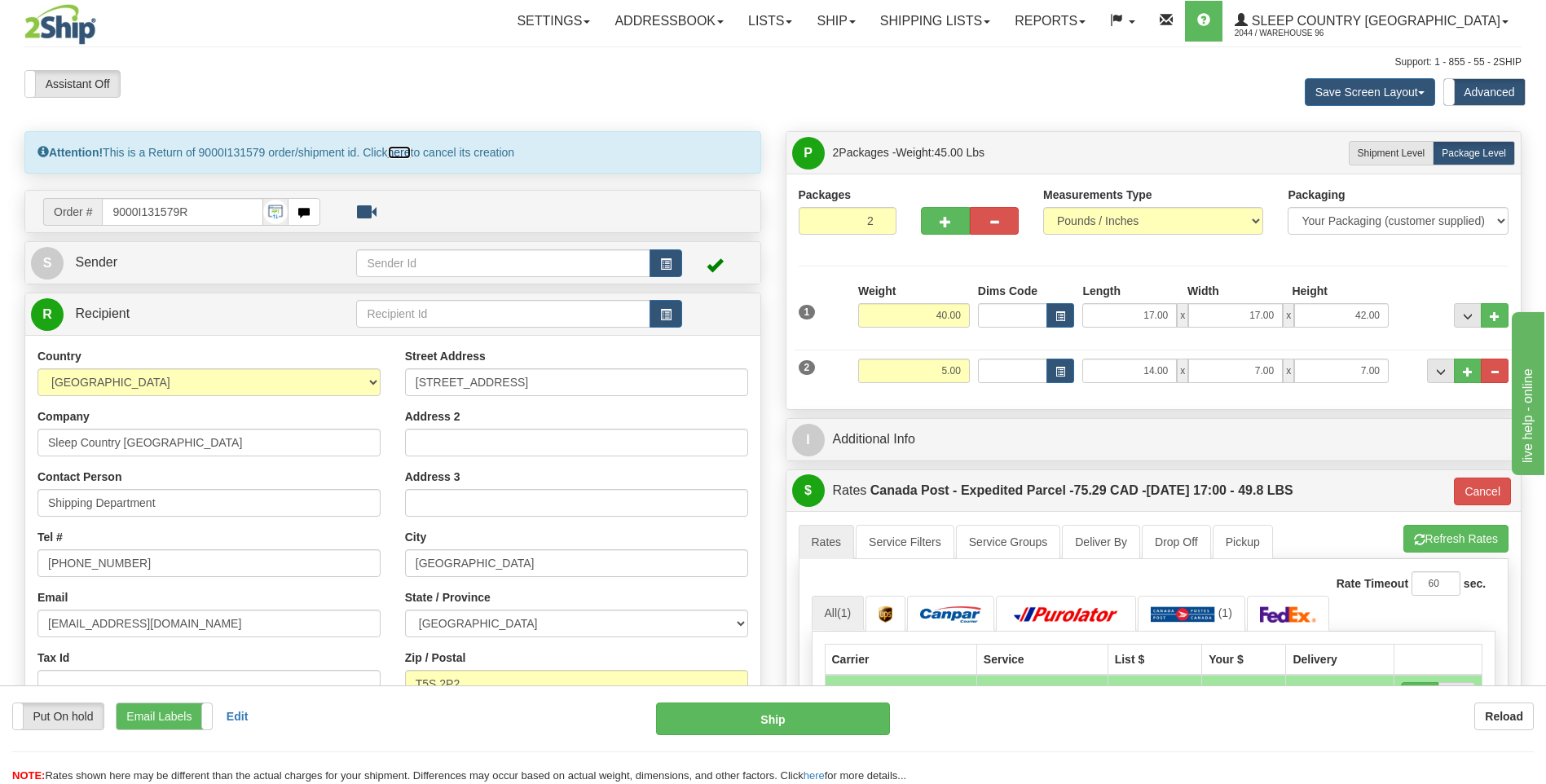
click at [404, 151] on link "here" at bounding box center [399, 152] width 23 height 13
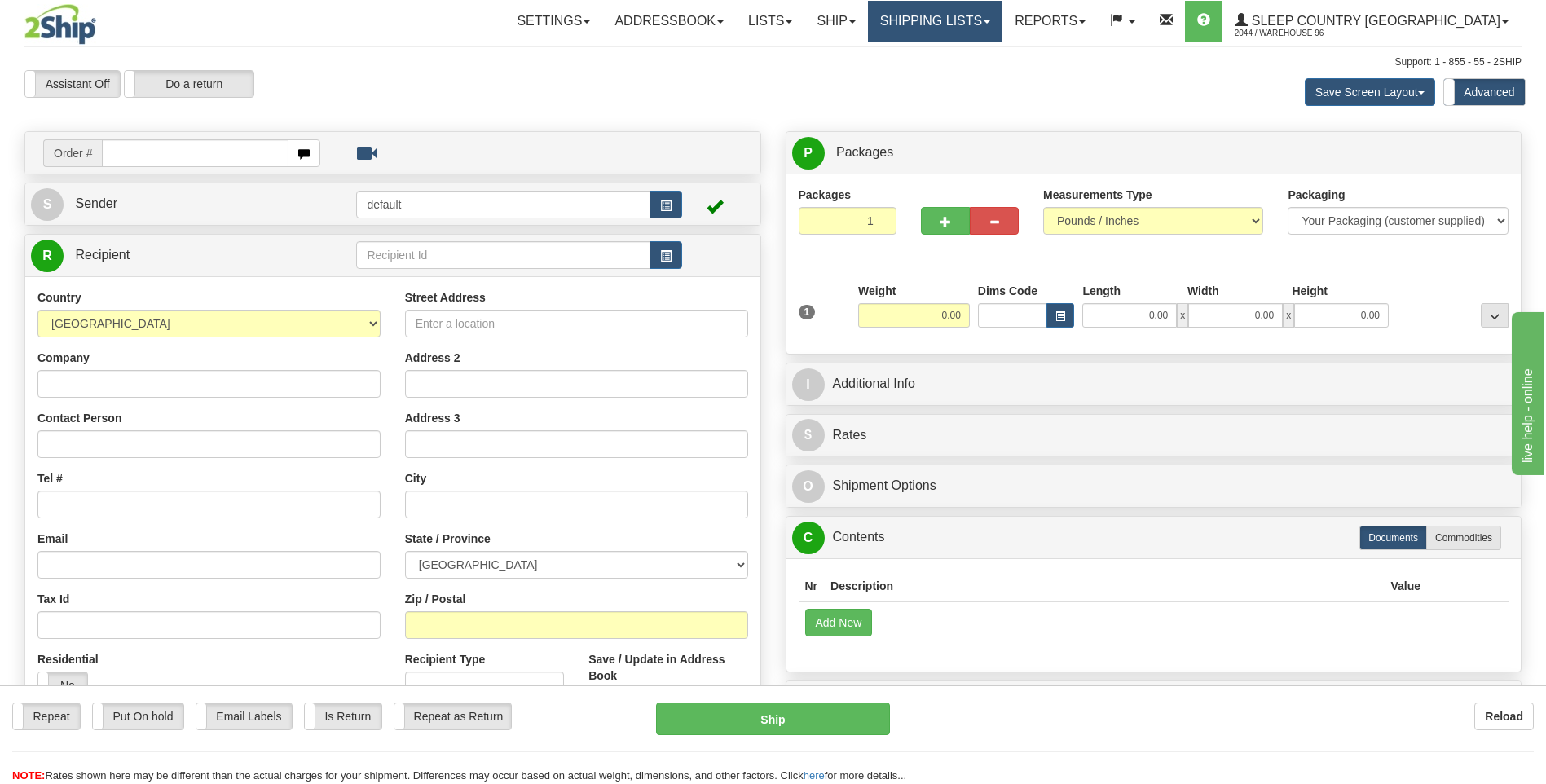
click at [994, 24] on link "Shipping lists" at bounding box center [935, 21] width 135 height 41
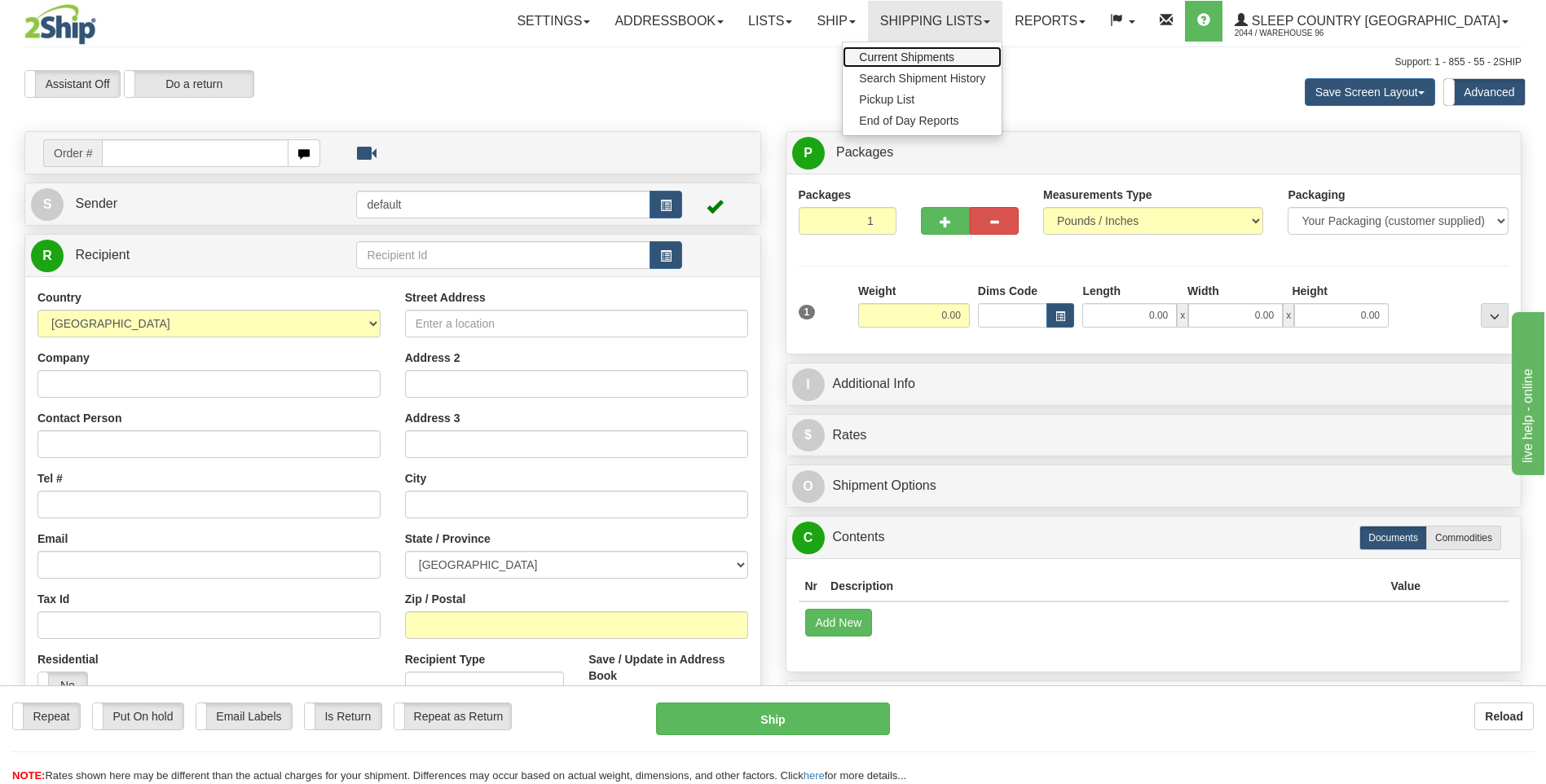
click at [954, 54] on span "Current Shipments" at bounding box center [906, 56] width 95 height 13
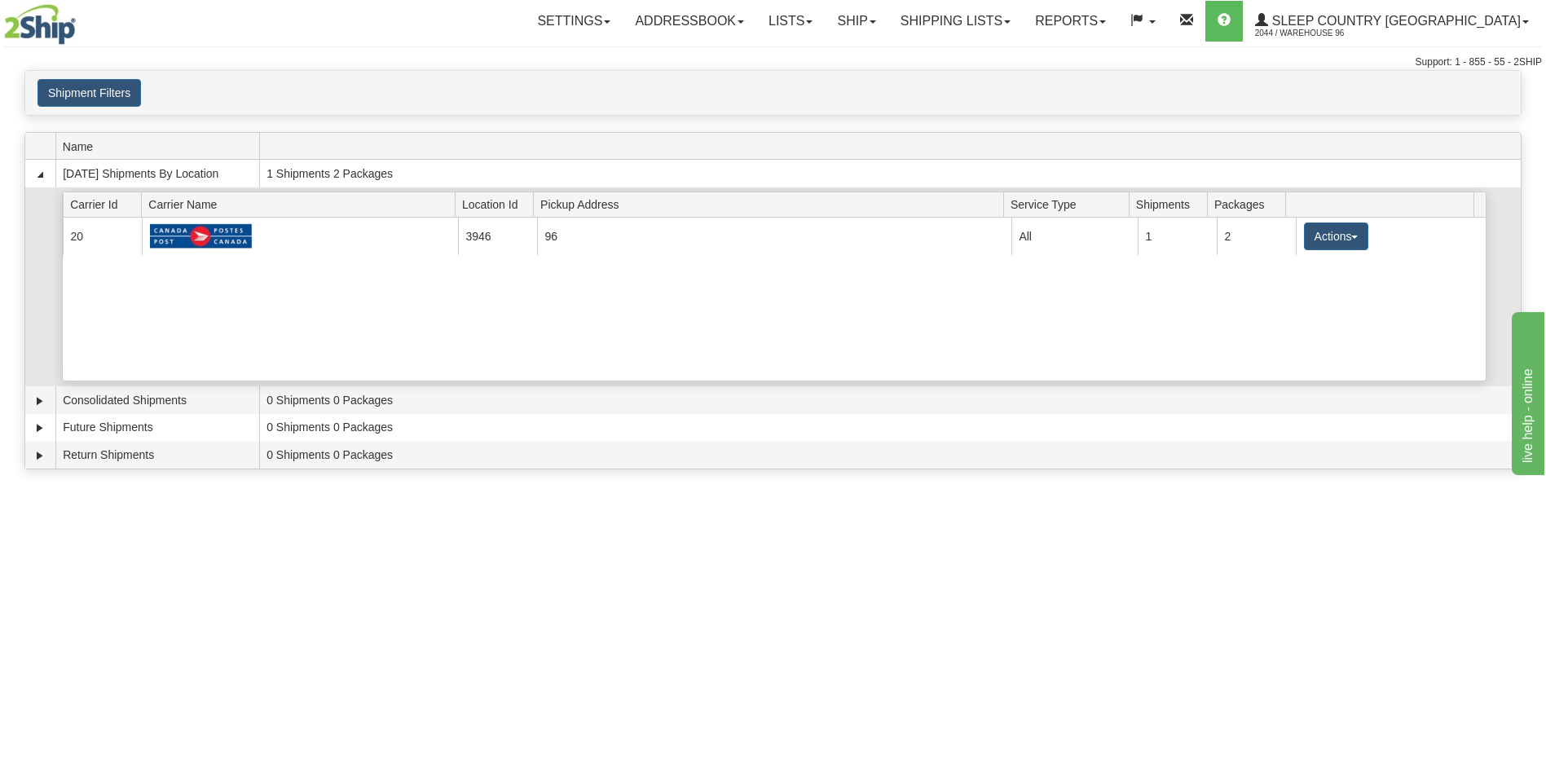
drag, startPoint x: 257, startPoint y: 221, endPoint x: 686, endPoint y: 332, distance: 443.1
click at [688, 332] on div "Current 20 3946 96 7316 All 1 2 Actions Details Close Pickup Zip Print" at bounding box center [773, 299] width 1423 height 163
drag, startPoint x: 1320, startPoint y: 233, endPoint x: 1080, endPoint y: 551, distance: 398.4
click at [1080, 551] on div "Toggle navigation Settings Shipping Preferences Fields Preferences New Recipien…" at bounding box center [773, 392] width 1546 height 784
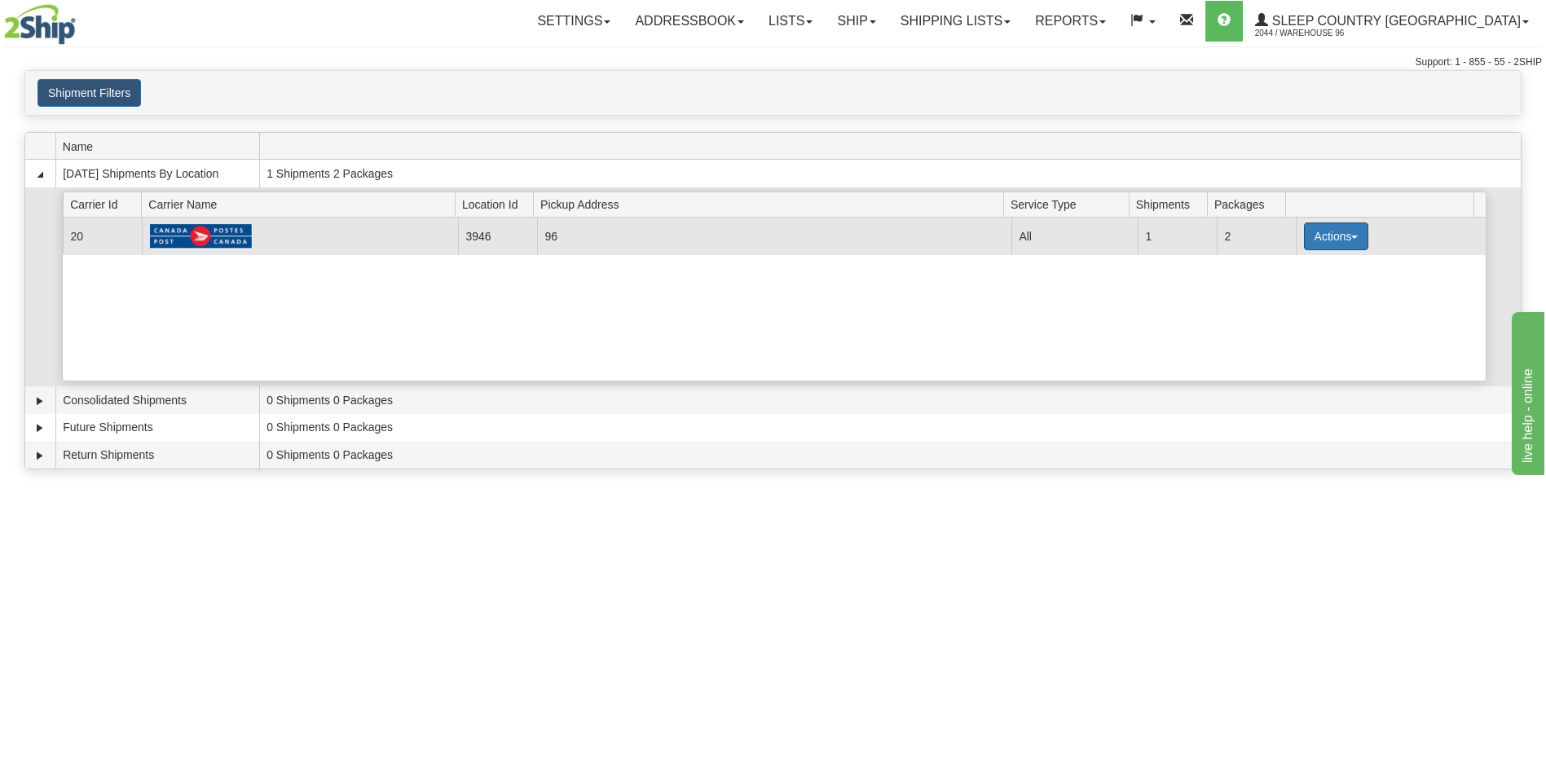
click at [1344, 235] on button "Actions" at bounding box center [1336, 236] width 65 height 27
click at [1301, 267] on link "Details" at bounding box center [1302, 267] width 130 height 21
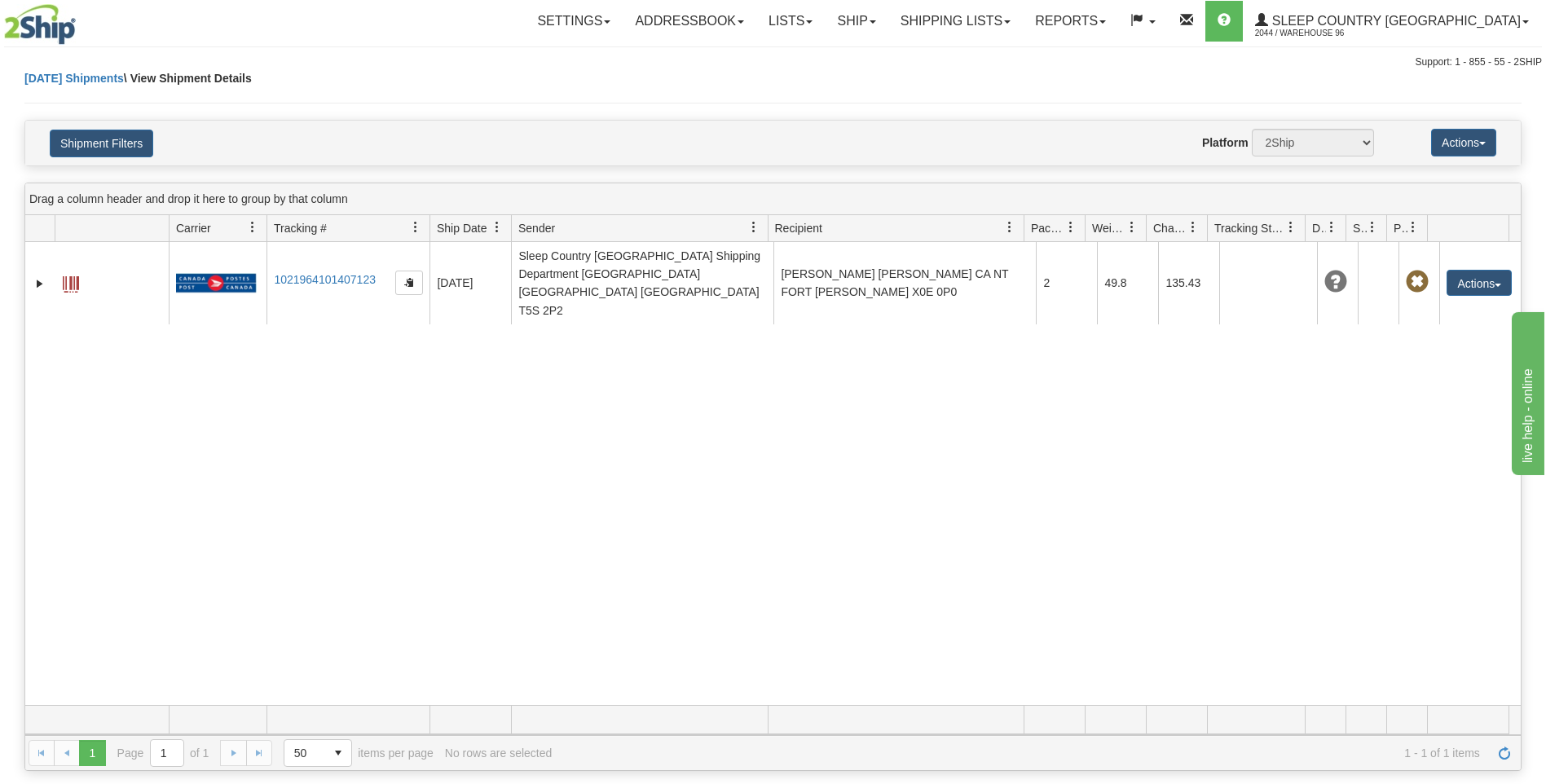
drag, startPoint x: 400, startPoint y: 260, endPoint x: 323, endPoint y: 375, distance: 138.4
click at [323, 375] on div "31679403 2044 1021964101407123 [DATE] [DATE] 04:22:25 PM Sleep Country [GEOGRAP…" at bounding box center [773, 473] width 1496 height 462
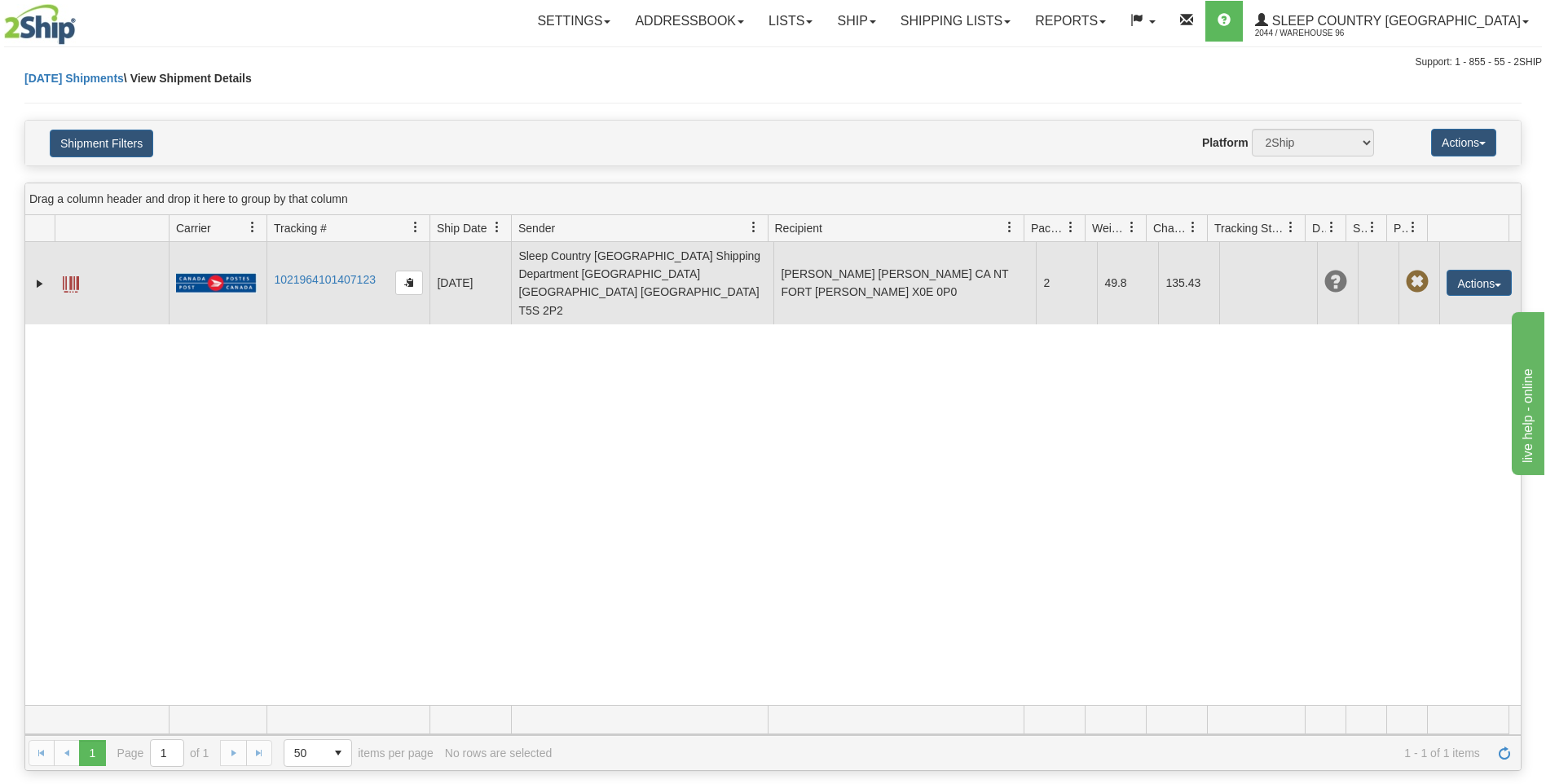
click at [1406, 270] on span at bounding box center [1417, 282] width 23 height 23
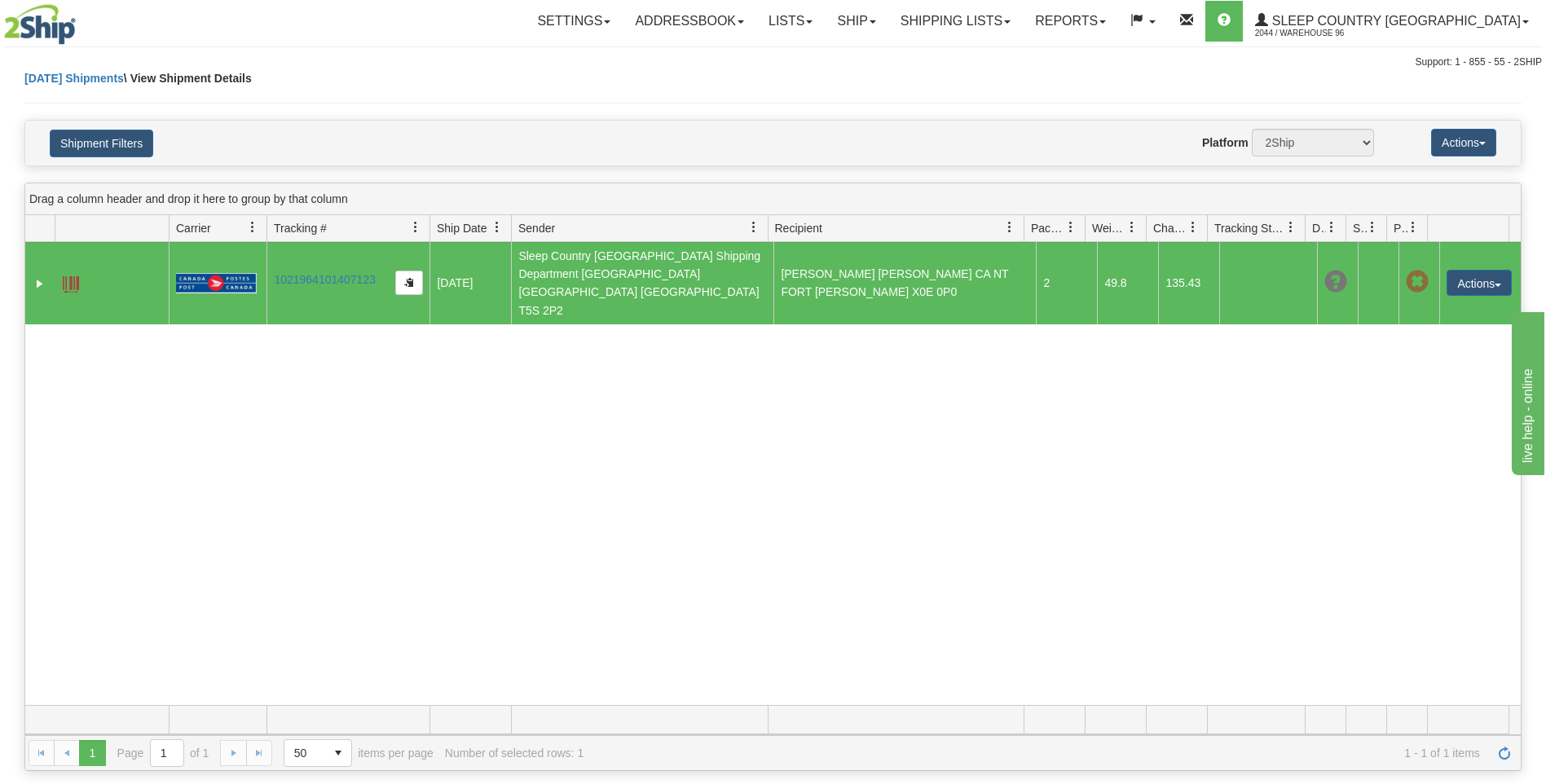
drag, startPoint x: 1464, startPoint y: 267, endPoint x: 1071, endPoint y: 445, distance: 431.4
click at [1071, 445] on div "31679403 2044 1021964101407123 [DATE] [DATE] 04:22:25 PM Sleep Country [GEOGRAP…" at bounding box center [773, 473] width 1496 height 462
drag, startPoint x: 1411, startPoint y: 266, endPoint x: 1069, endPoint y: 452, distance: 389.3
click at [1069, 452] on div "31679403 2044 1021964101407123 [DATE] [DATE] 04:22:25 PM Sleep Country [GEOGRAP…" at bounding box center [773, 473] width 1496 height 462
click at [1474, 270] on button "Actions" at bounding box center [1479, 283] width 65 height 26
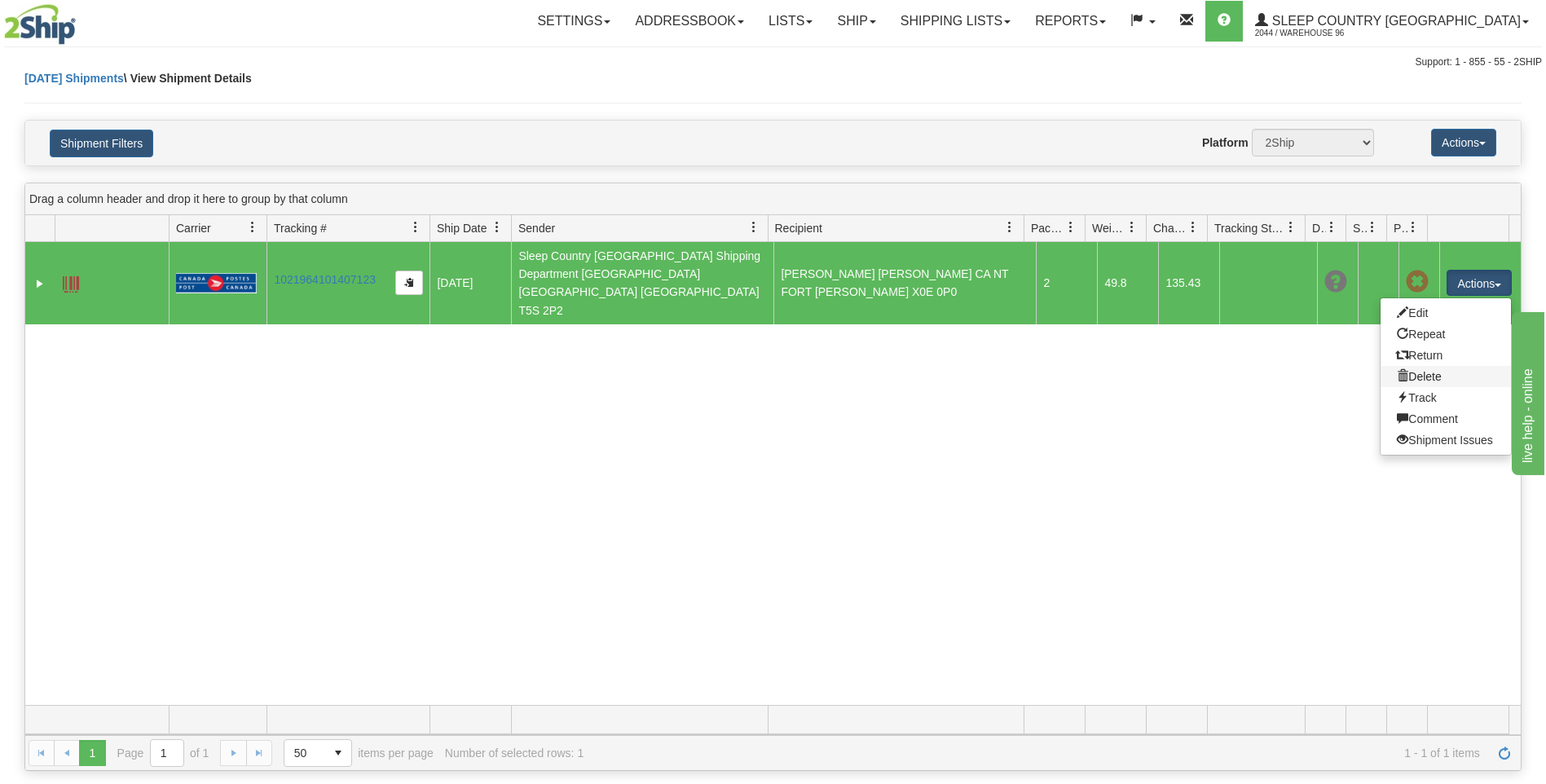
click at [1459, 366] on link "Delete" at bounding box center [1446, 376] width 130 height 21
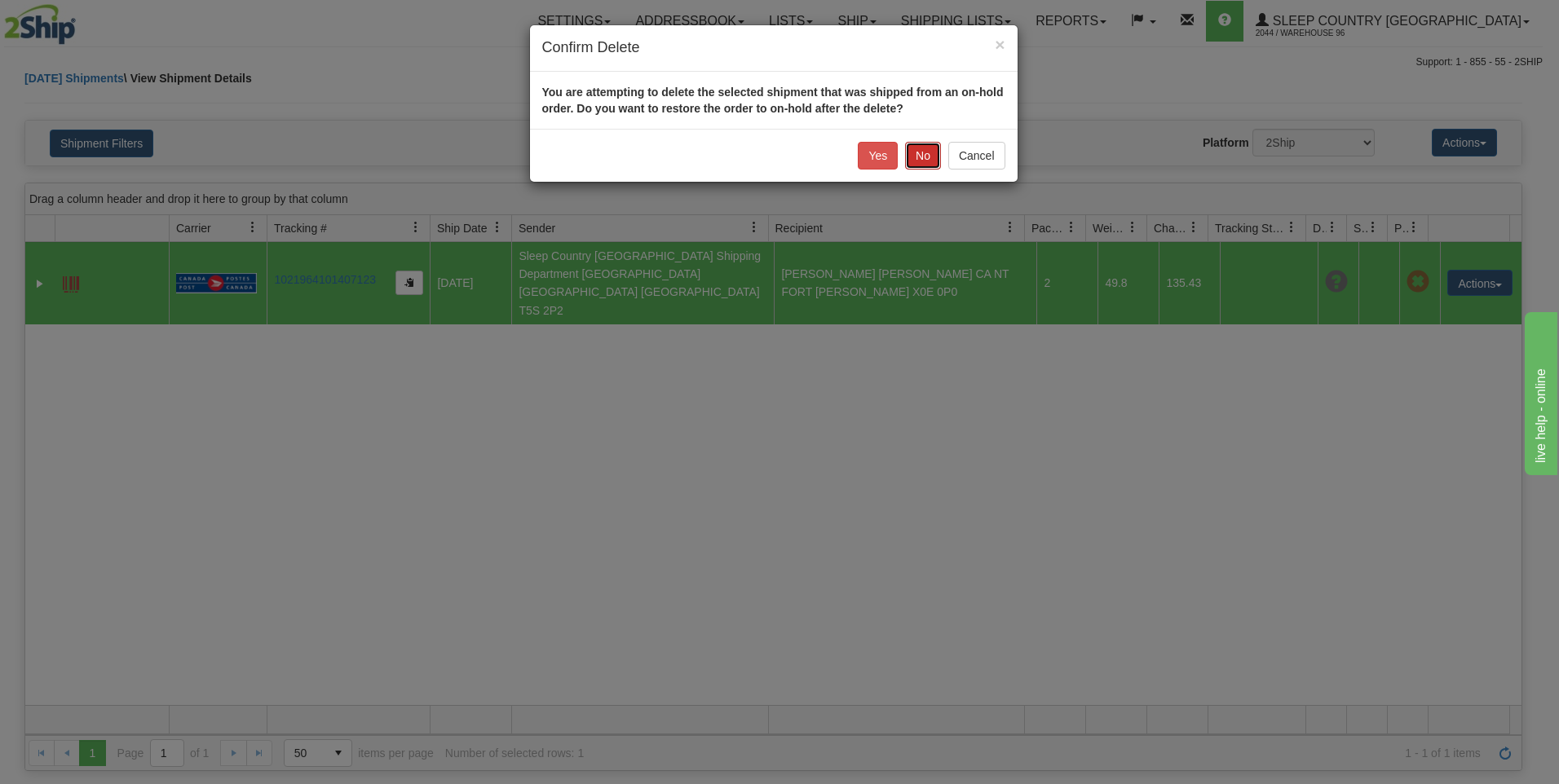
click at [925, 154] on button "No" at bounding box center [923, 155] width 36 height 27
